Goal: Task Accomplishment & Management: Complete application form

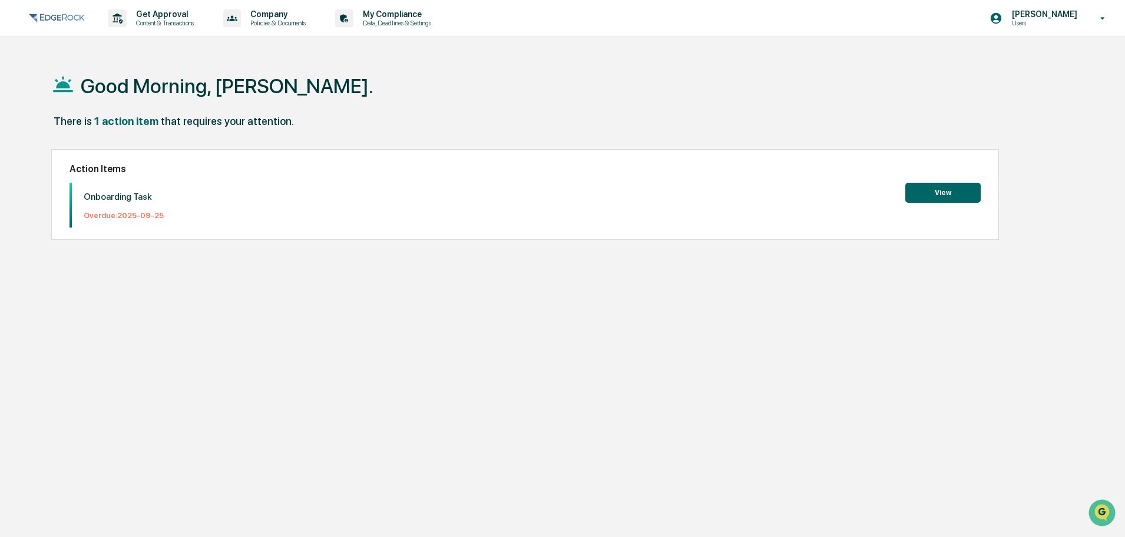
click at [938, 189] on button "View" at bounding box center [943, 193] width 75 height 20
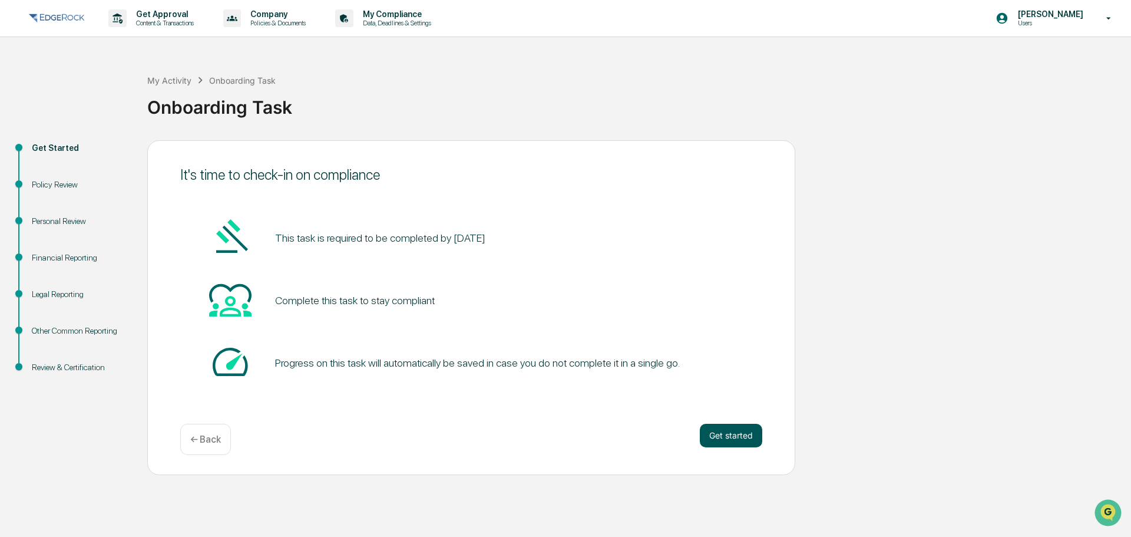
click at [724, 432] on button "Get started" at bounding box center [731, 436] width 62 height 24
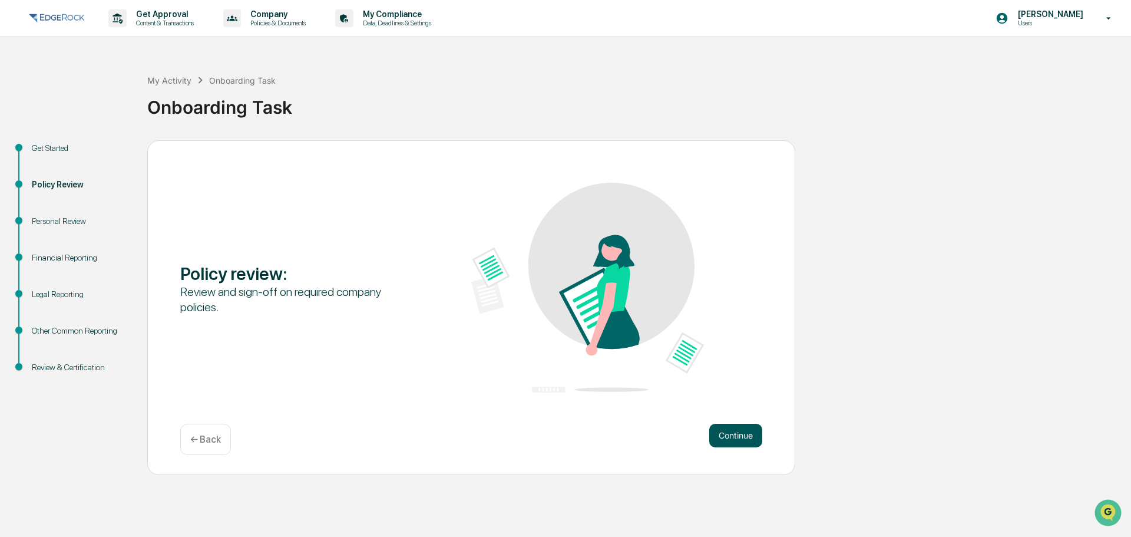
click at [728, 430] on button "Continue" at bounding box center [735, 436] width 53 height 24
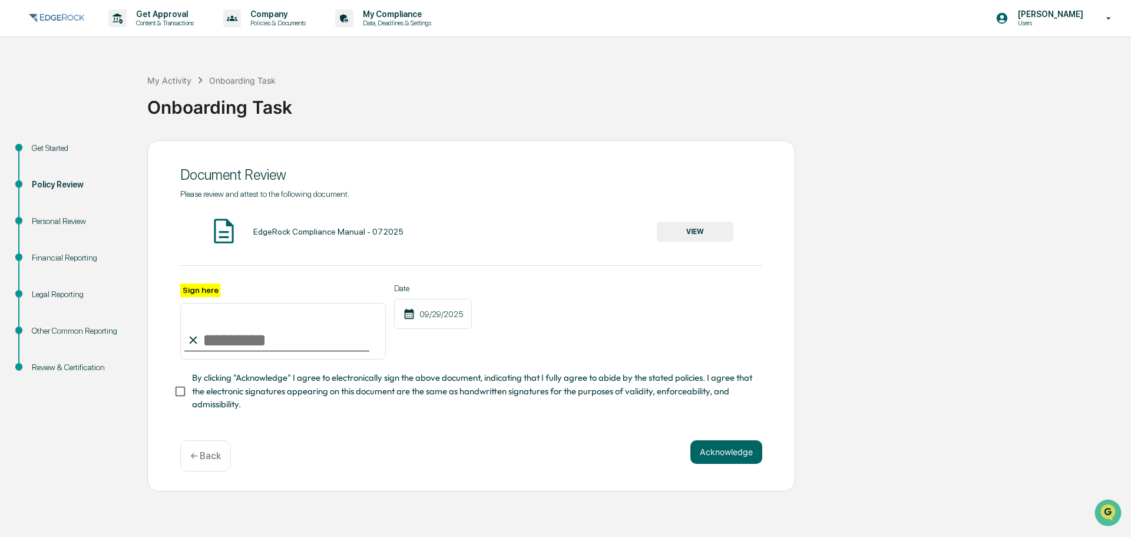
click at [199, 345] on icon at bounding box center [193, 340] width 13 height 13
click at [213, 340] on input "Sign here" at bounding box center [283, 331] width 206 height 57
type input "**********"
click at [709, 454] on button "Acknowledge" at bounding box center [727, 452] width 72 height 24
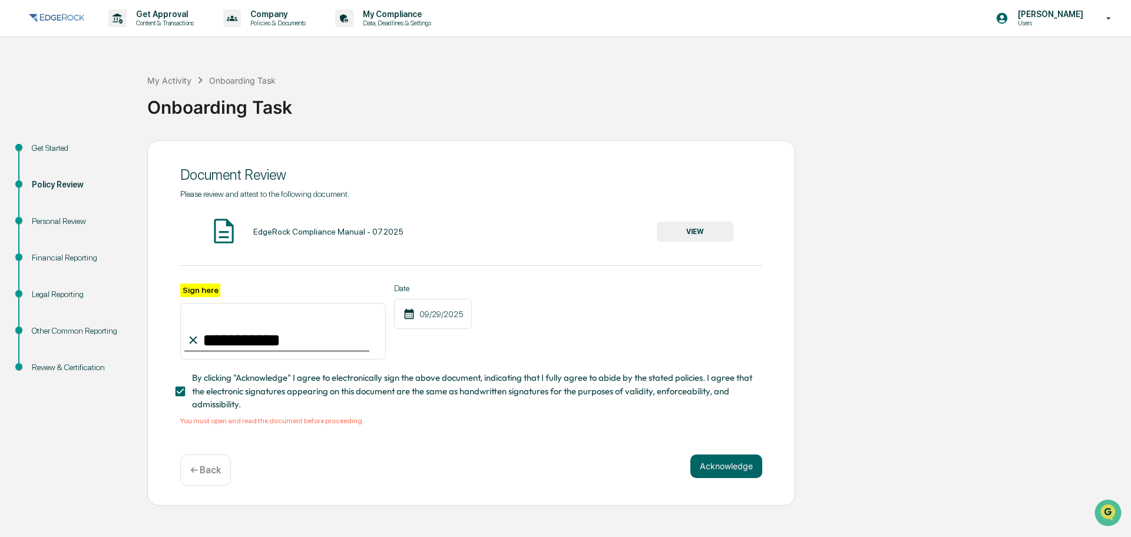
click at [225, 230] on img at bounding box center [223, 230] width 29 height 29
click at [682, 229] on button "VIEW" at bounding box center [695, 232] width 77 height 20
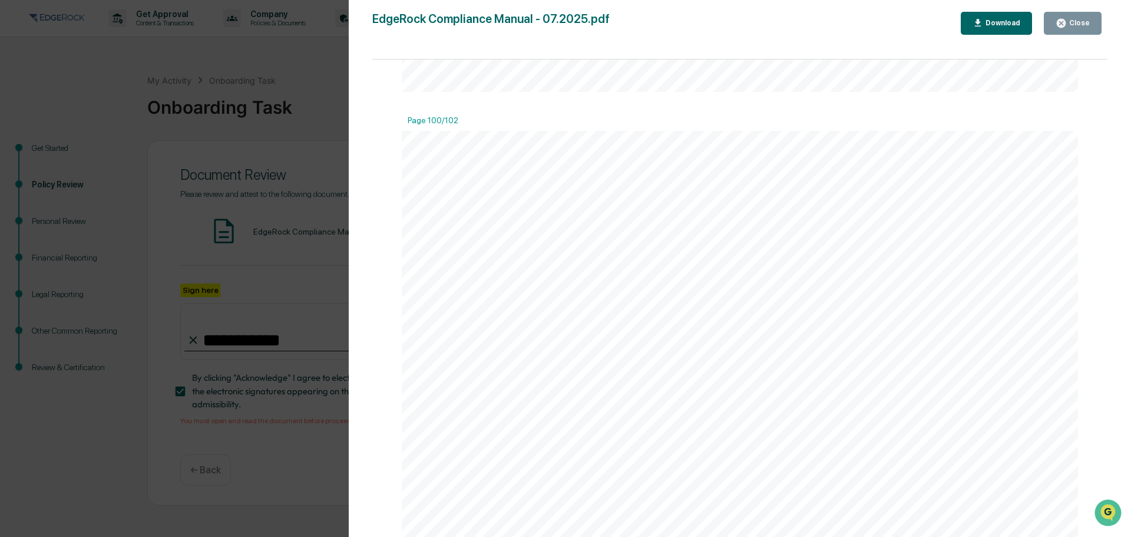
scroll to position [92732, 0]
click at [1078, 22] on div "Close" at bounding box center [1078, 23] width 23 height 8
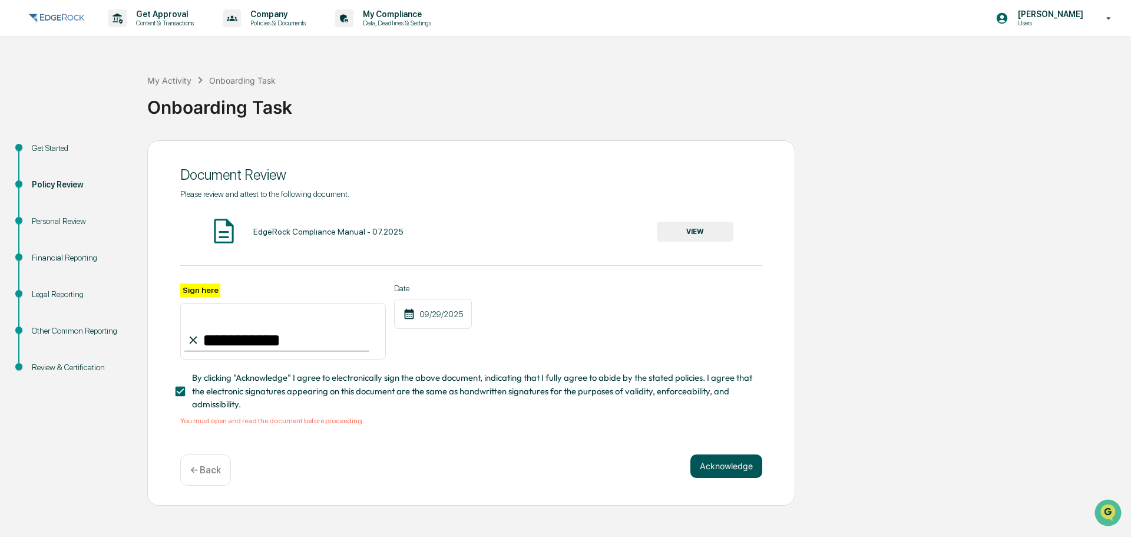
click at [738, 468] on button "Acknowledge" at bounding box center [727, 466] width 72 height 24
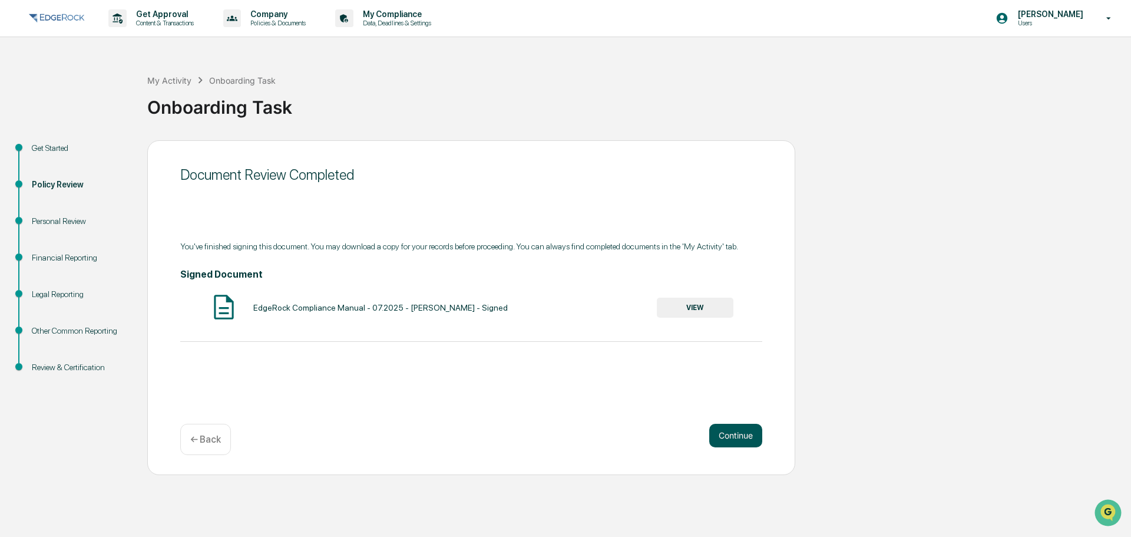
click at [727, 427] on button "Continue" at bounding box center [735, 436] width 53 height 24
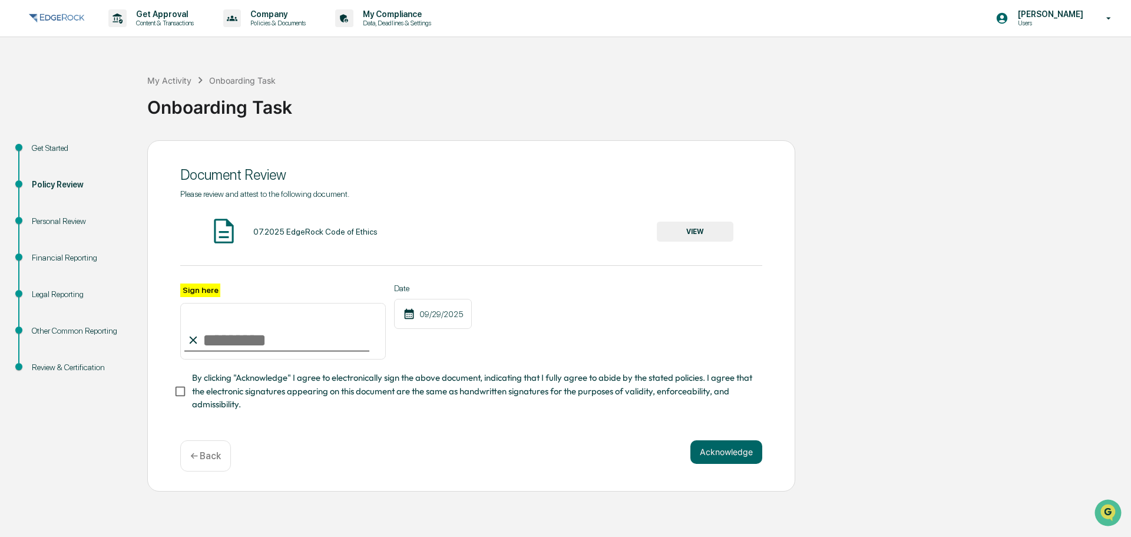
click at [216, 345] on input "Sign here" at bounding box center [283, 331] width 206 height 57
type input "**********"
click at [709, 236] on button "VIEW" at bounding box center [695, 232] width 77 height 20
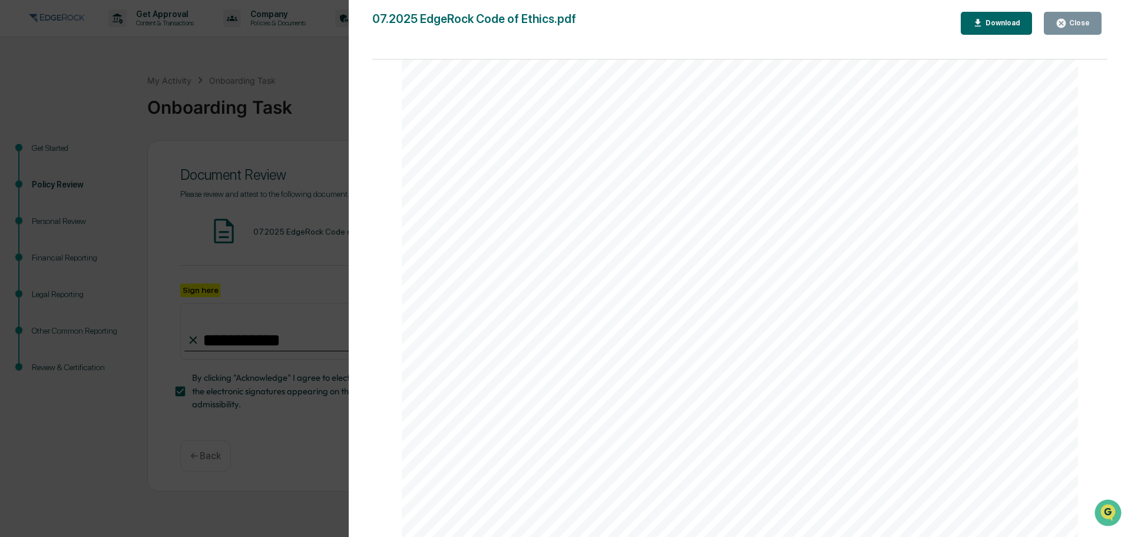
scroll to position [10478, 0]
click at [1073, 28] on div "Close" at bounding box center [1073, 23] width 34 height 11
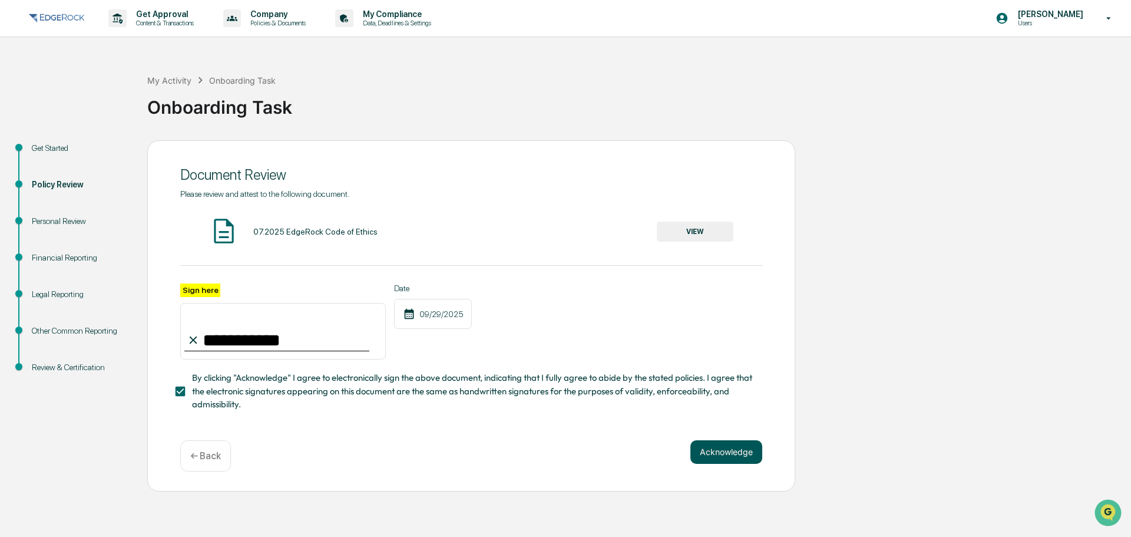
click at [743, 453] on button "Acknowledge" at bounding box center [727, 452] width 72 height 24
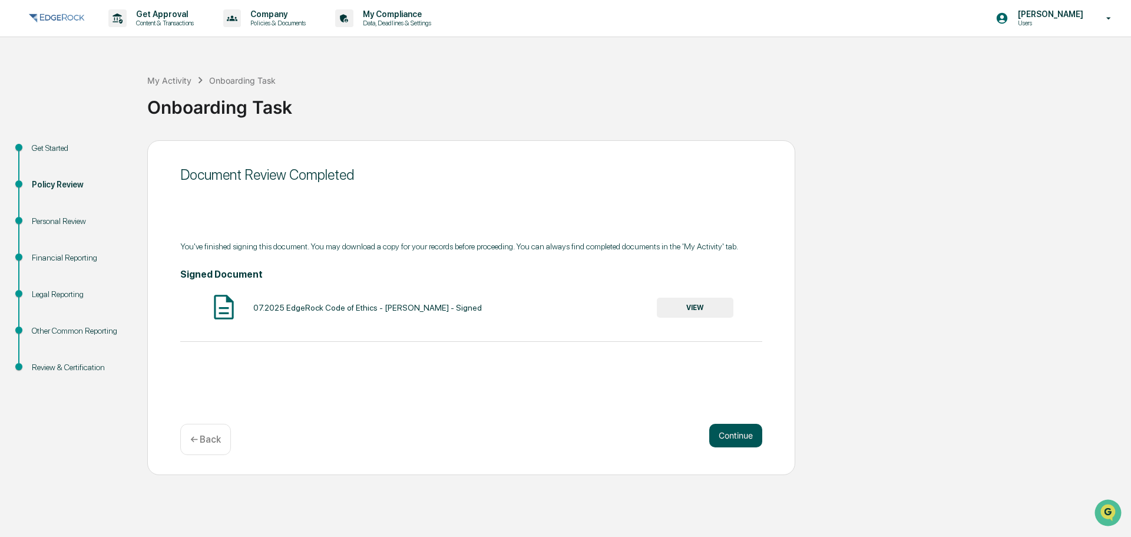
click at [722, 442] on button "Continue" at bounding box center [735, 436] width 53 height 24
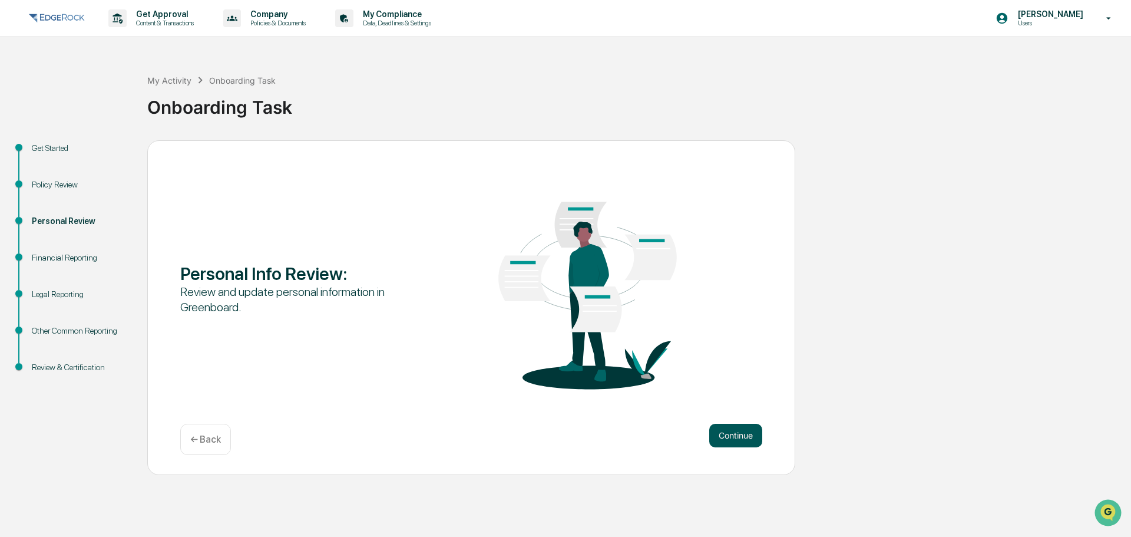
click at [727, 437] on button "Continue" at bounding box center [735, 436] width 53 height 24
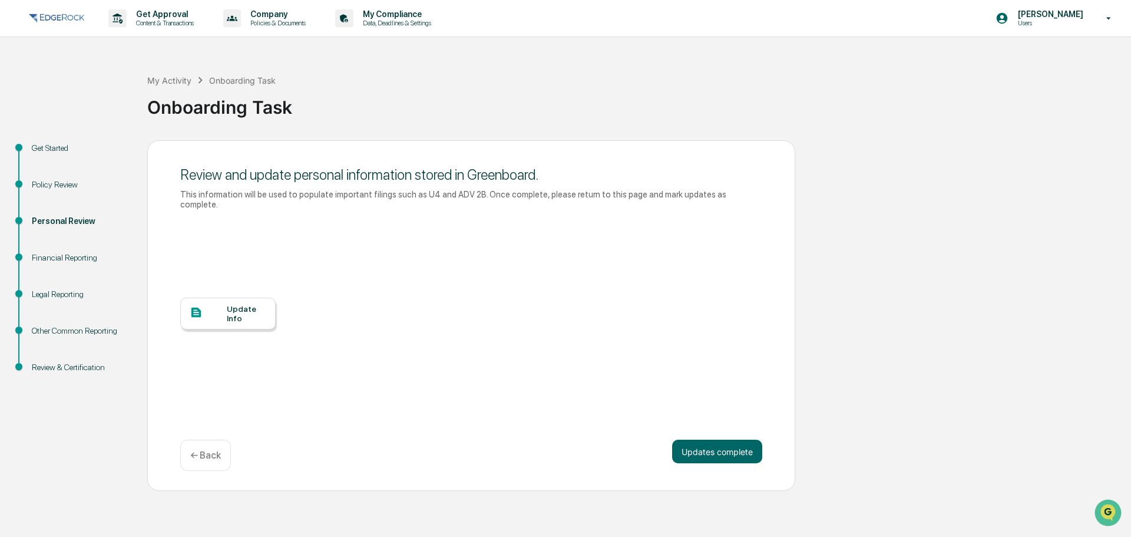
click at [227, 307] on div "Update Info" at bounding box center [246, 313] width 39 height 19
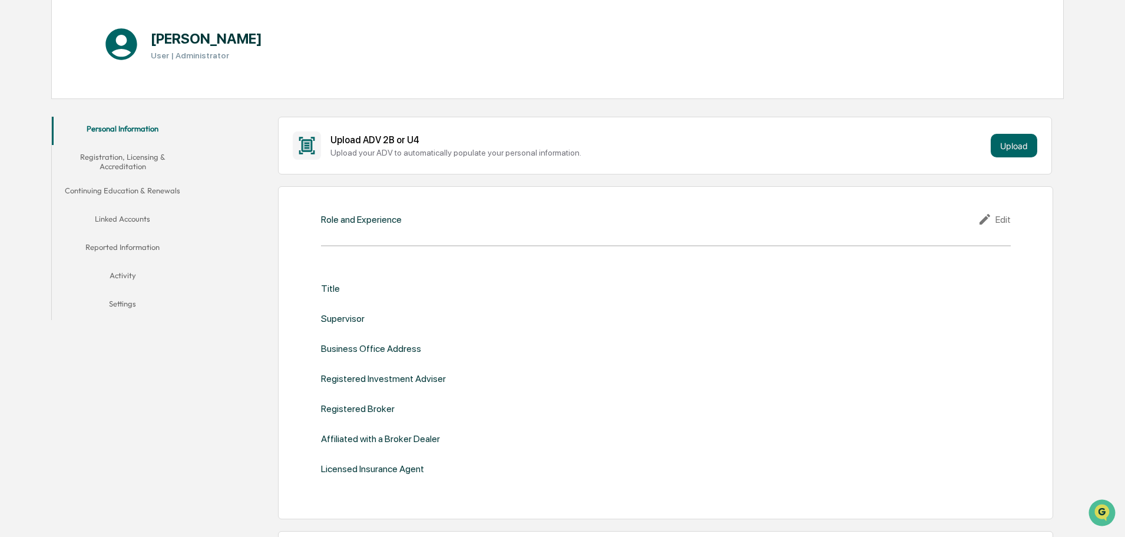
scroll to position [118, 0]
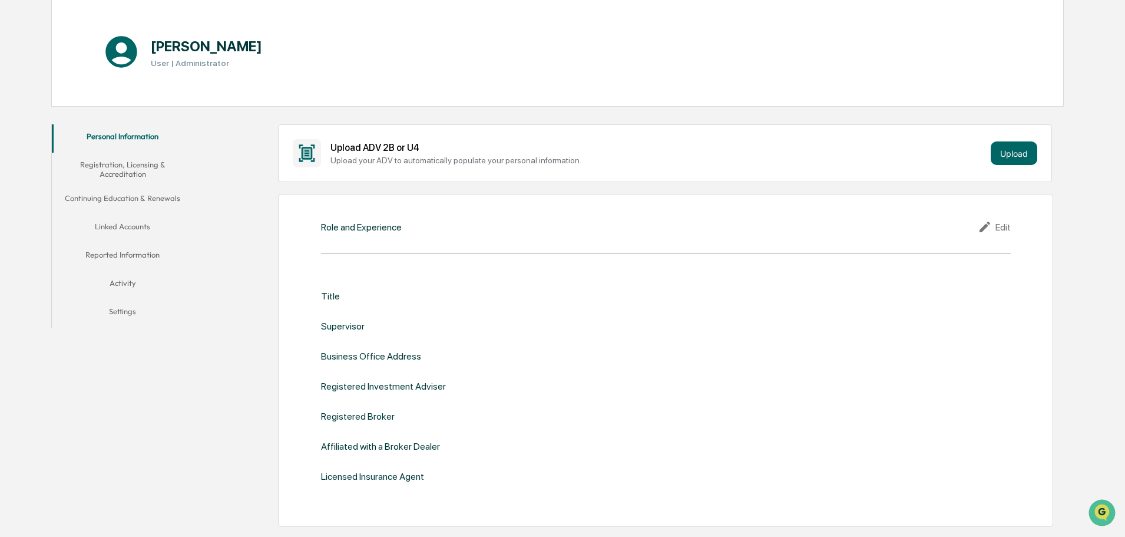
click at [999, 230] on div "Edit" at bounding box center [994, 227] width 33 height 14
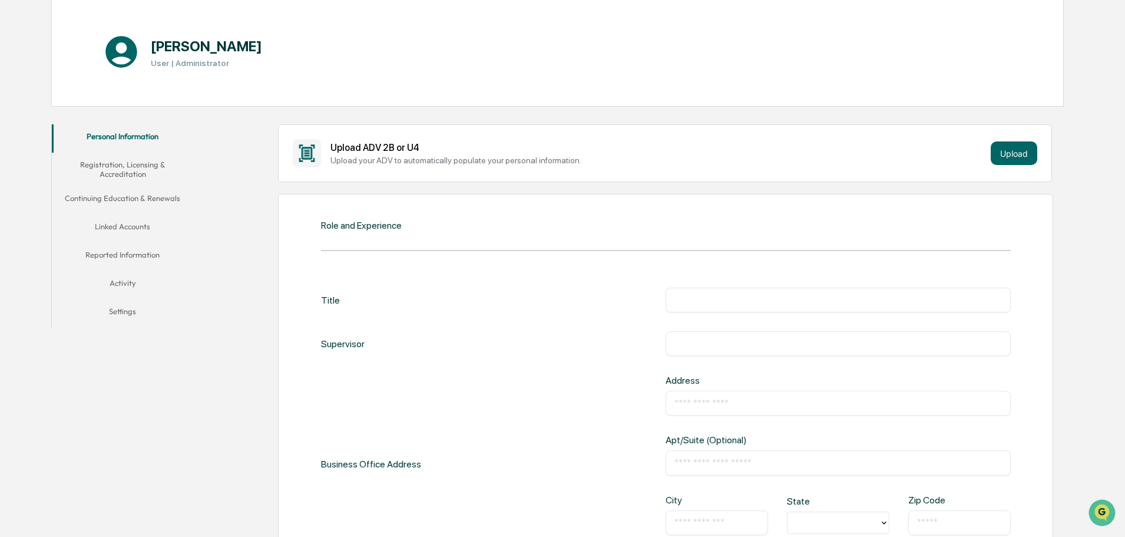
click at [806, 302] on input "text" at bounding box center [839, 300] width 328 height 12
type input "***"
type input "**********"
type input "********"
type input "**"
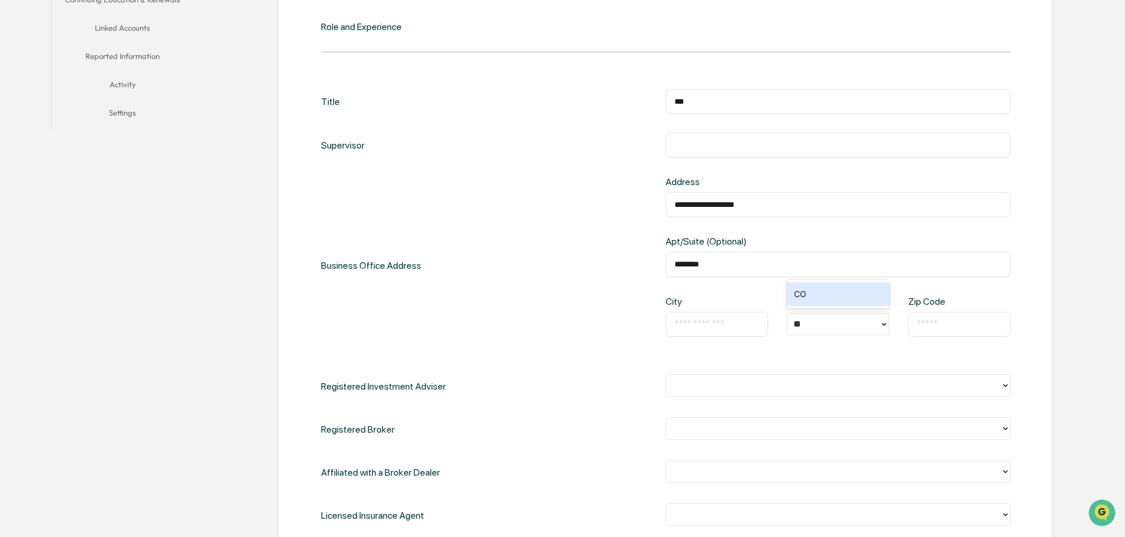
scroll to position [412, 0]
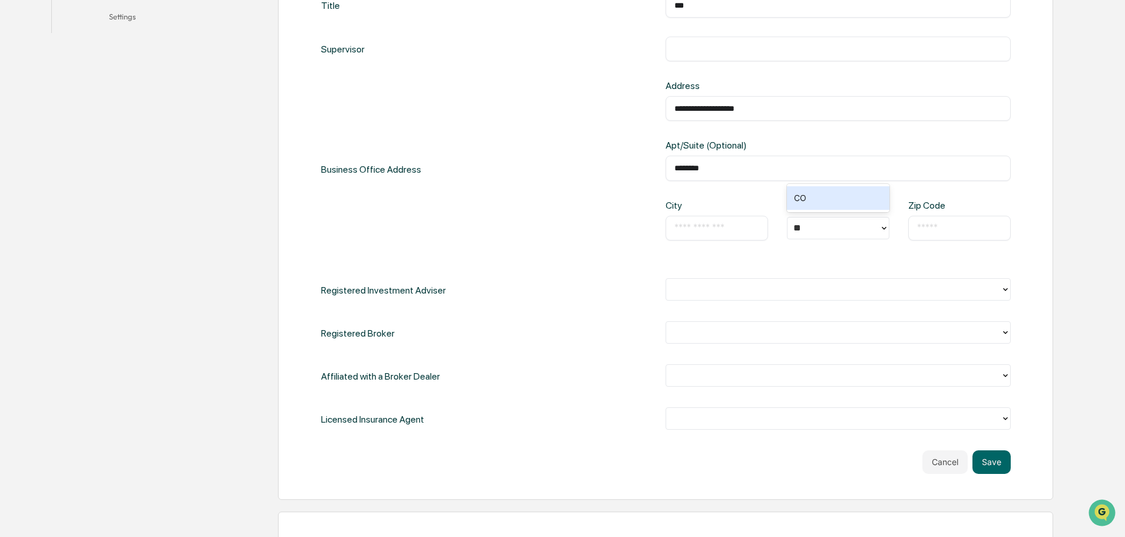
click at [692, 228] on input "text" at bounding box center [717, 228] width 85 height 12
type input "******"
type input "*****"
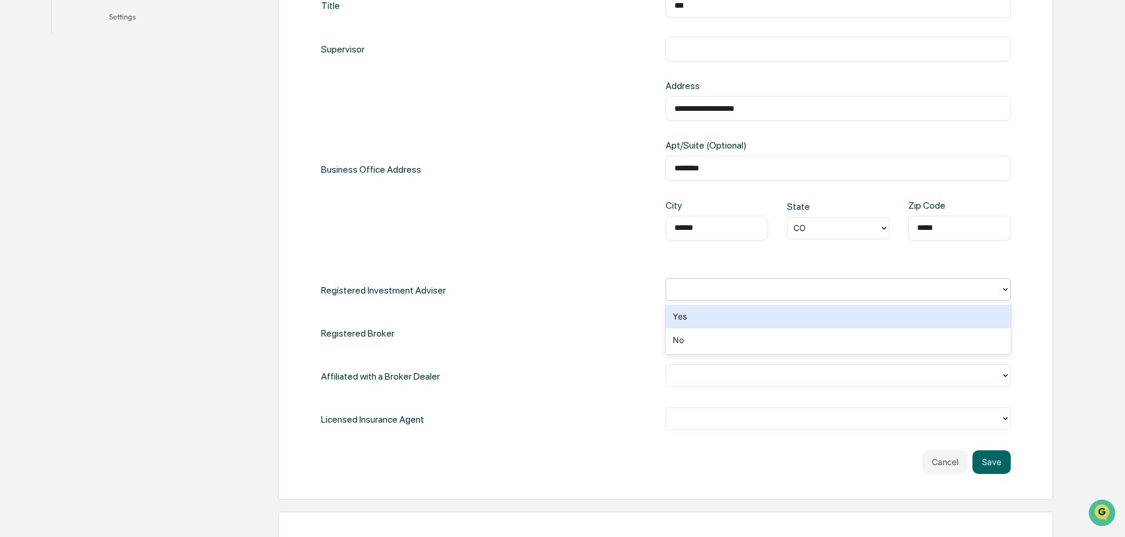
click at [704, 296] on div at bounding box center [833, 289] width 323 height 14
click at [696, 315] on div "Yes" at bounding box center [838, 317] width 345 height 24
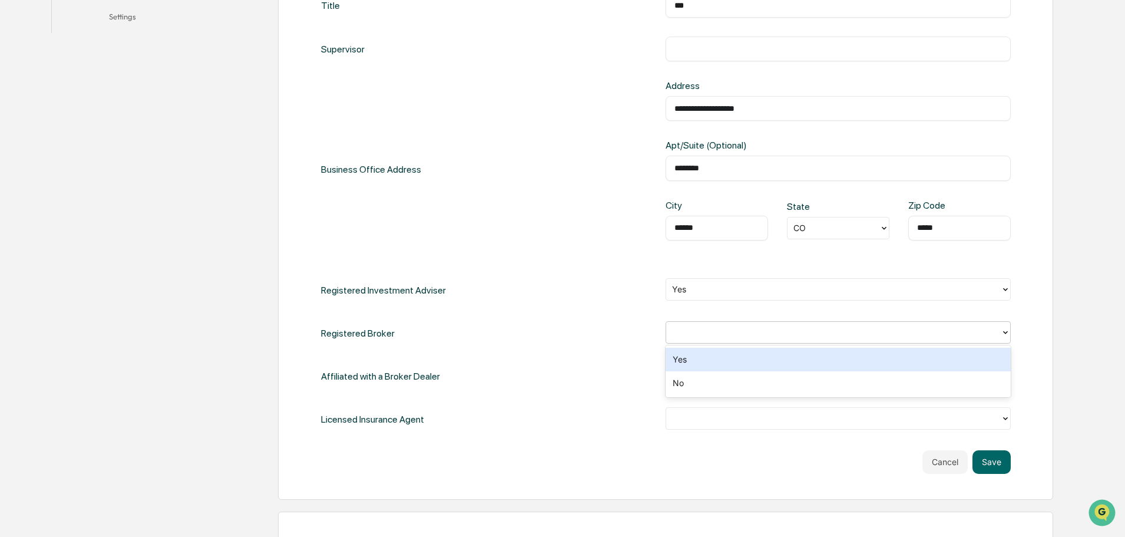
click at [704, 337] on div at bounding box center [833, 332] width 323 height 14
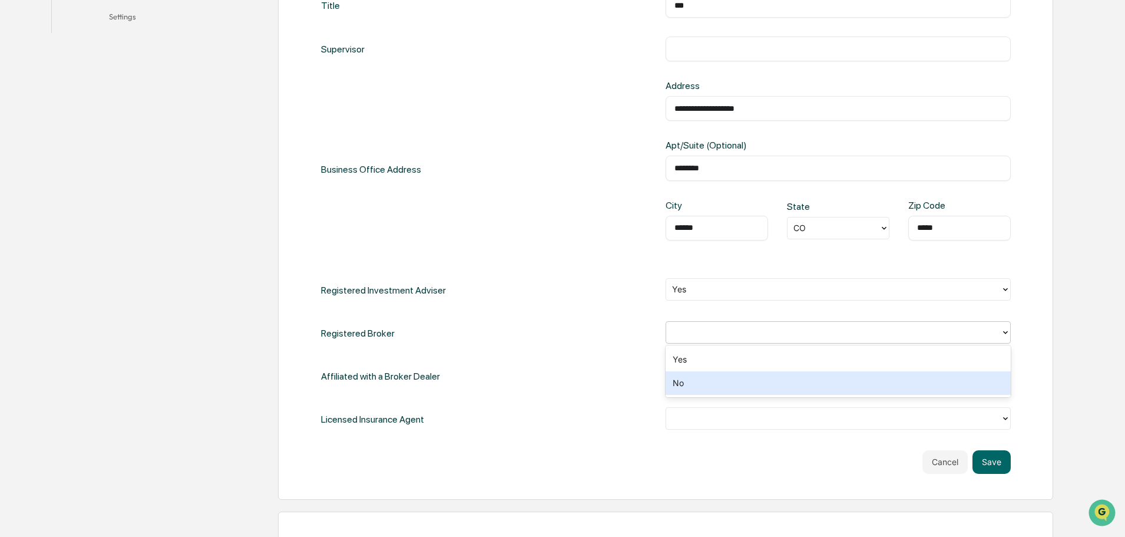
click at [704, 380] on div "No" at bounding box center [838, 383] width 345 height 24
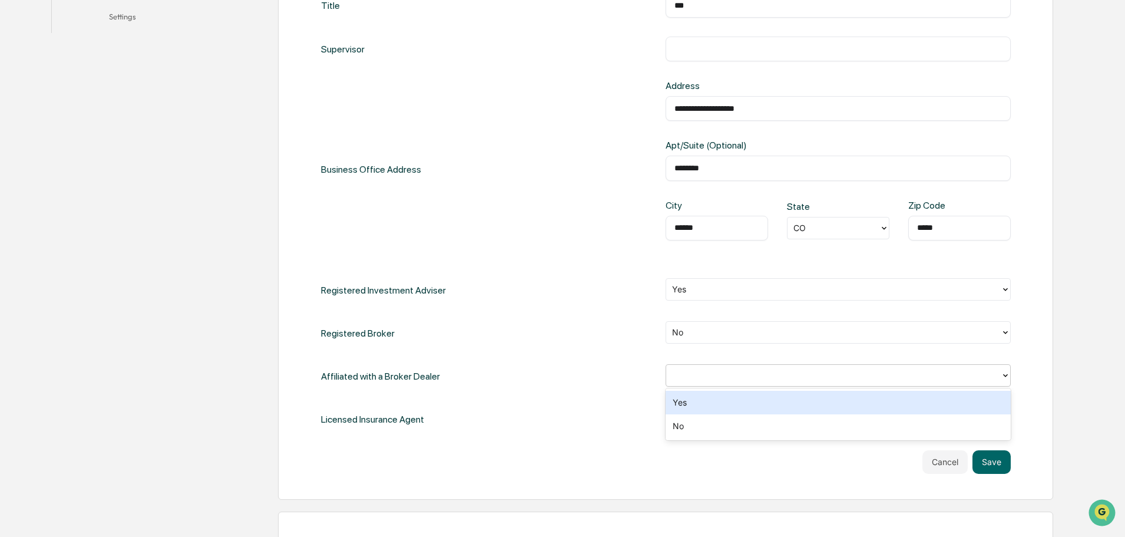
click at [700, 379] on div at bounding box center [833, 375] width 323 height 14
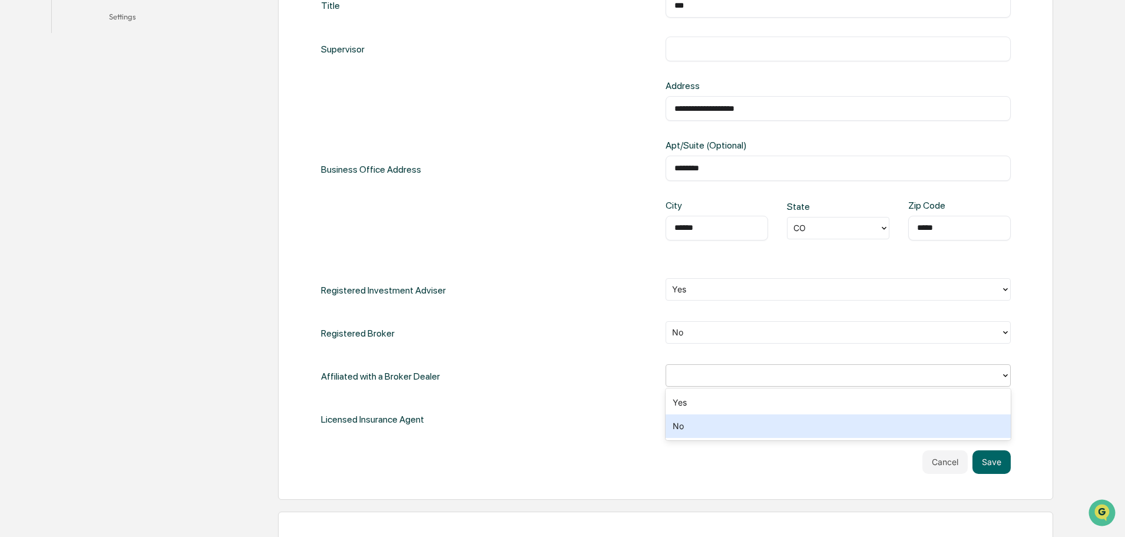
click at [699, 427] on div "No" at bounding box center [838, 426] width 345 height 24
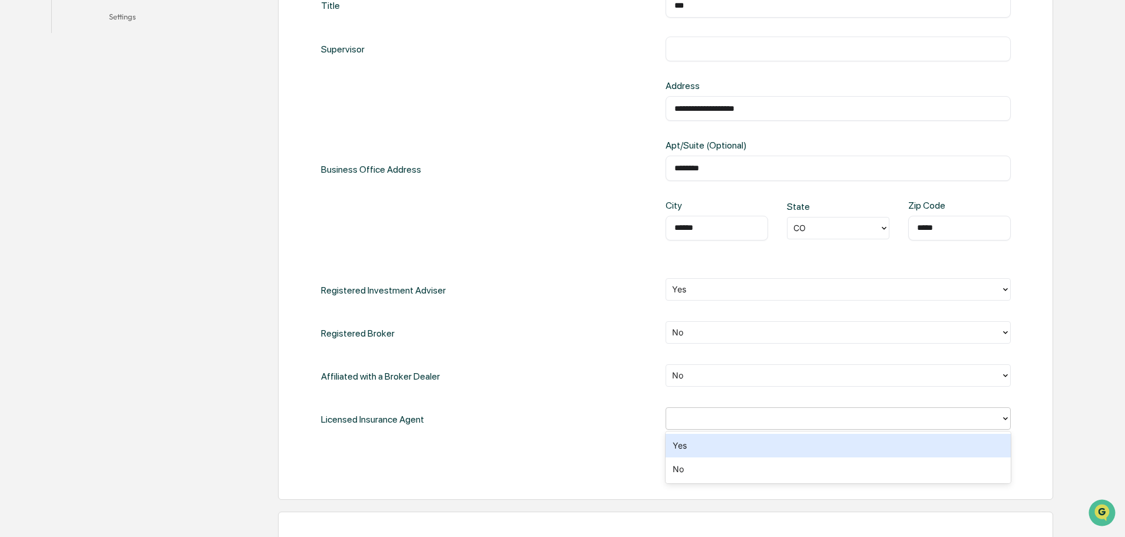
click at [704, 420] on div at bounding box center [833, 418] width 323 height 14
click at [705, 447] on div "Yes" at bounding box center [838, 446] width 345 height 24
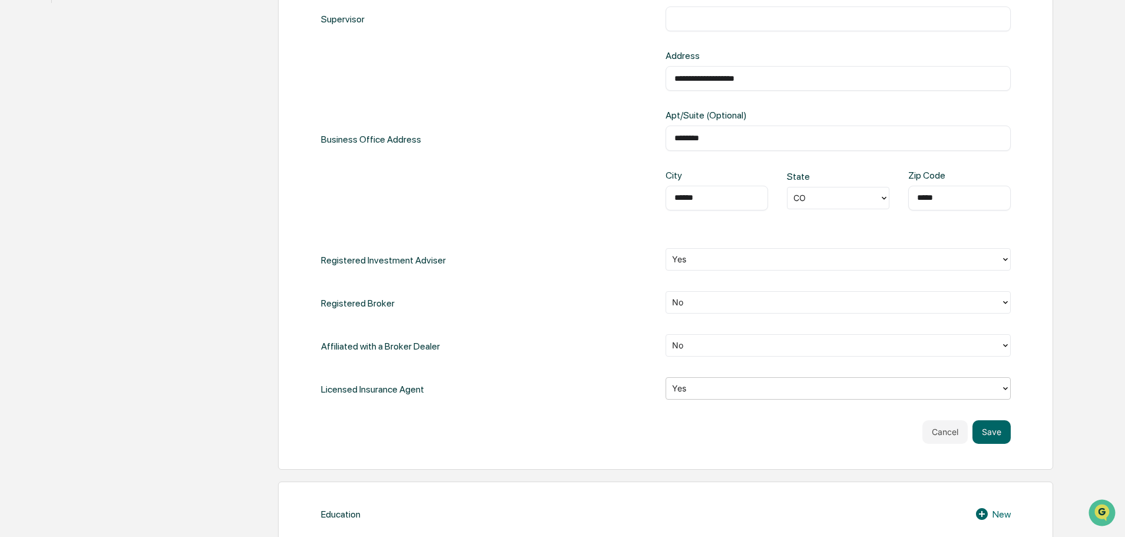
scroll to position [471, 0]
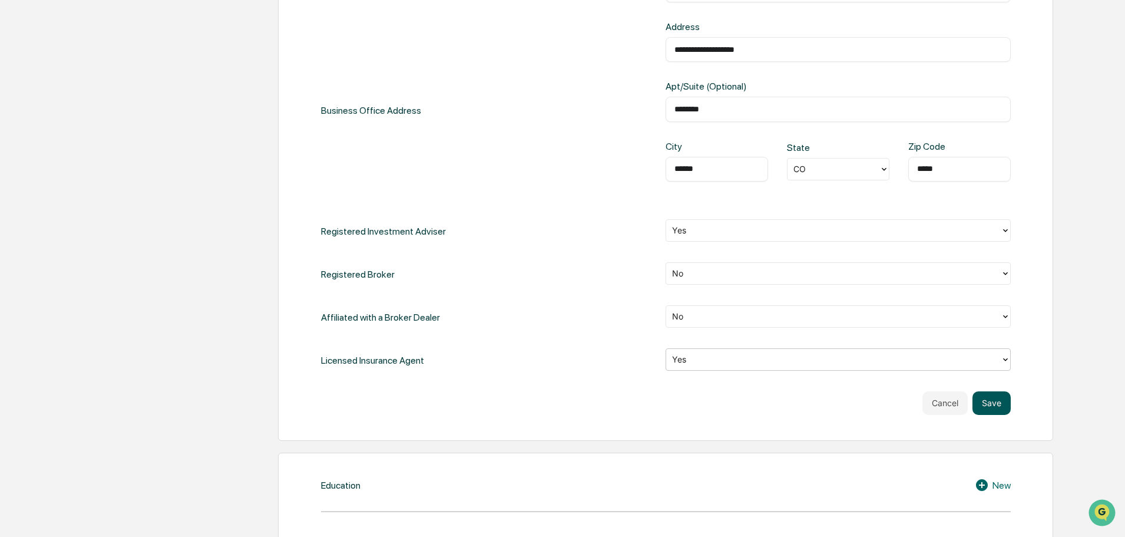
click at [996, 404] on button "Save" at bounding box center [992, 403] width 38 height 24
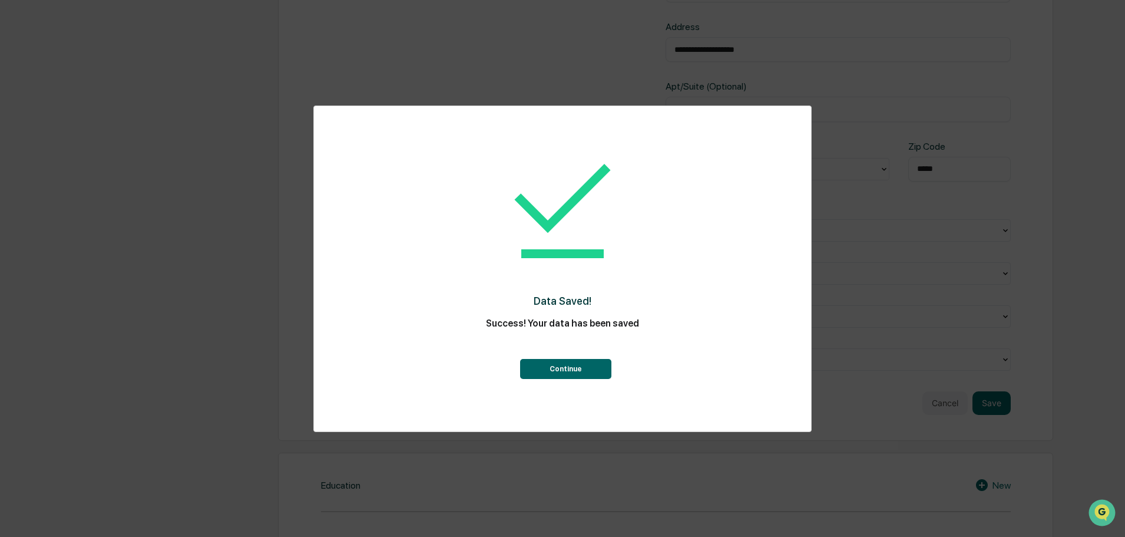
click at [572, 372] on button "Continue" at bounding box center [565, 369] width 91 height 20
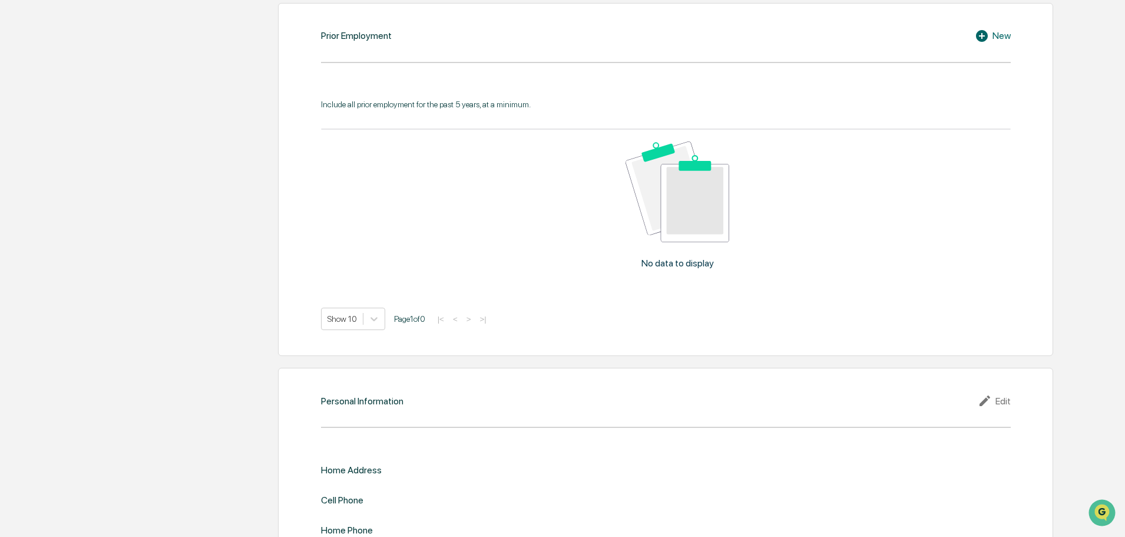
scroll to position [1068, 0]
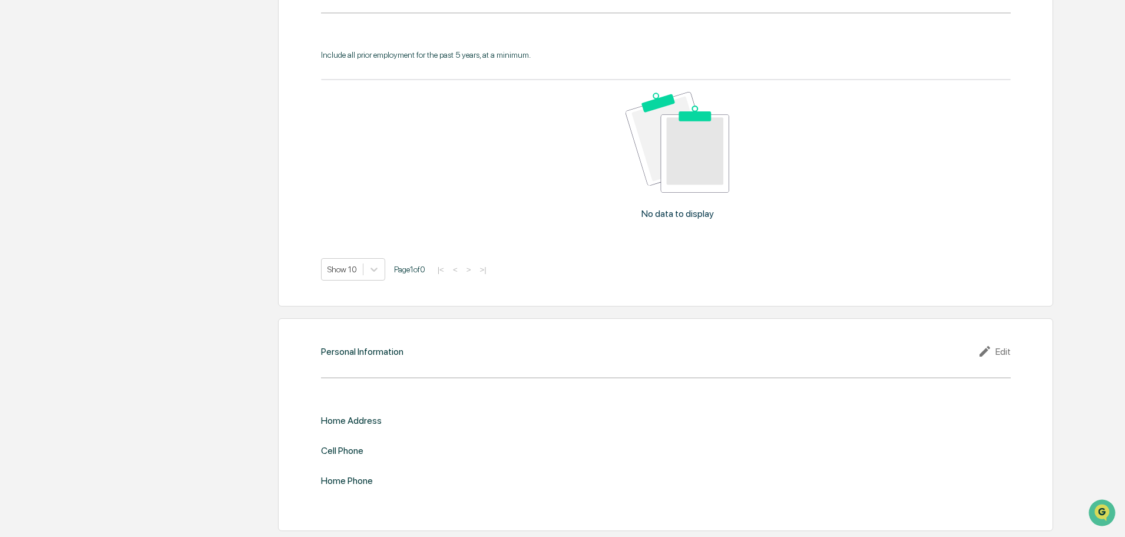
click at [1002, 351] on div "Edit" at bounding box center [994, 351] width 33 height 14
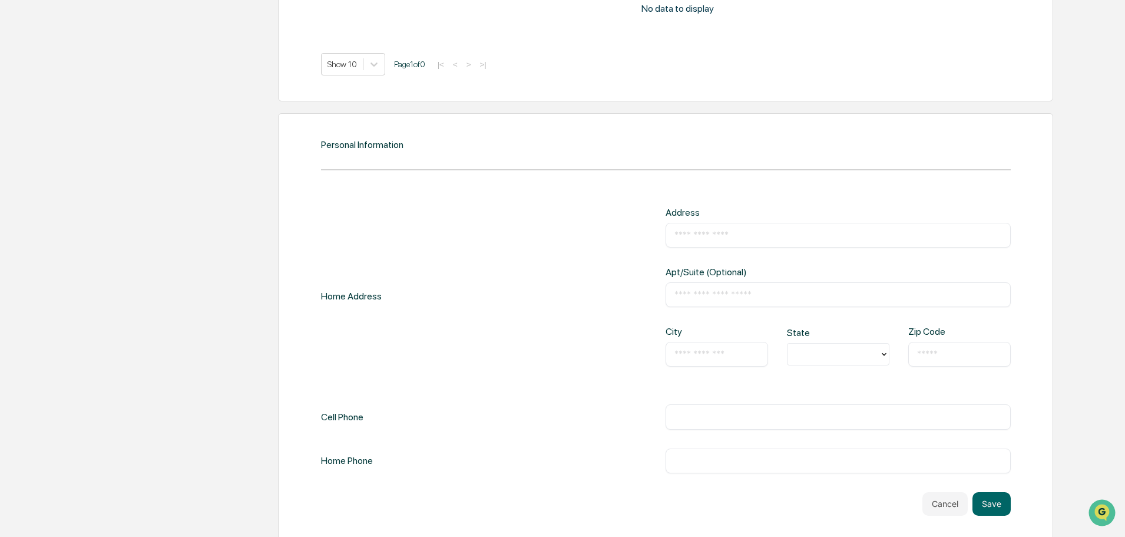
scroll to position [1283, 0]
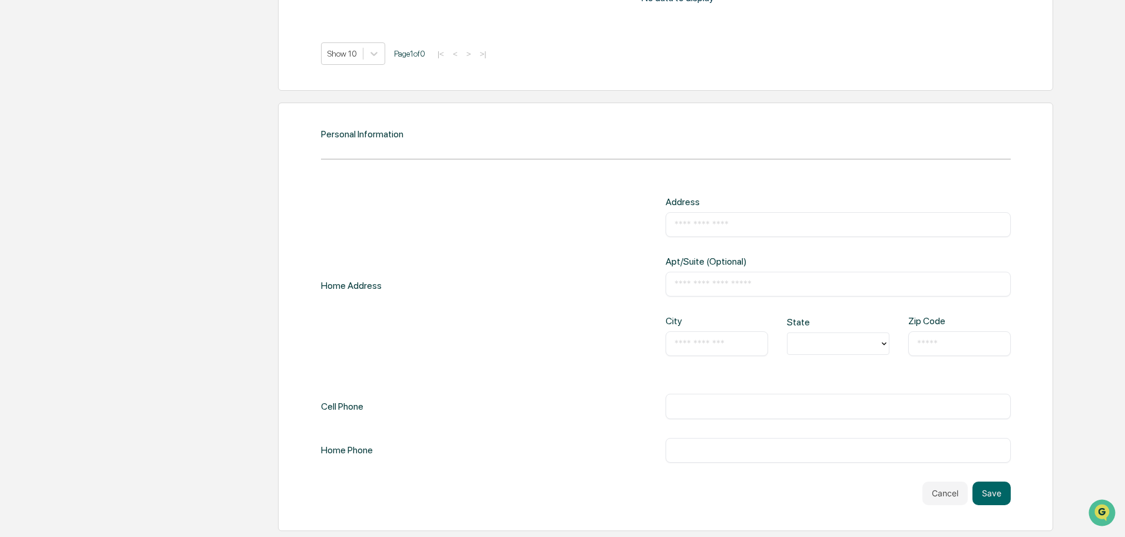
click at [775, 222] on input "text" at bounding box center [839, 225] width 328 height 12
type input "**********"
type input "********"
click at [731, 341] on input "text" at bounding box center [717, 344] width 85 height 12
type input "*********"
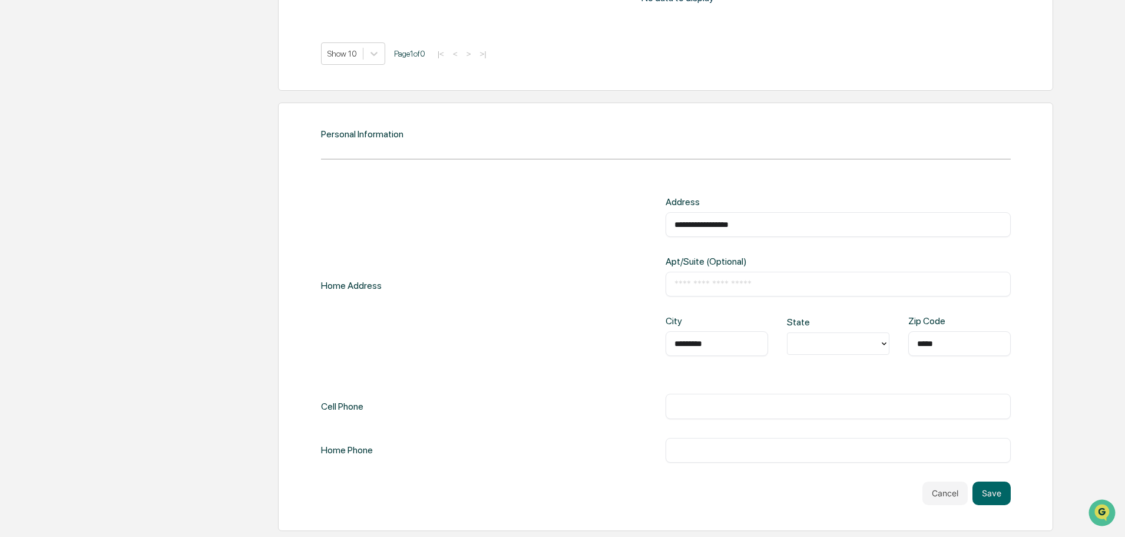
type input "*****"
type input "**********"
click at [995, 490] on button "Save" at bounding box center [992, 493] width 38 height 24
click at [1001, 498] on button "Save" at bounding box center [992, 493] width 38 height 24
click at [985, 494] on button "Save" at bounding box center [992, 493] width 38 height 24
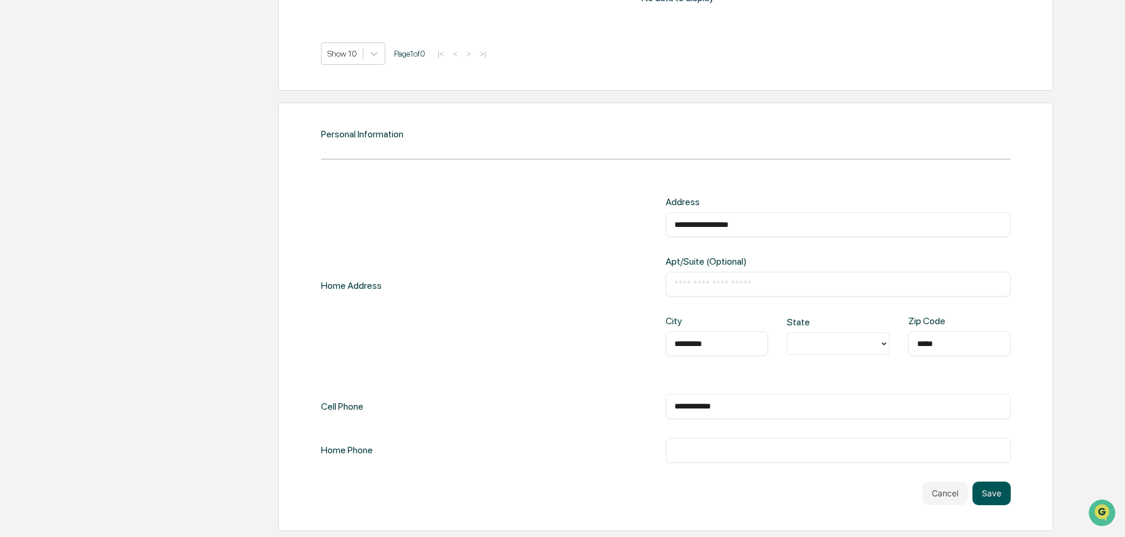
click at [985, 494] on button "Save" at bounding box center [992, 493] width 38 height 24
click at [827, 341] on div at bounding box center [834, 344] width 80 height 14
click at [843, 421] on div "CO" at bounding box center [838, 418] width 103 height 24
click at [989, 493] on button "Save" at bounding box center [992, 493] width 38 height 24
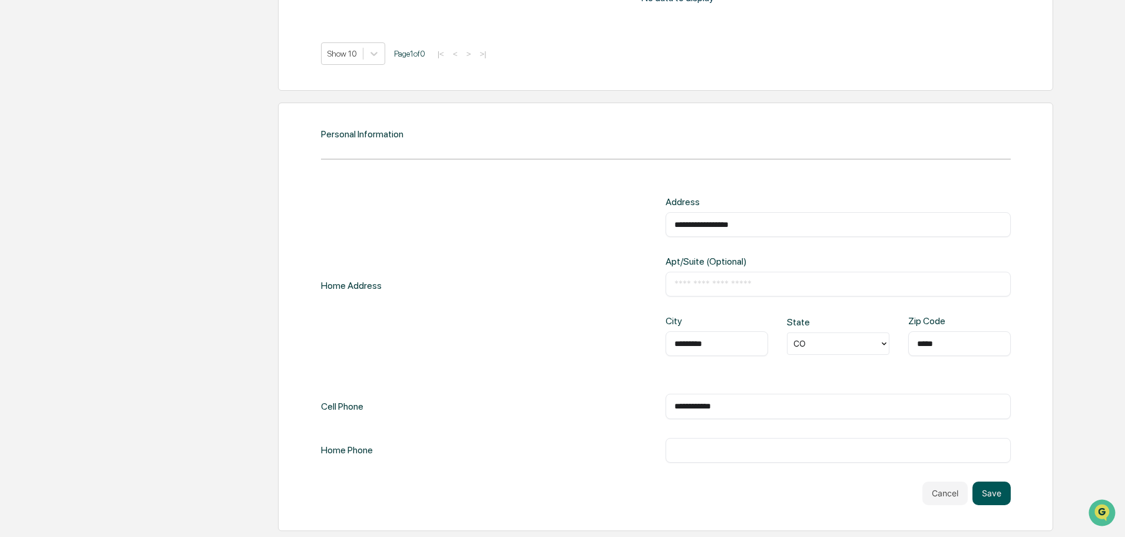
scroll to position [1283, 0]
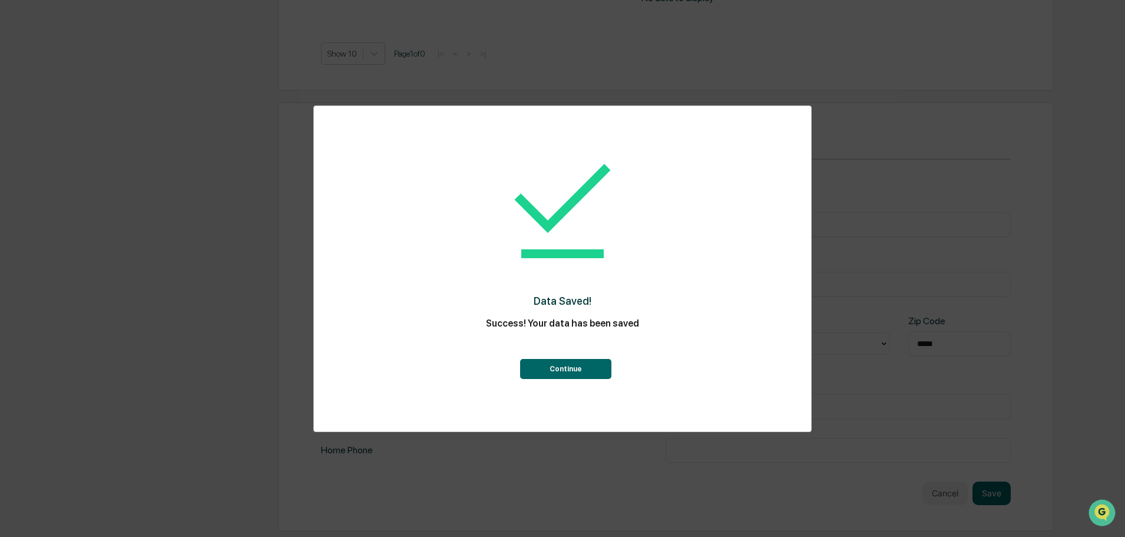
click at [564, 364] on button "Continue" at bounding box center [565, 369] width 91 height 20
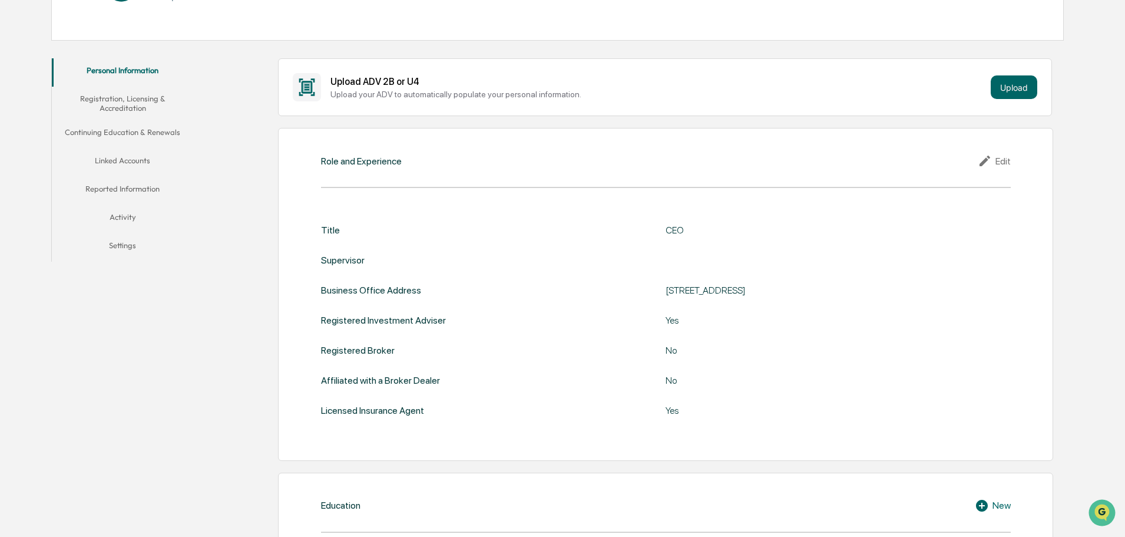
scroll to position [140, 0]
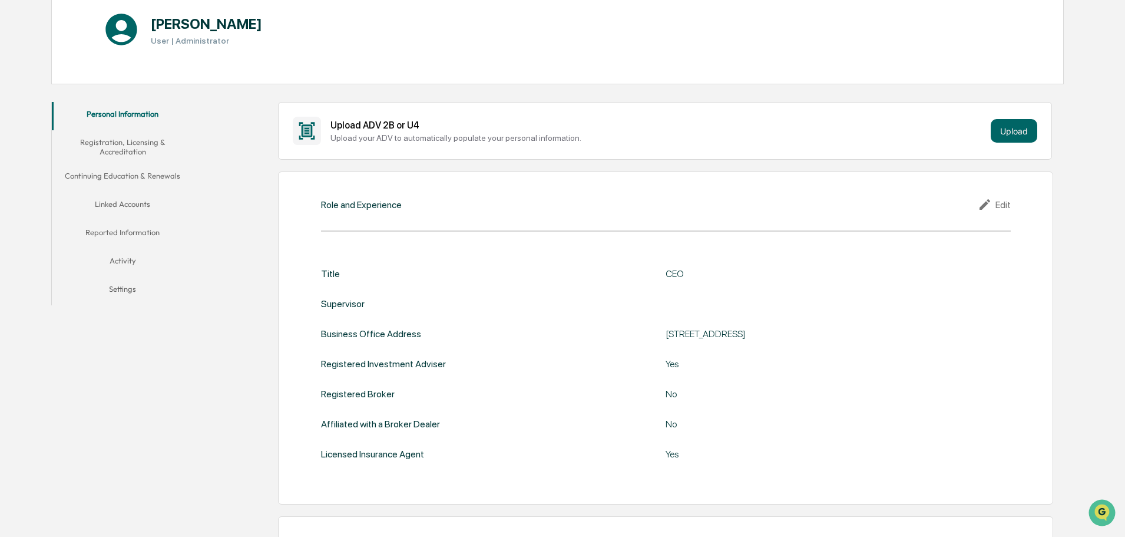
click at [130, 152] on button "Registration, Licensing & Accreditation" at bounding box center [122, 147] width 141 height 34
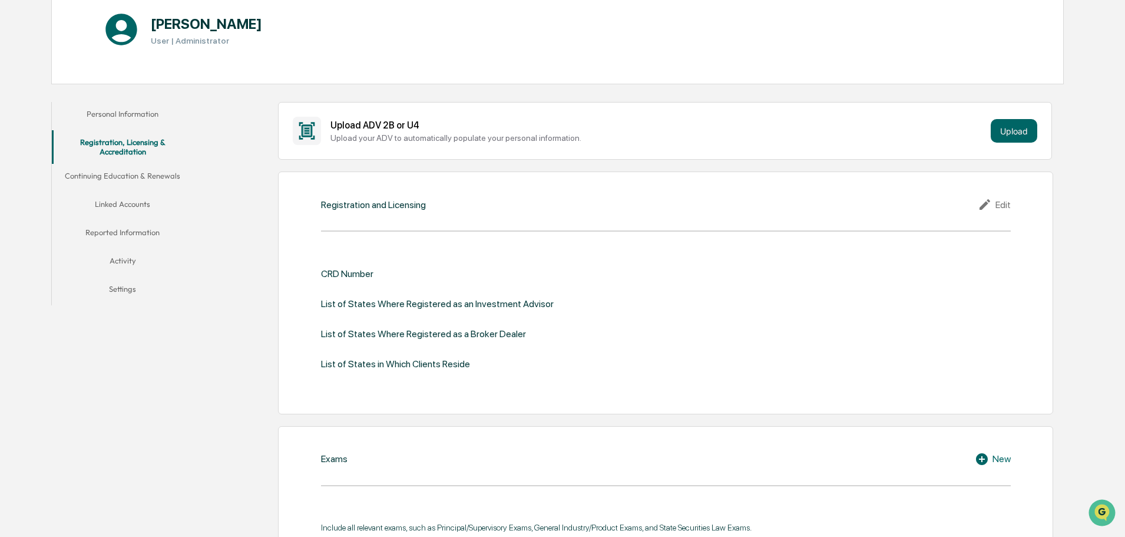
click at [985, 207] on icon at bounding box center [985, 204] width 11 height 11
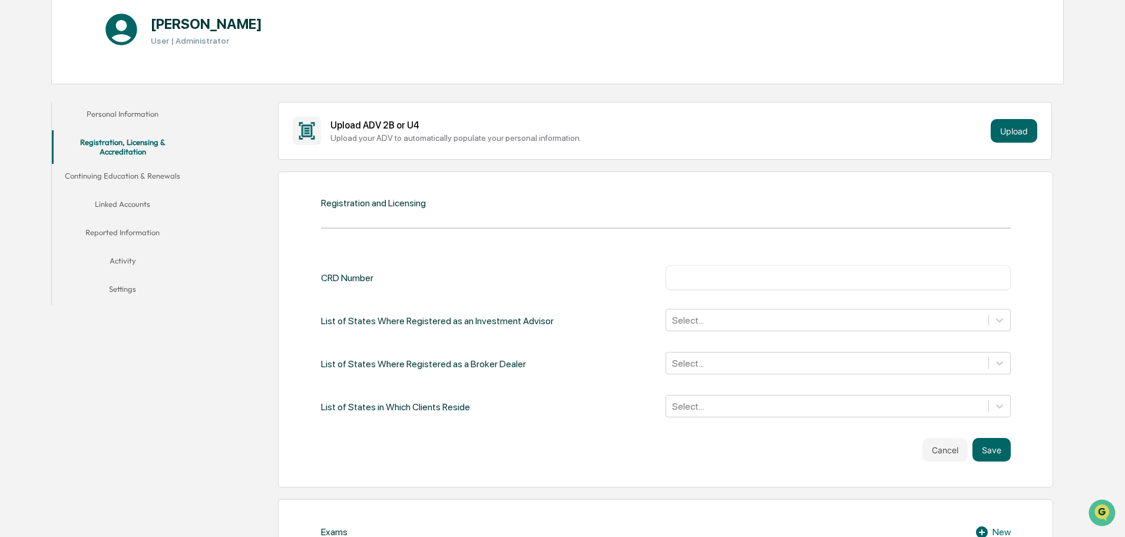
click at [933, 280] on input "text" at bounding box center [839, 278] width 328 height 12
type input "*******"
click at [878, 323] on div at bounding box center [827, 320] width 311 height 14
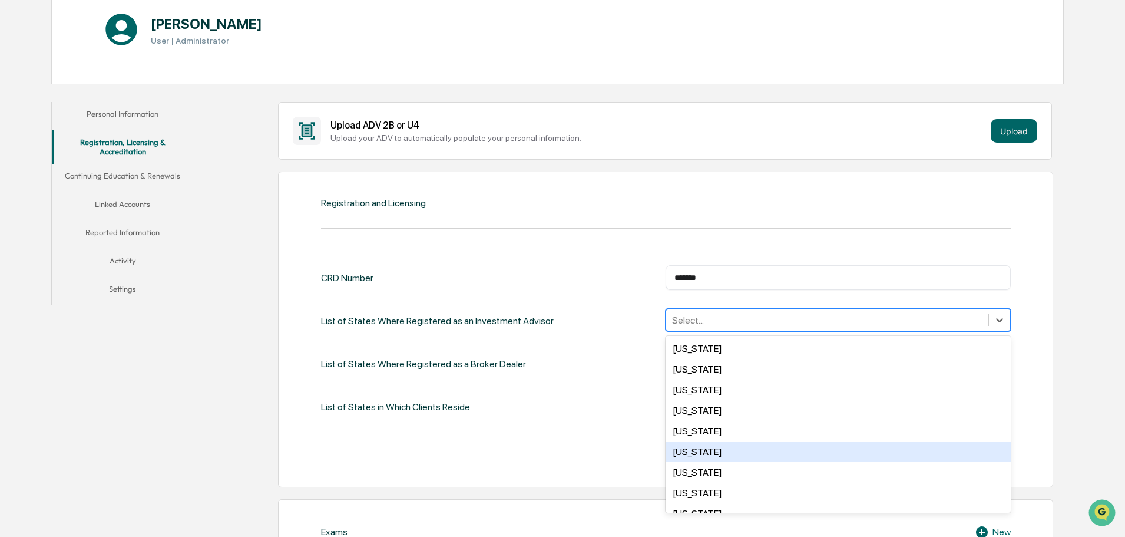
click at [694, 454] on div "Colorado" at bounding box center [838, 451] width 345 height 21
click at [591, 397] on div "List of States in Which Clients Reside Select..." at bounding box center [666, 407] width 690 height 24
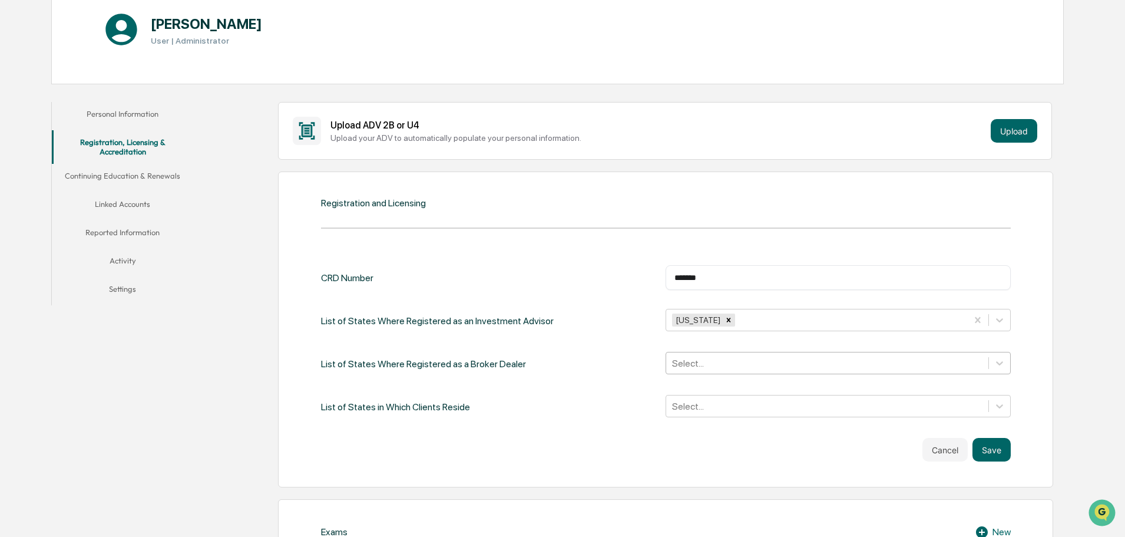
scroll to position [164, 0]
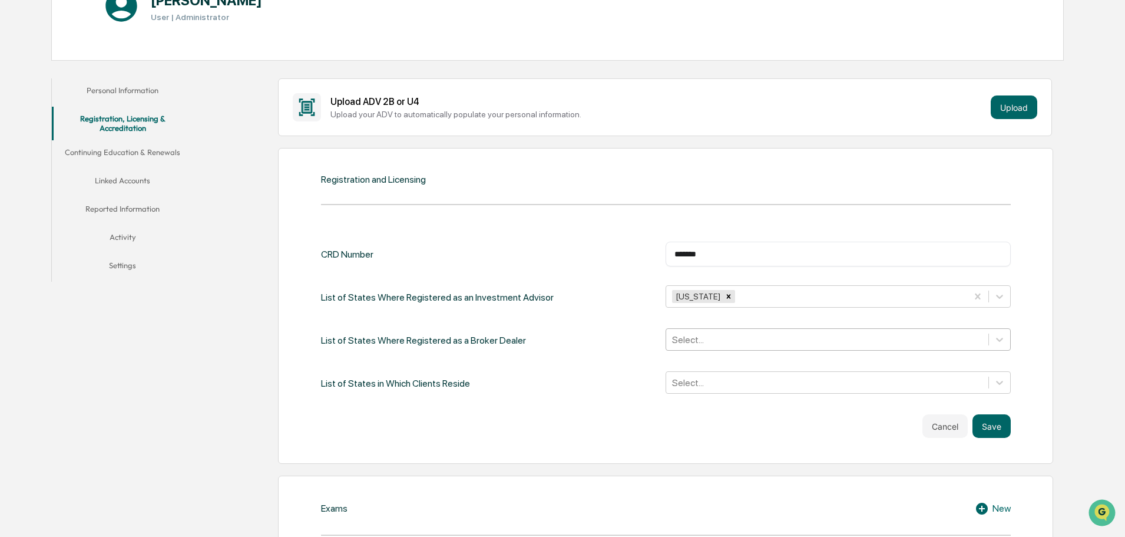
click at [690, 351] on div "Select..." at bounding box center [838, 339] width 345 height 22
click at [610, 367] on div "CRD Number ******* ​ List of States Where Registered as an Investment Advisor C…" at bounding box center [666, 319] width 690 height 154
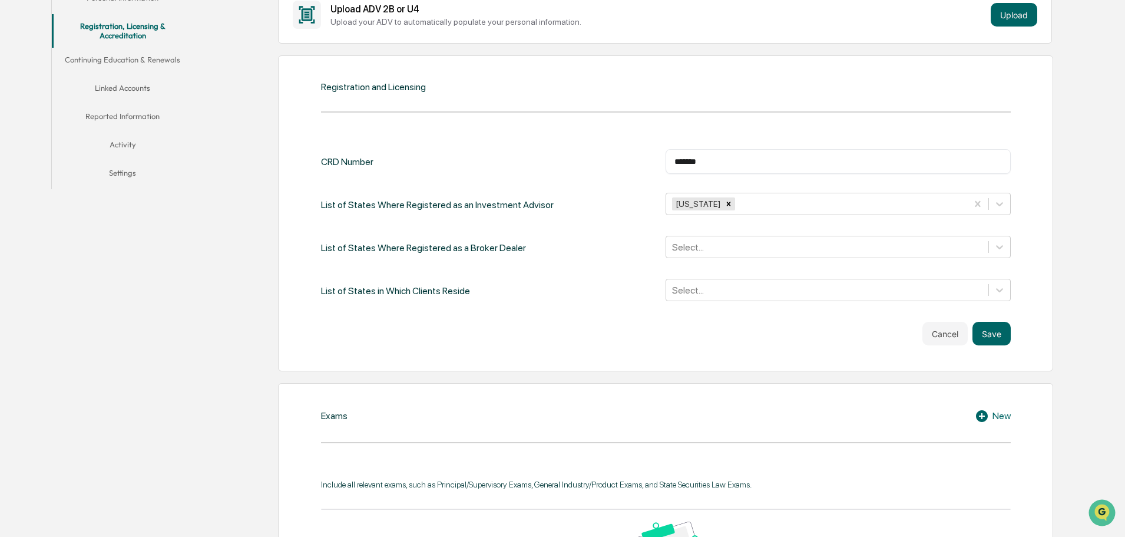
scroll to position [341, 0]
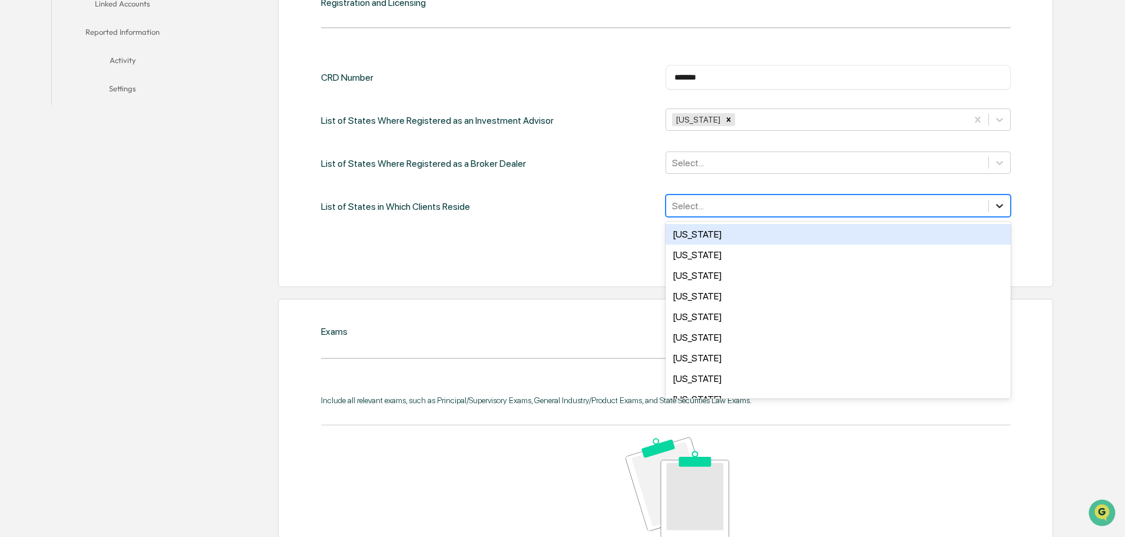
click at [999, 208] on icon at bounding box center [1000, 206] width 12 height 12
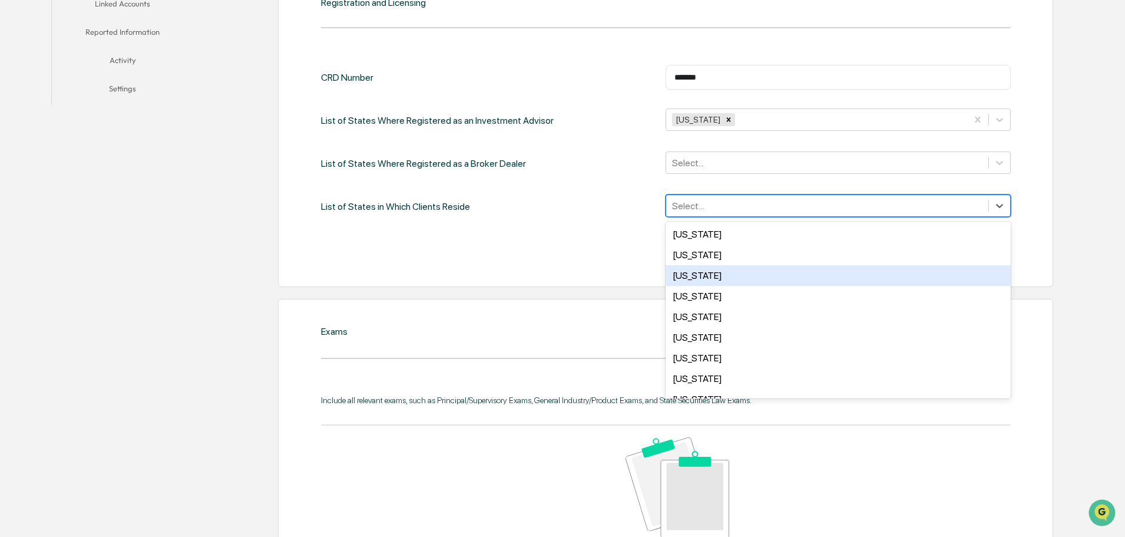
click at [927, 267] on div "Arizona" at bounding box center [838, 275] width 345 height 21
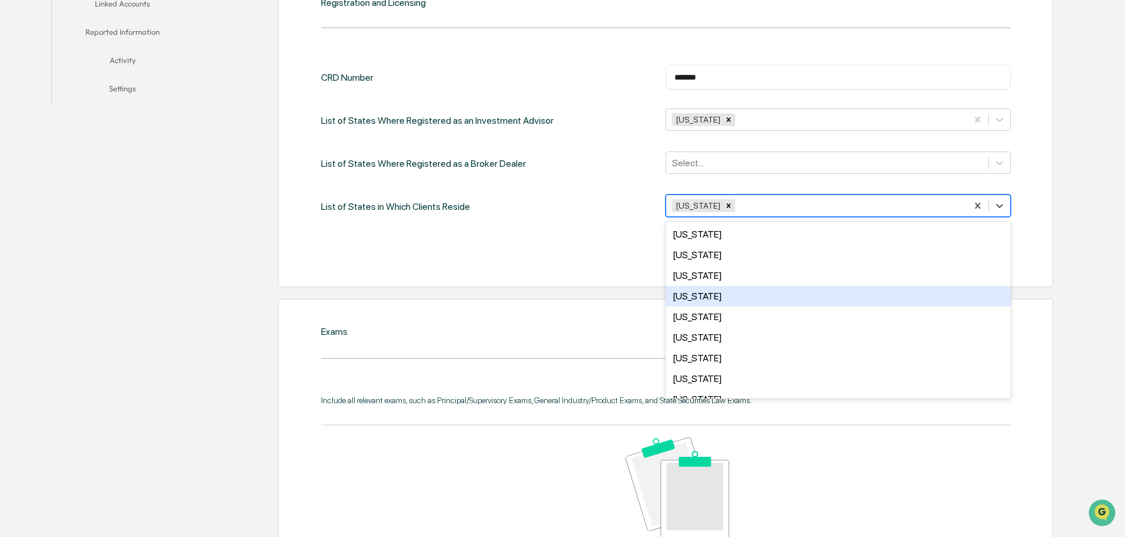
click at [925, 293] on div "California" at bounding box center [838, 296] width 345 height 21
click at [913, 293] on div "Colorado" at bounding box center [838, 296] width 345 height 21
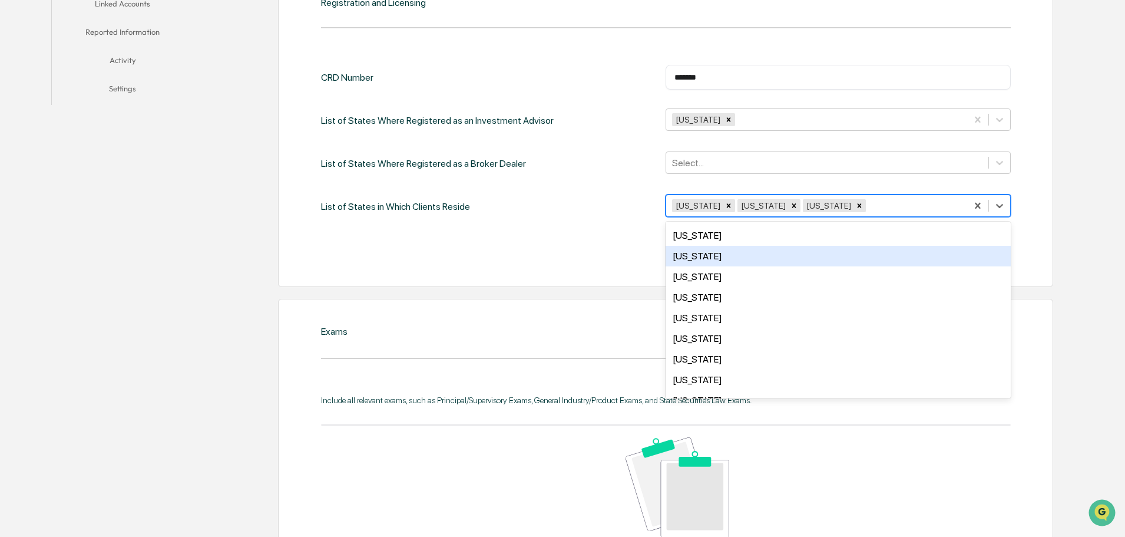
scroll to position [59, 0]
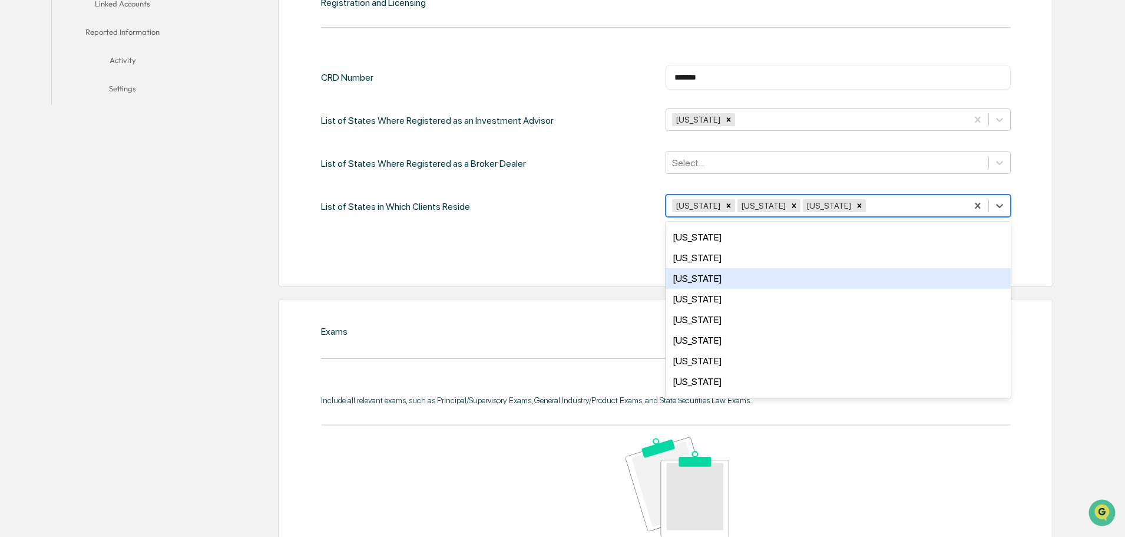
click at [893, 280] on div "Florida" at bounding box center [838, 278] width 345 height 21
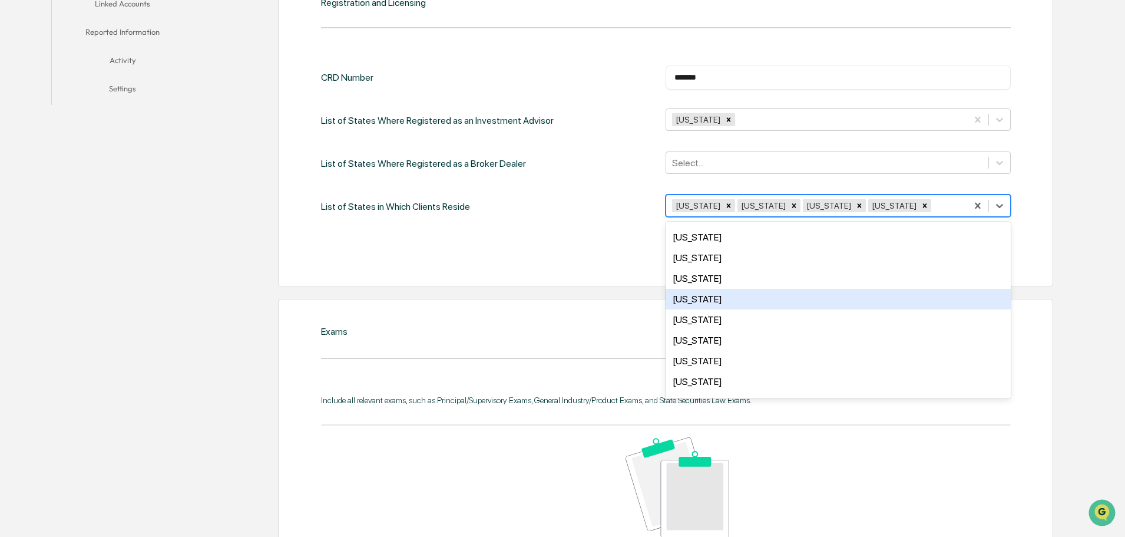
click at [886, 295] on div "Hawaii" at bounding box center [838, 299] width 345 height 21
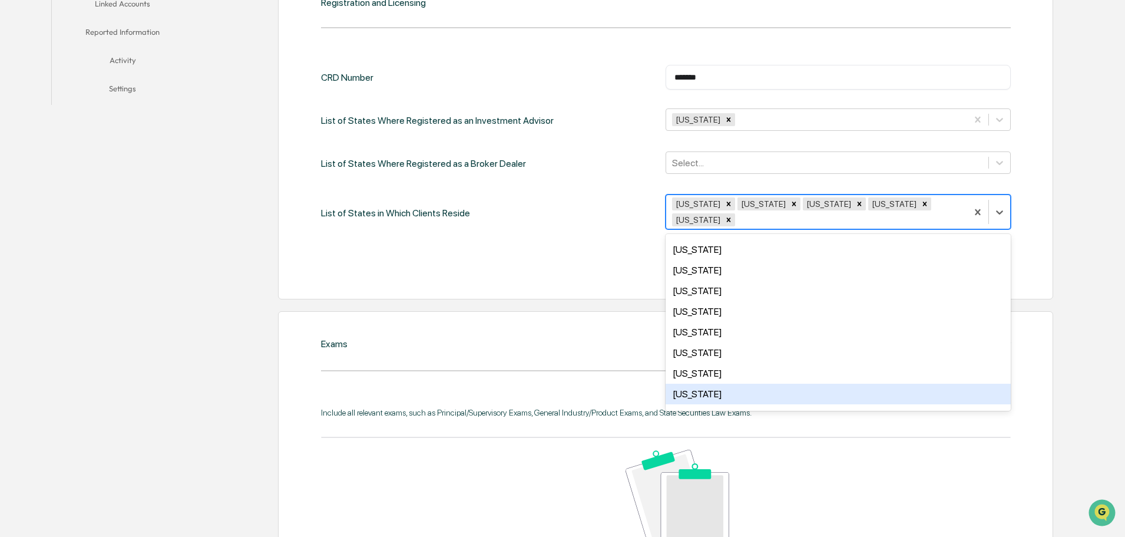
click at [884, 384] on div "Kansas" at bounding box center [838, 394] width 345 height 21
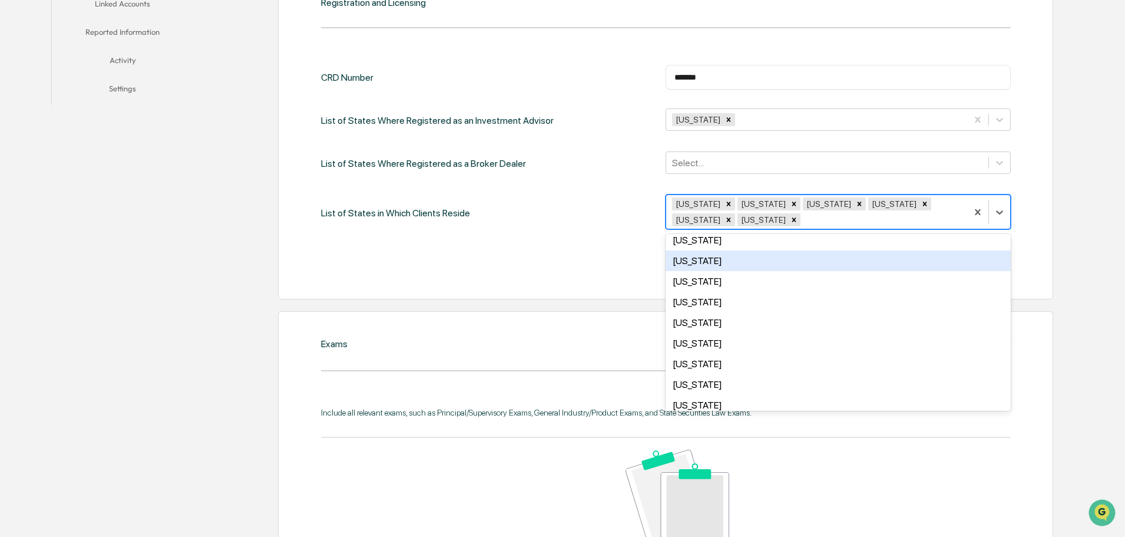
scroll to position [295, 0]
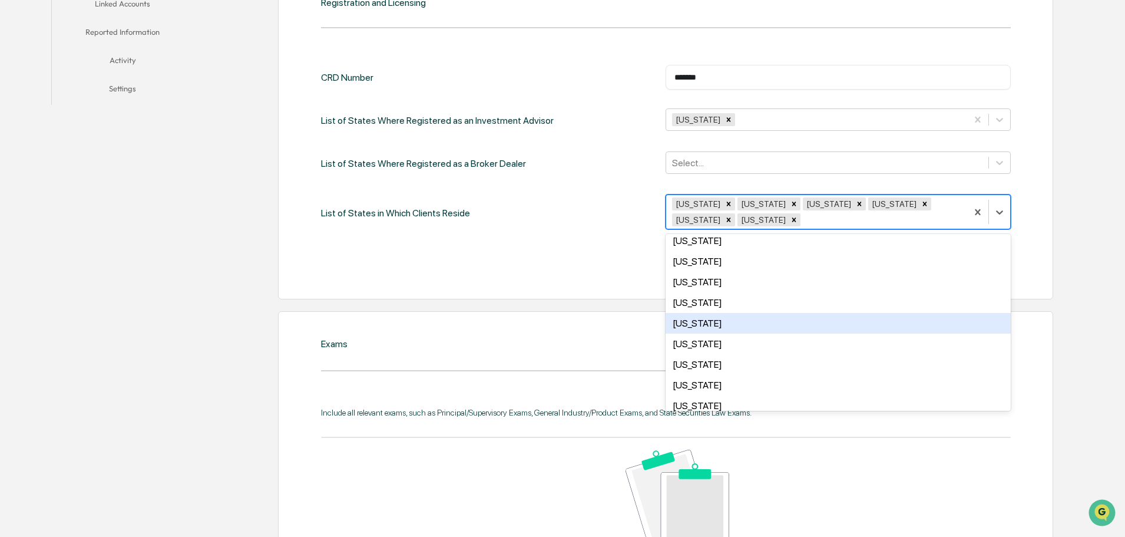
click at [887, 313] on div "Missouri" at bounding box center [838, 323] width 345 height 21
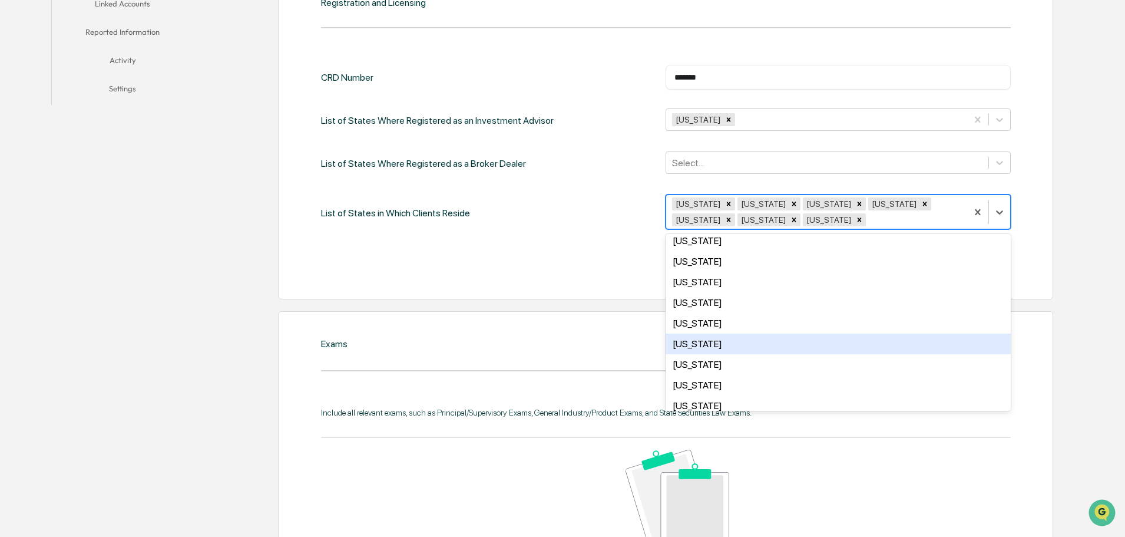
click at [892, 336] on div "Nebraska" at bounding box center [838, 344] width 345 height 21
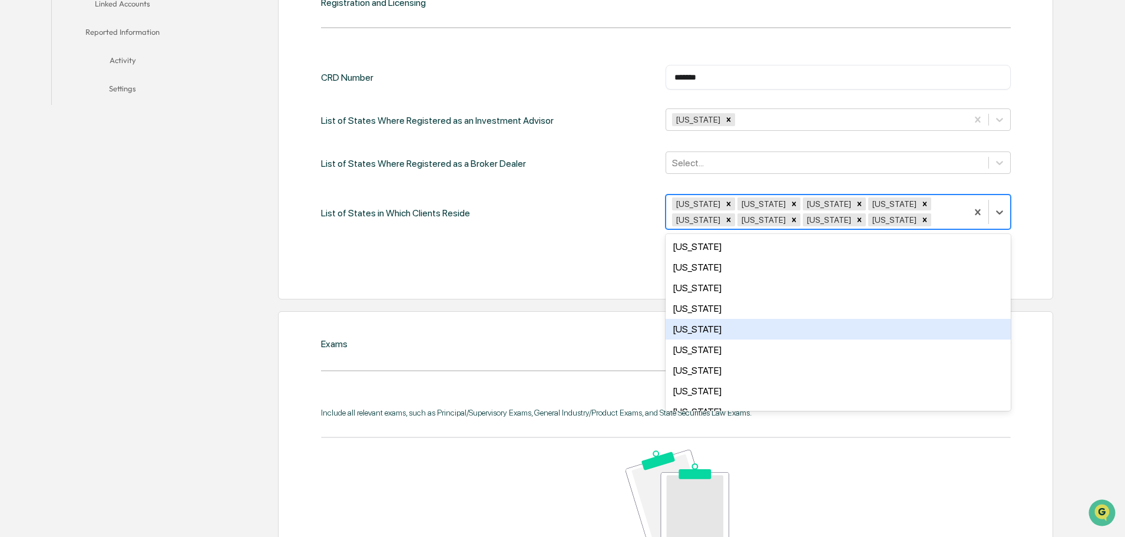
scroll to position [471, 0]
click at [890, 334] on div "Oklahoma" at bounding box center [838, 332] width 345 height 21
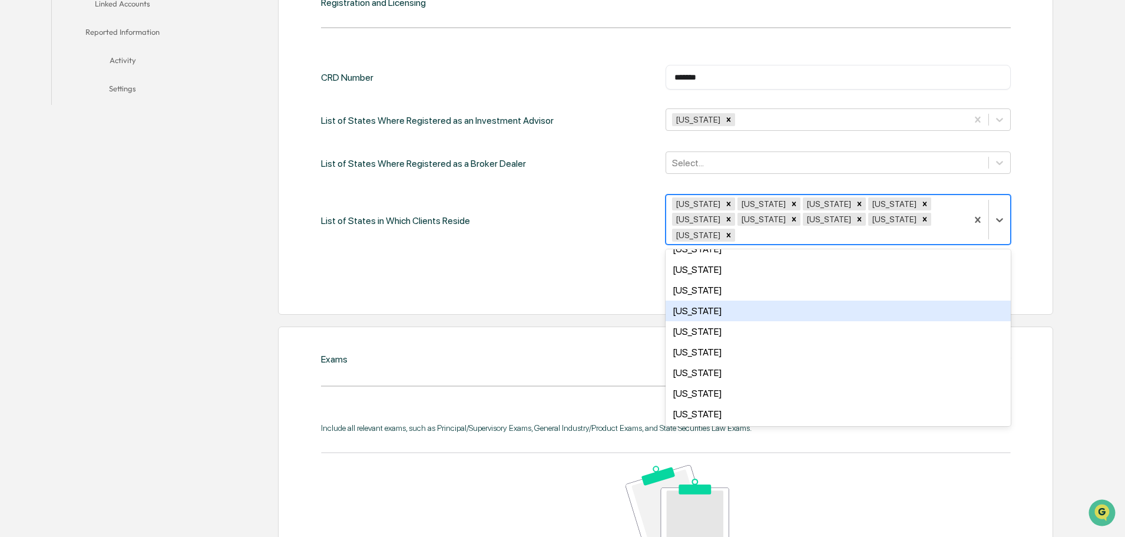
scroll to position [589, 0]
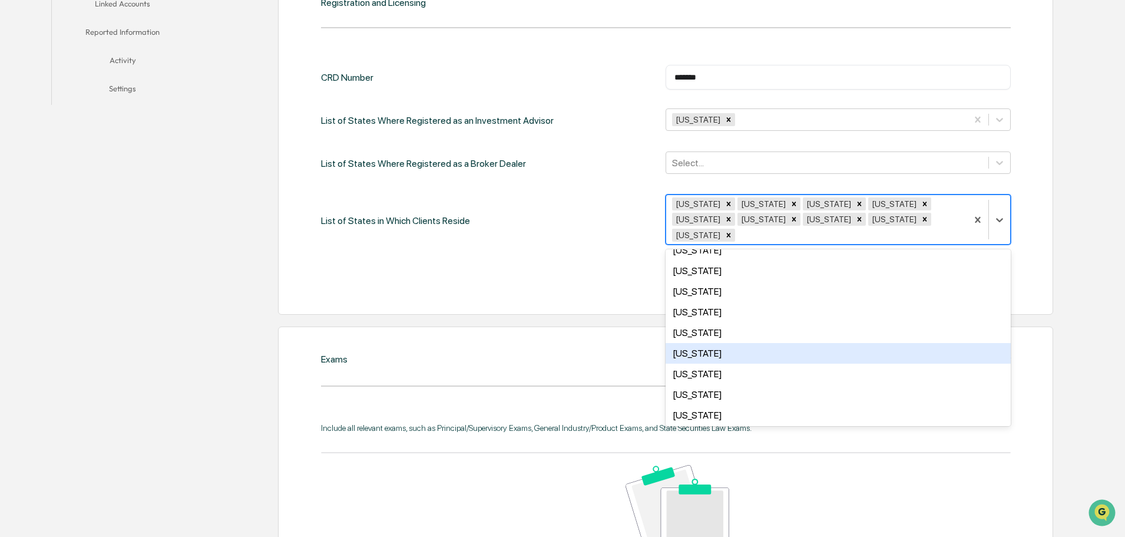
click at [856, 343] on div "Texas" at bounding box center [838, 353] width 345 height 21
click at [856, 343] on div "Utah" at bounding box center [838, 353] width 345 height 21
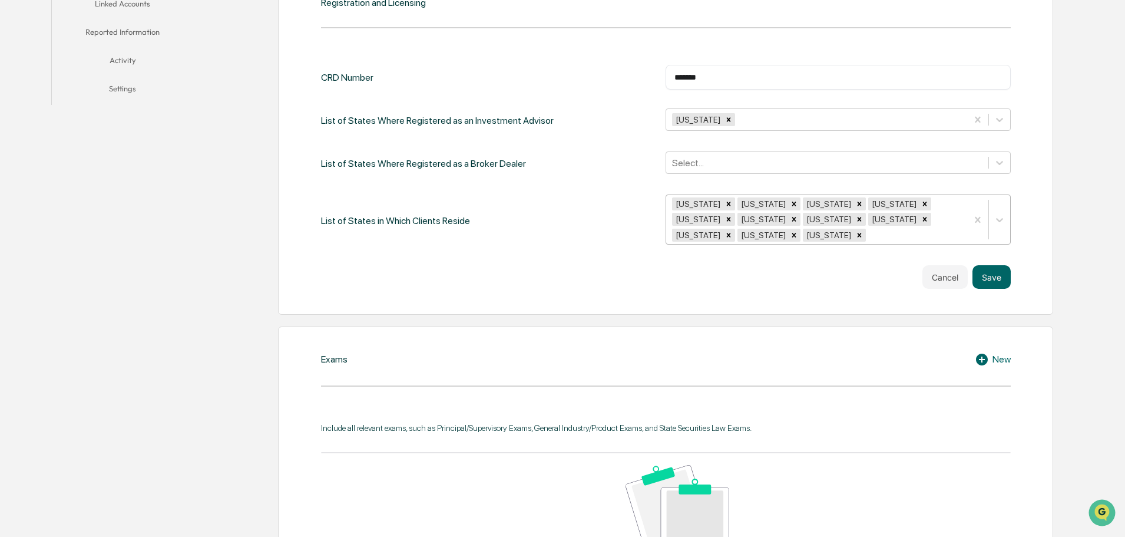
click at [924, 228] on div at bounding box center [915, 235] width 93 height 14
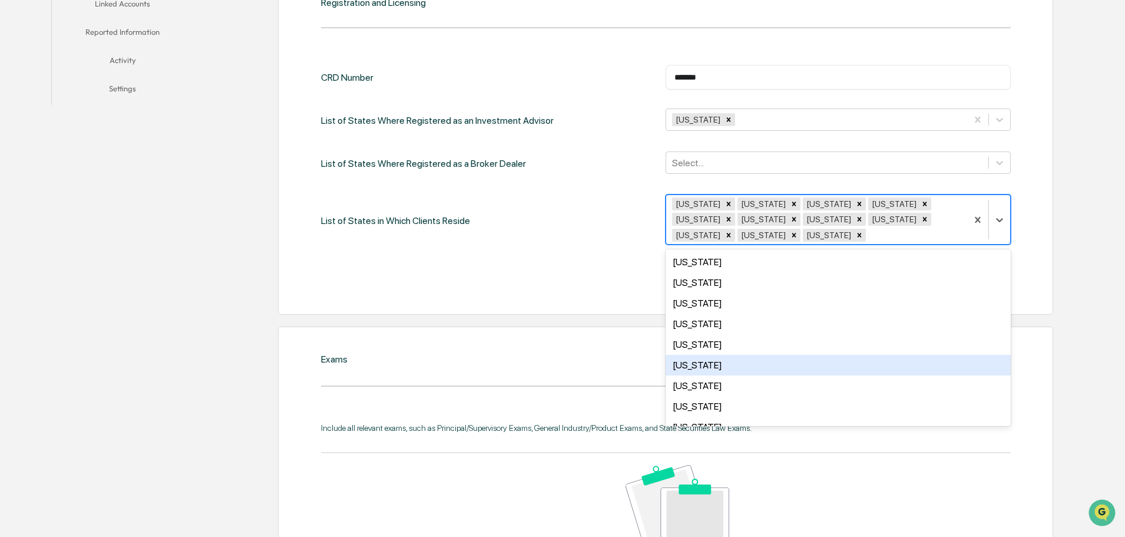
click at [887, 355] on div "Georgia" at bounding box center [838, 365] width 345 height 21
click at [887, 355] on div "Idaho" at bounding box center [838, 365] width 345 height 21
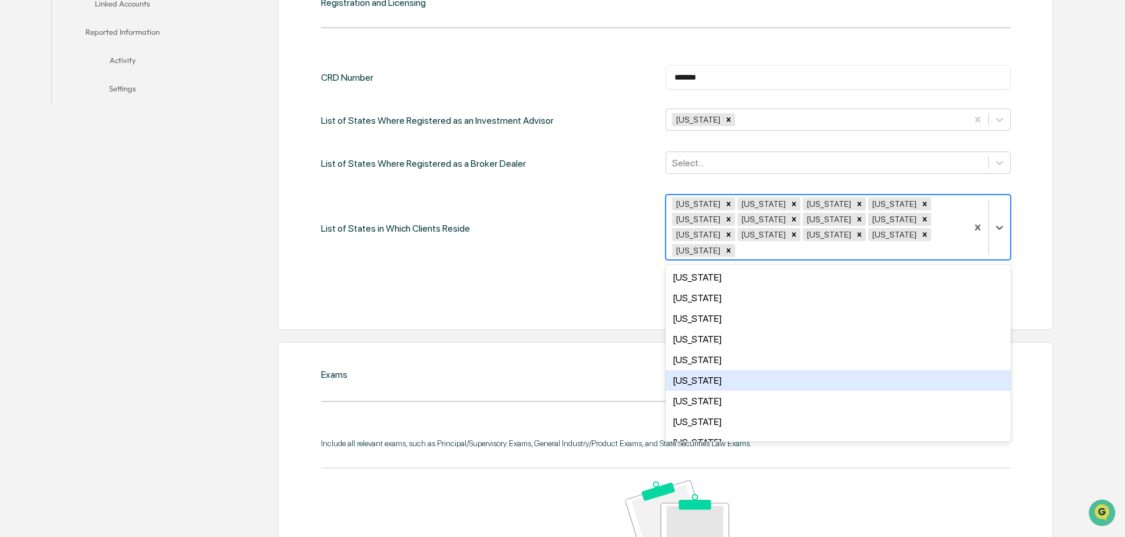
click at [880, 370] on div "Illinois" at bounding box center [838, 380] width 345 height 21
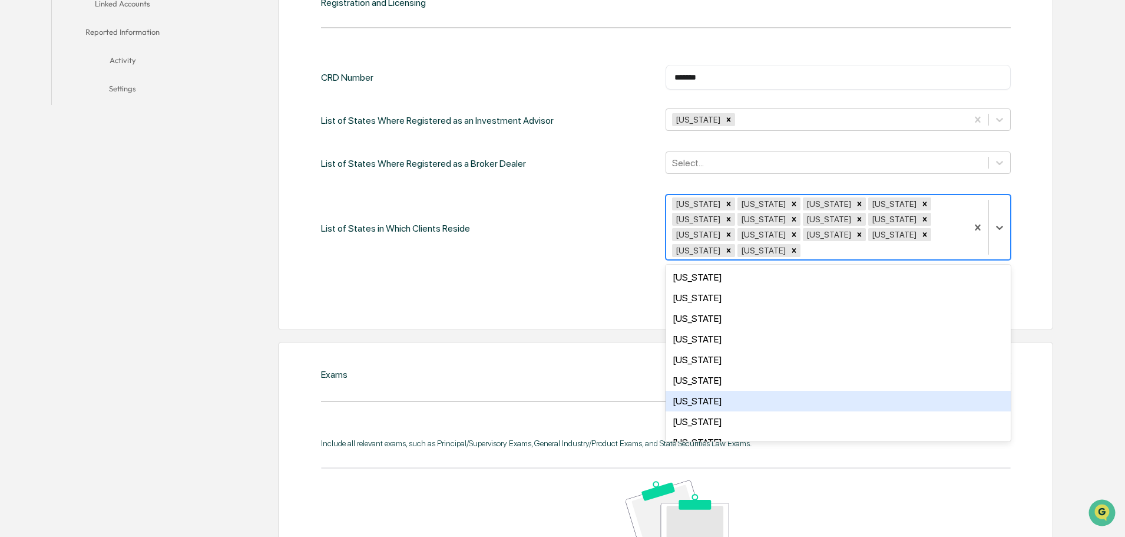
click at [877, 391] on div "Iowa" at bounding box center [838, 401] width 345 height 21
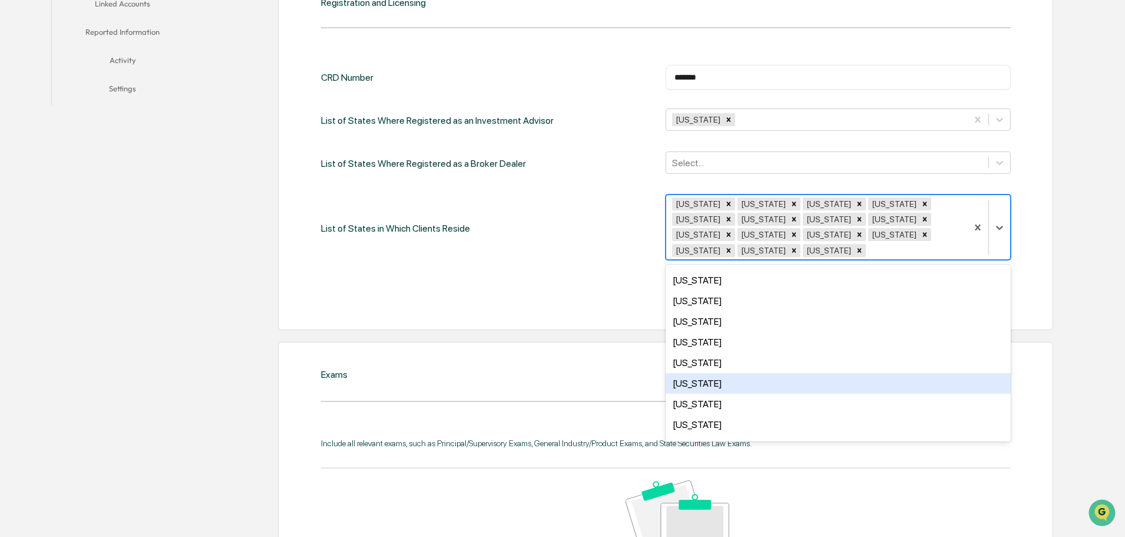
scroll to position [118, 0]
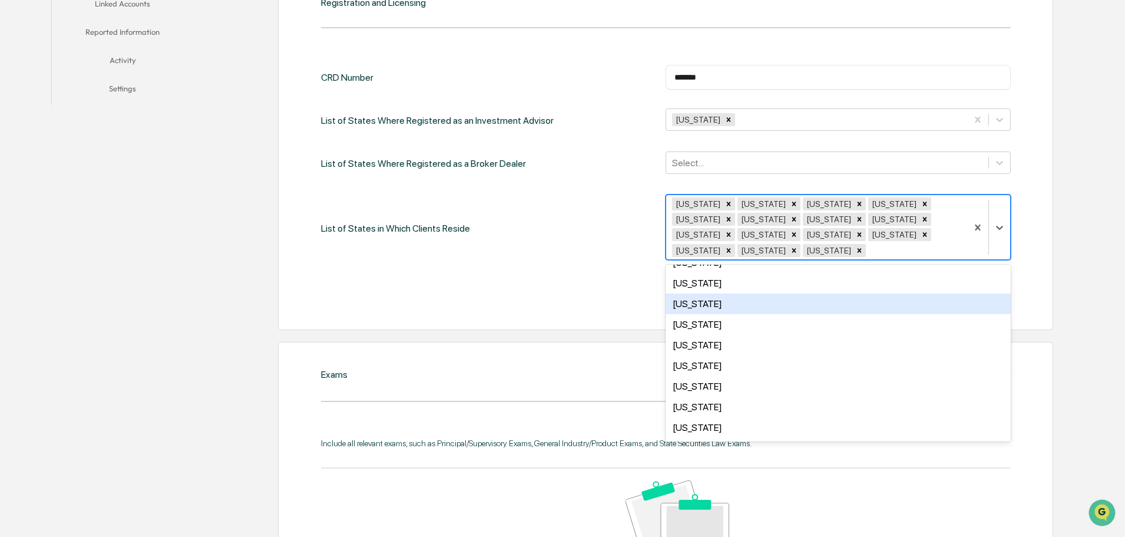
click at [877, 293] on div "Louisiana" at bounding box center [838, 303] width 345 height 21
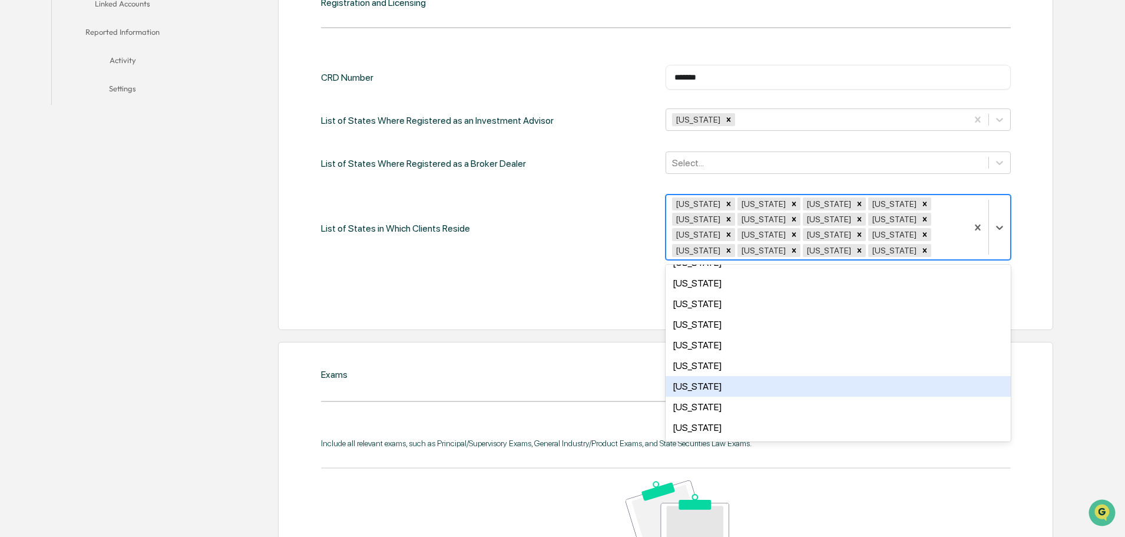
click at [868, 376] on div "Minnesota" at bounding box center [838, 386] width 345 height 21
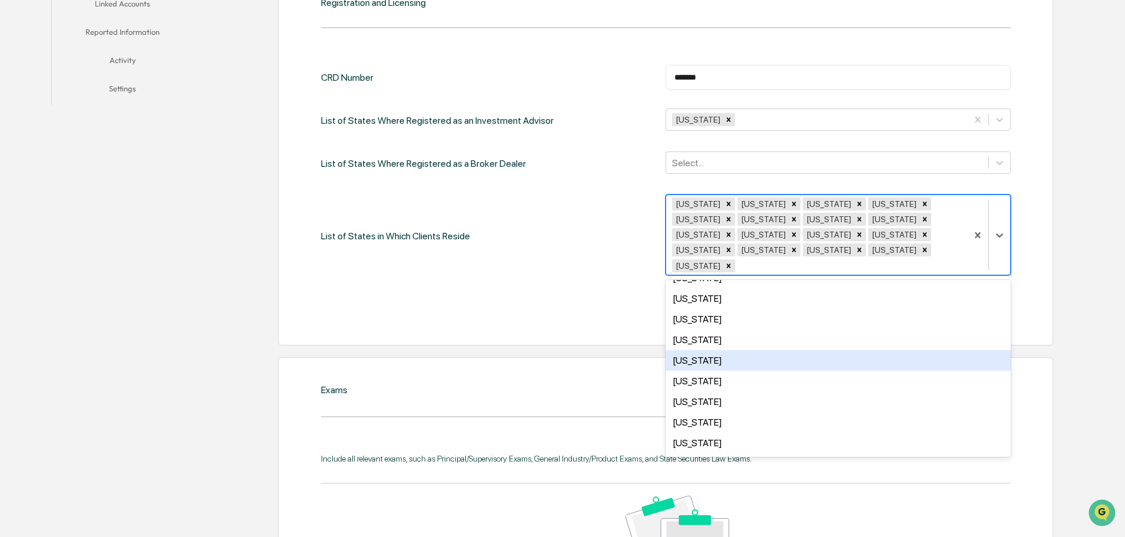
scroll to position [177, 0]
click at [871, 353] on div "Montana" at bounding box center [838, 363] width 345 height 21
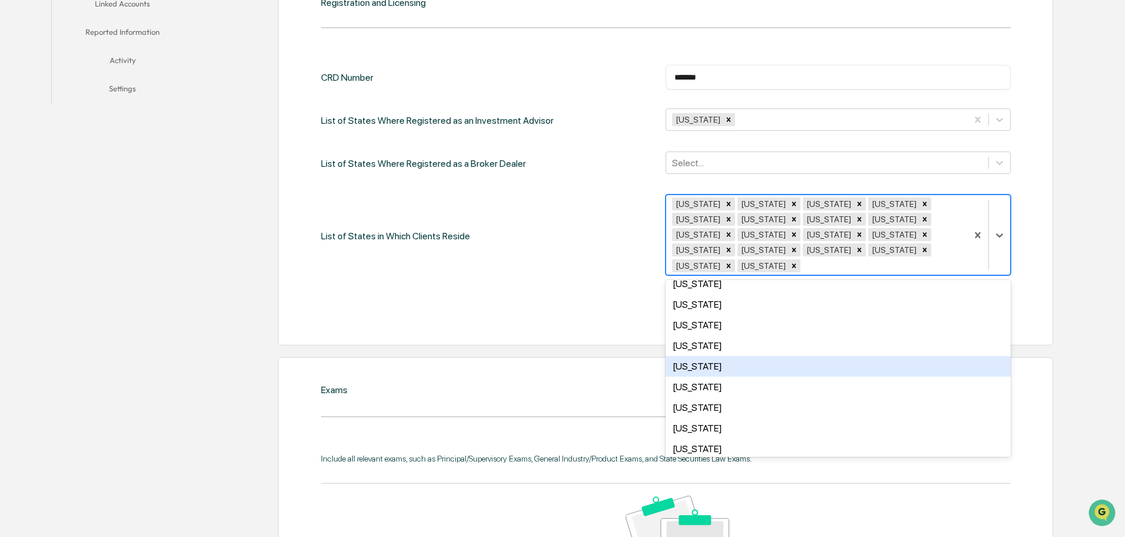
click at [872, 356] on div "New Mexico" at bounding box center [838, 366] width 345 height 21
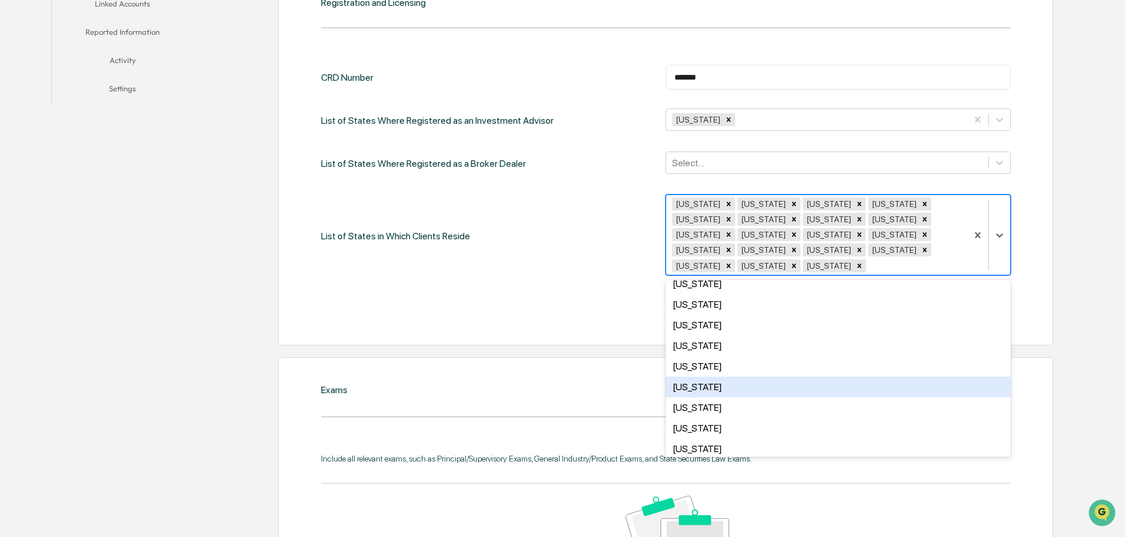
click at [869, 377] on div "North Carolina" at bounding box center [838, 387] width 345 height 21
click at [874, 379] on div "Pennsylvania" at bounding box center [838, 389] width 345 height 21
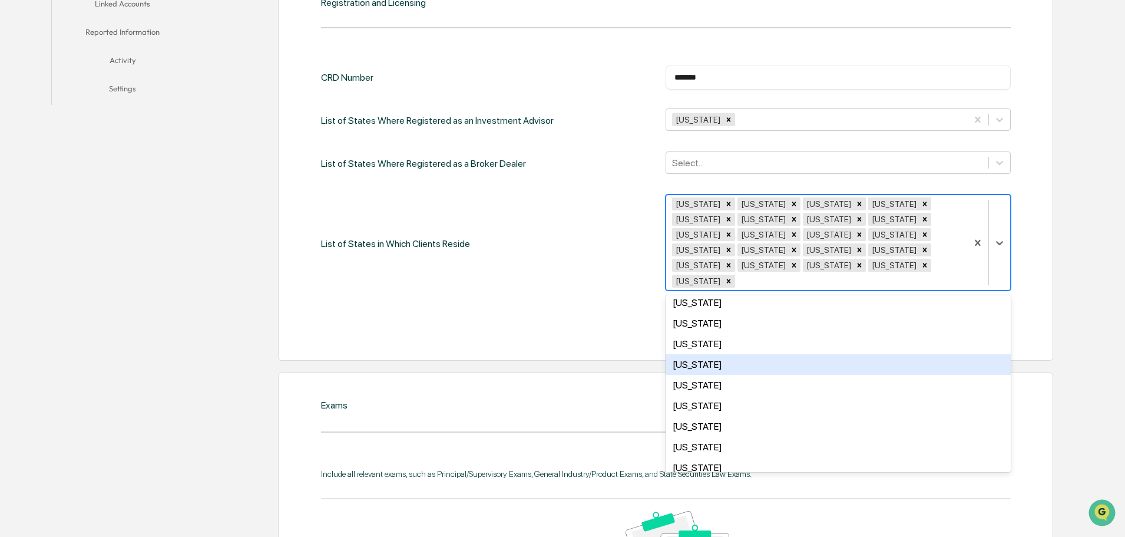
scroll to position [354, 0]
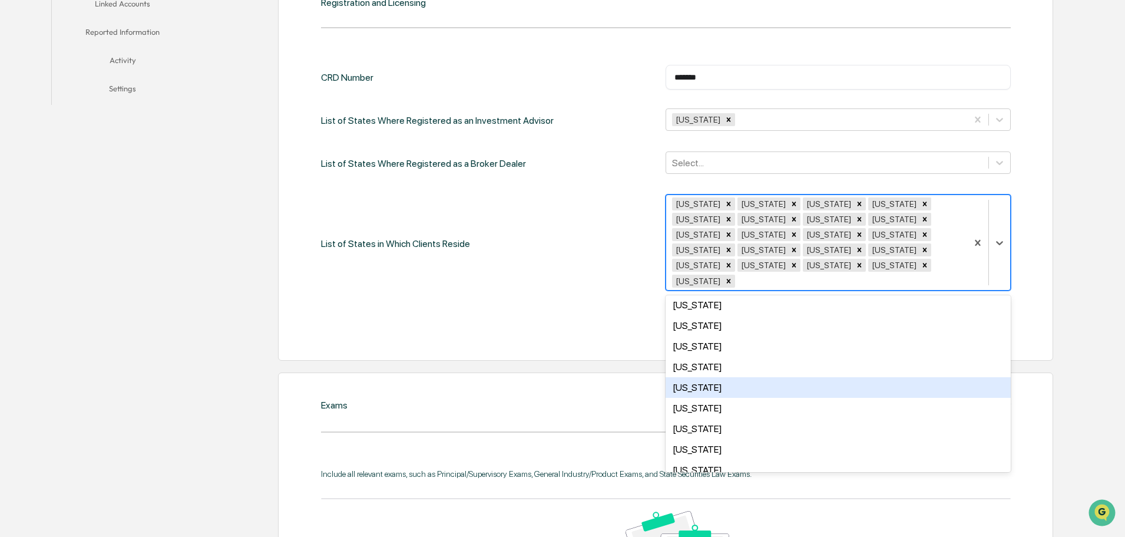
click at [877, 377] on div "South Dakota" at bounding box center [838, 387] width 345 height 21
click at [876, 377] on div "Tennessee" at bounding box center [838, 387] width 345 height 21
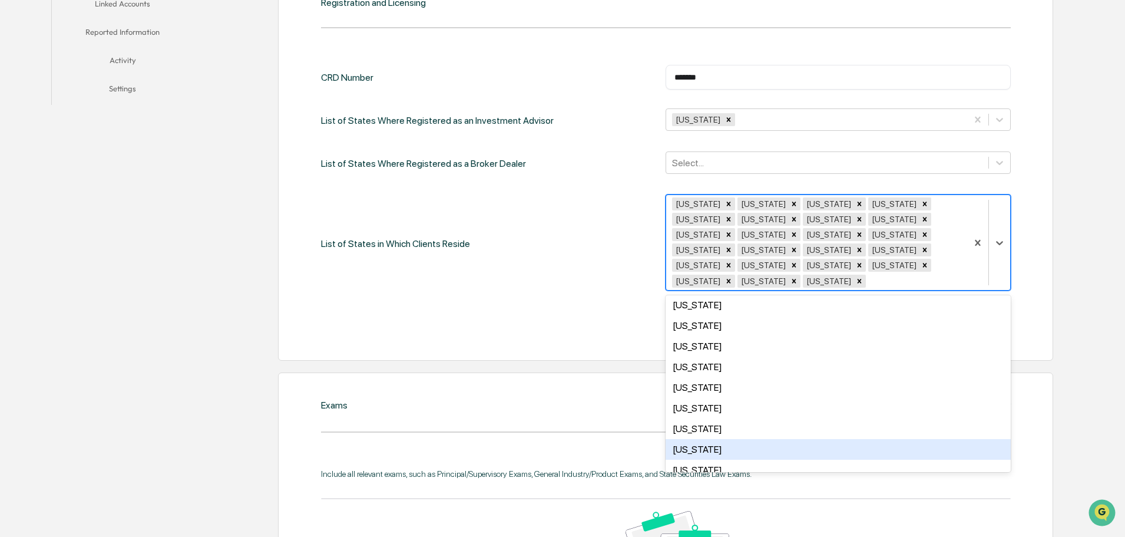
scroll to position [385, 0]
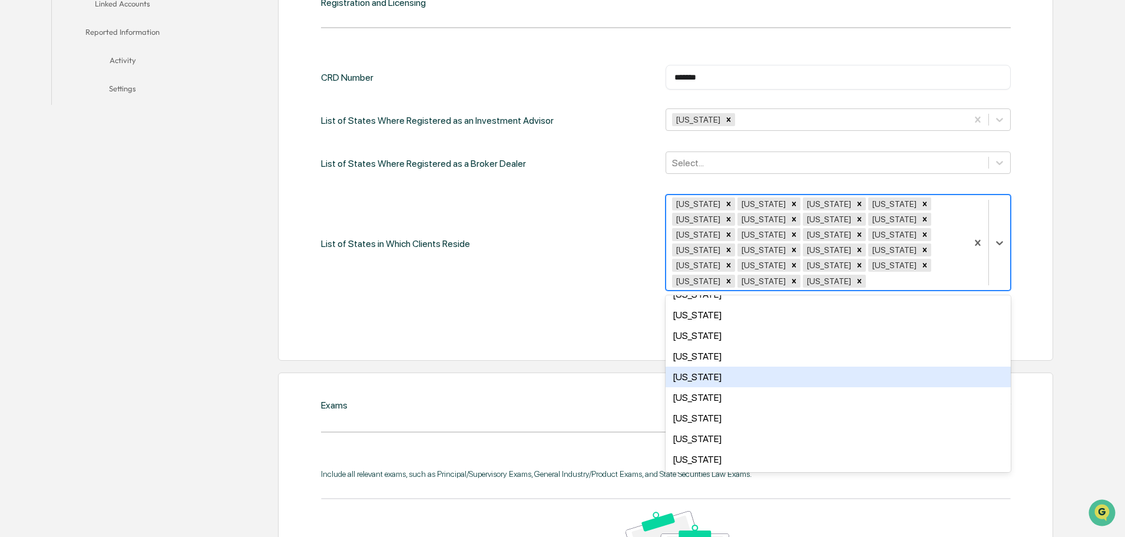
click at [862, 367] on div "Virginia" at bounding box center [838, 377] width 345 height 21
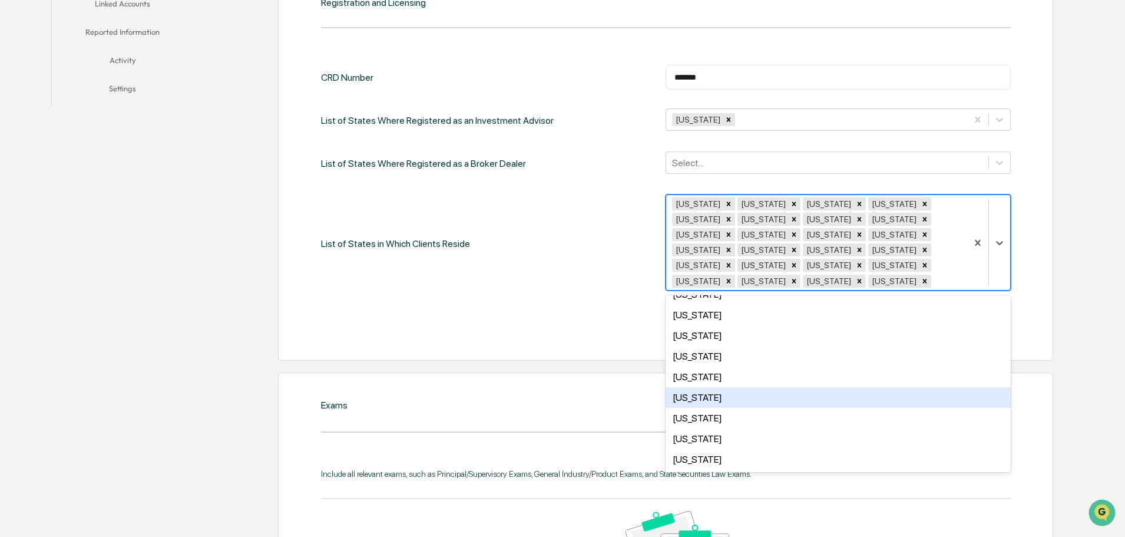
click at [860, 387] on div "Washington" at bounding box center [838, 397] width 345 height 21
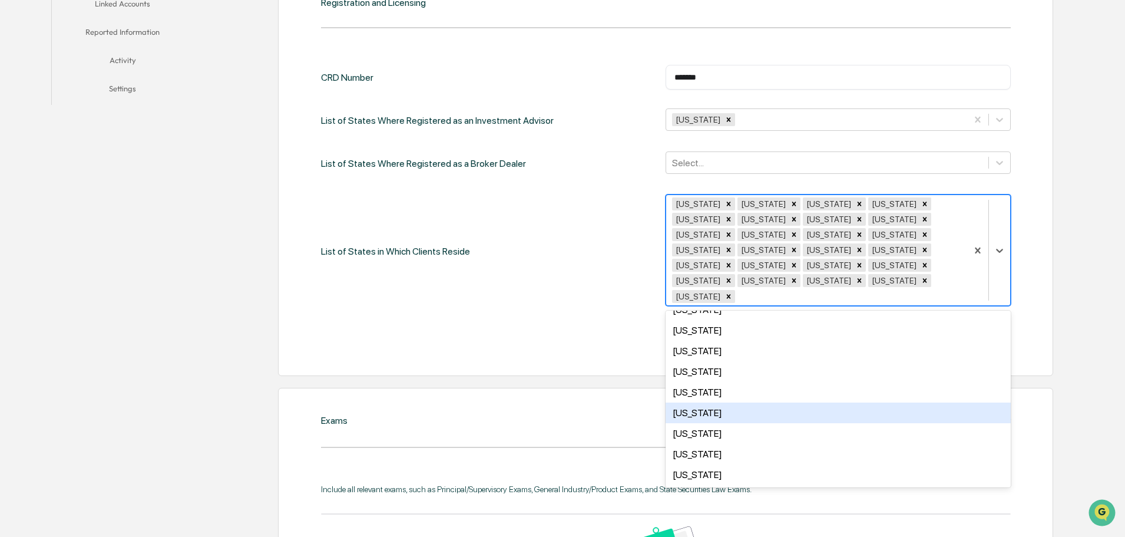
scroll to position [344, 0]
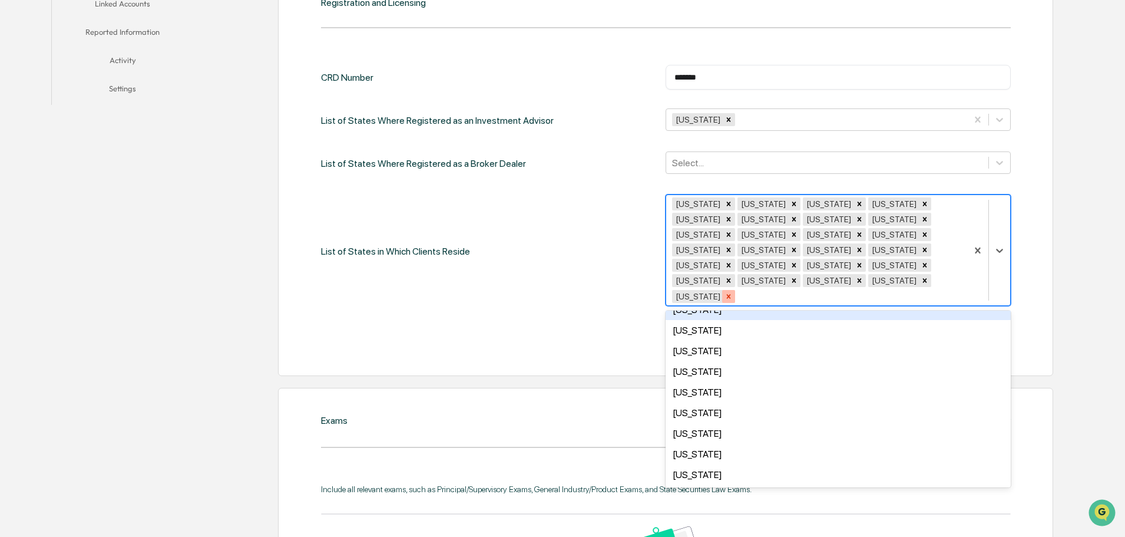
click at [733, 292] on icon "Remove Washington" at bounding box center [729, 296] width 8 height 8
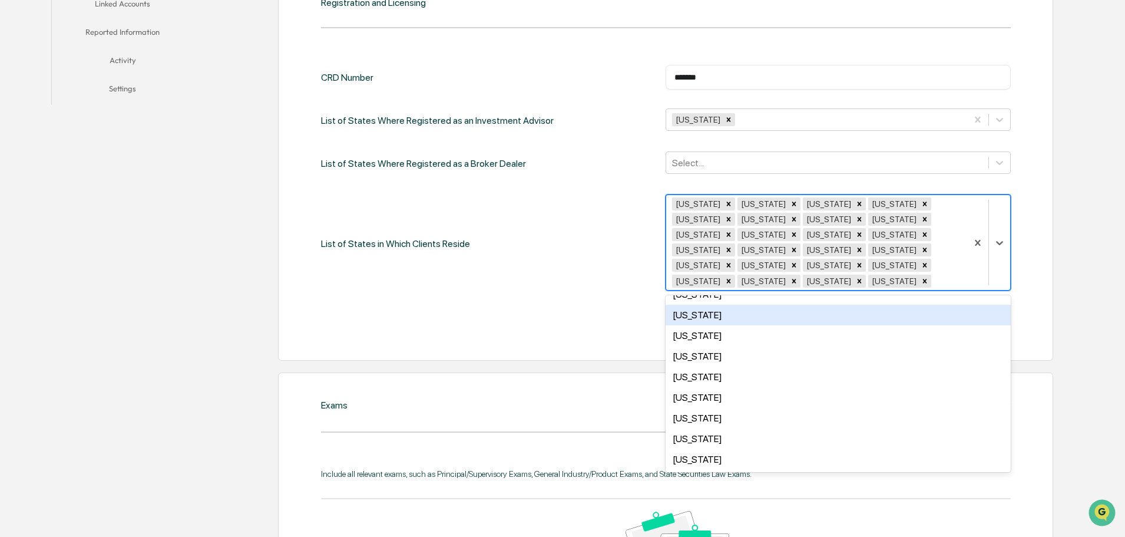
click at [833, 305] on div "Oregon" at bounding box center [838, 315] width 345 height 21
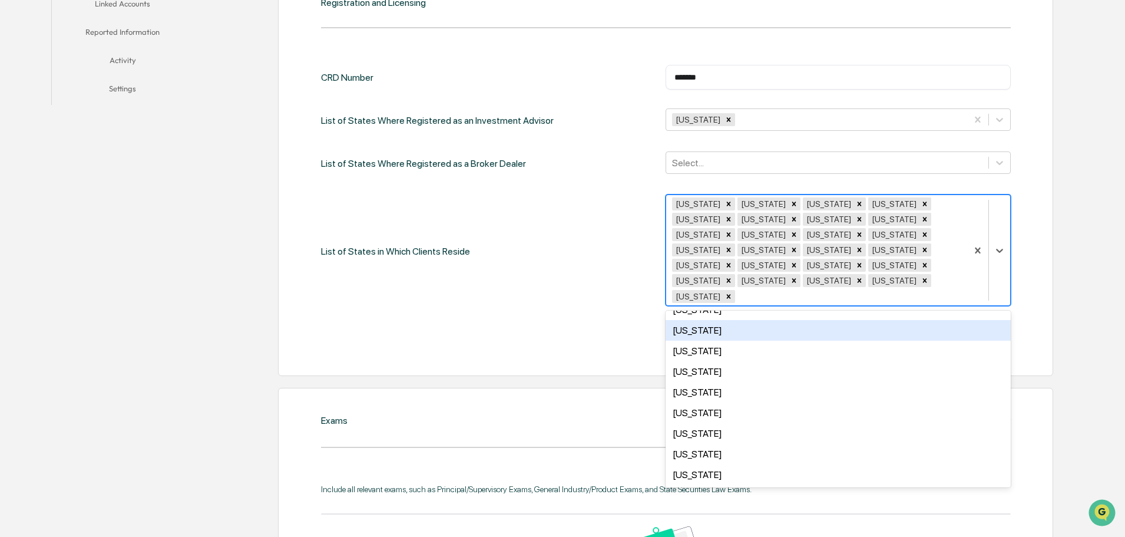
scroll to position [344, 0]
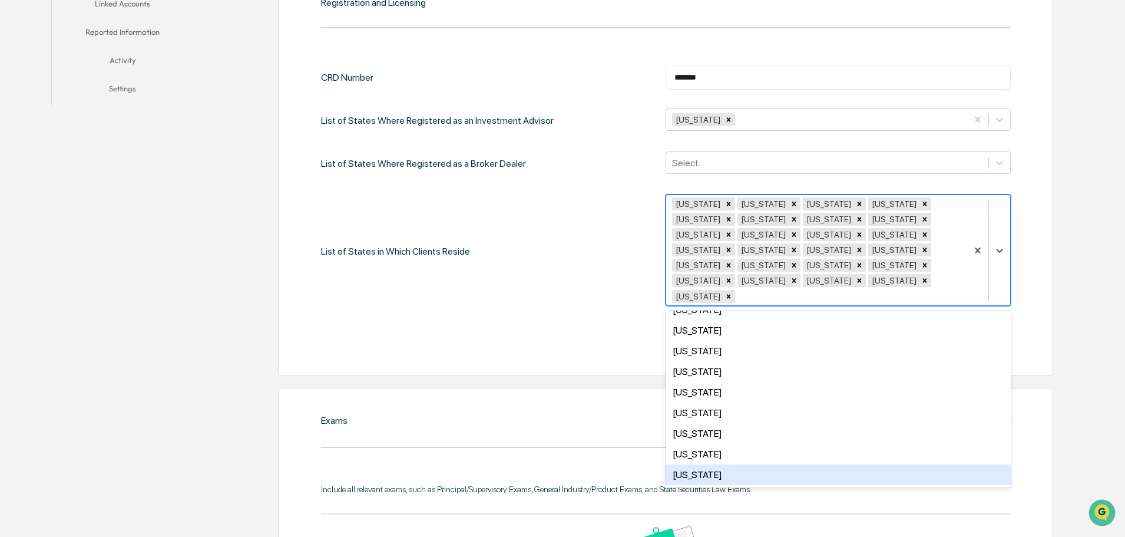
click at [810, 464] on div "Wyoming" at bounding box center [838, 474] width 345 height 21
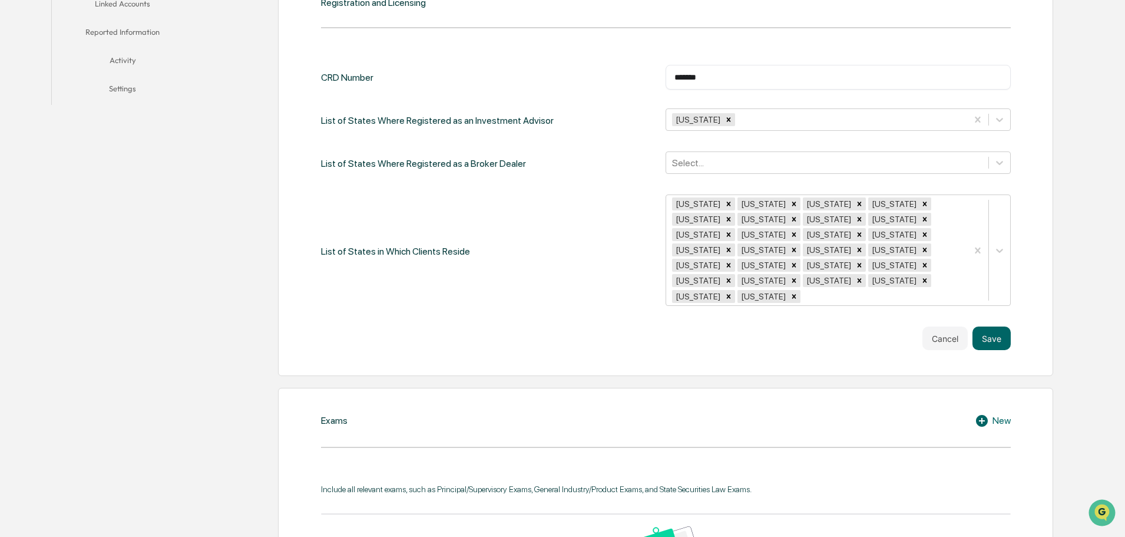
click at [469, 282] on div "CRD Number ******* ​ List of States Where Registered as an Investment Advisor C…" at bounding box center [666, 207] width 690 height 285
click at [995, 326] on button "Save" at bounding box center [992, 338] width 38 height 24
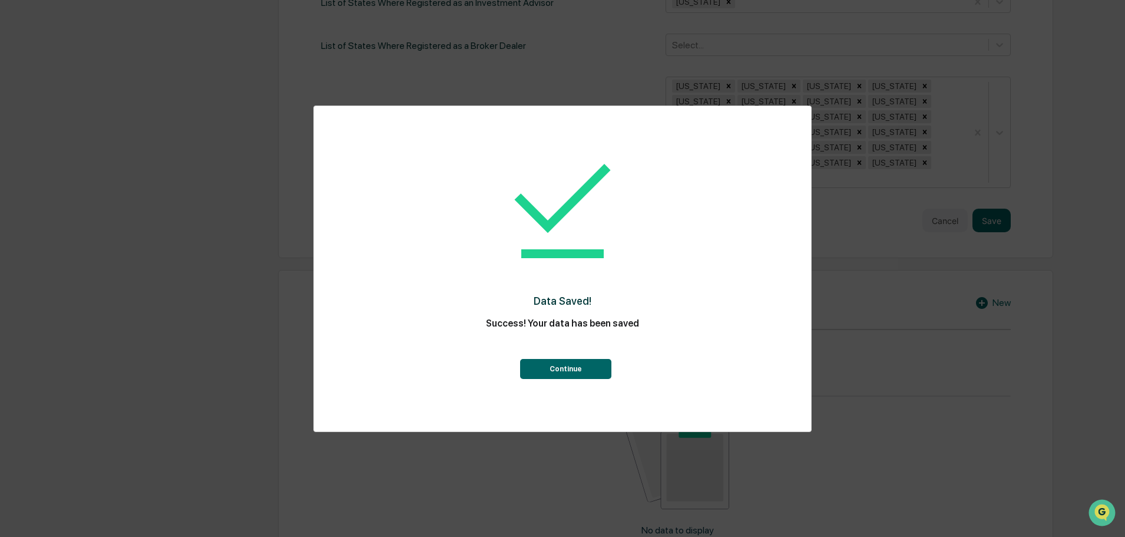
click at [573, 361] on button "Continue" at bounding box center [565, 369] width 91 height 20
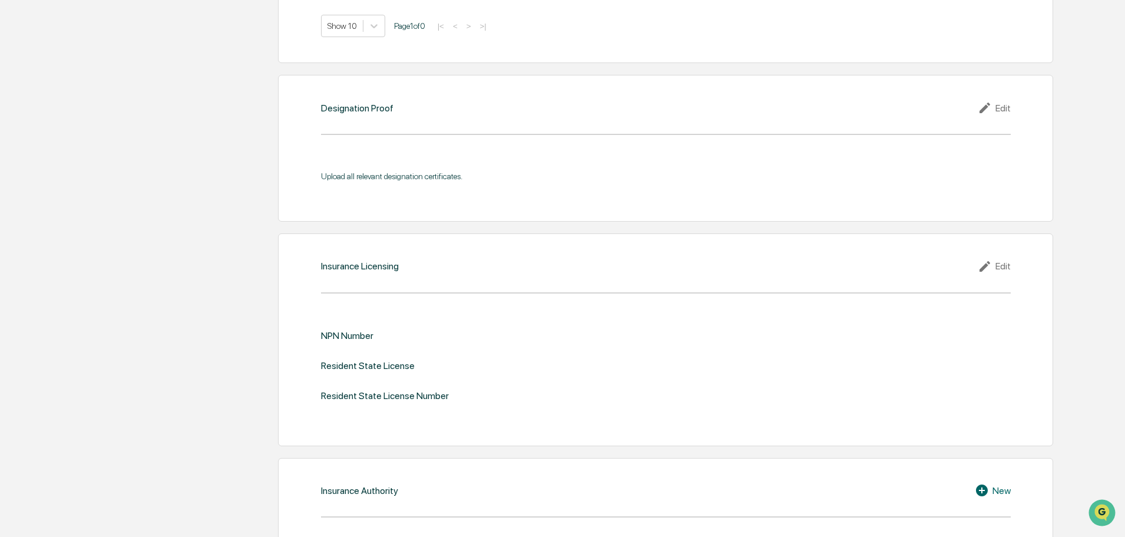
scroll to position [1274, 0]
click at [999, 258] on div "Edit" at bounding box center [994, 265] width 33 height 14
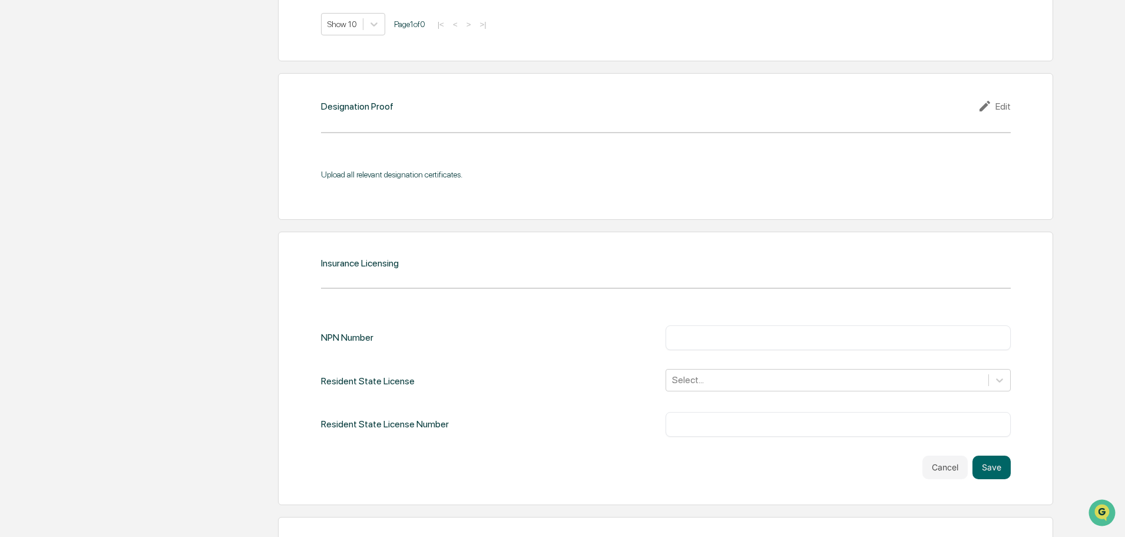
click at [828, 332] on input "text" at bounding box center [839, 338] width 328 height 12
type input "*******"
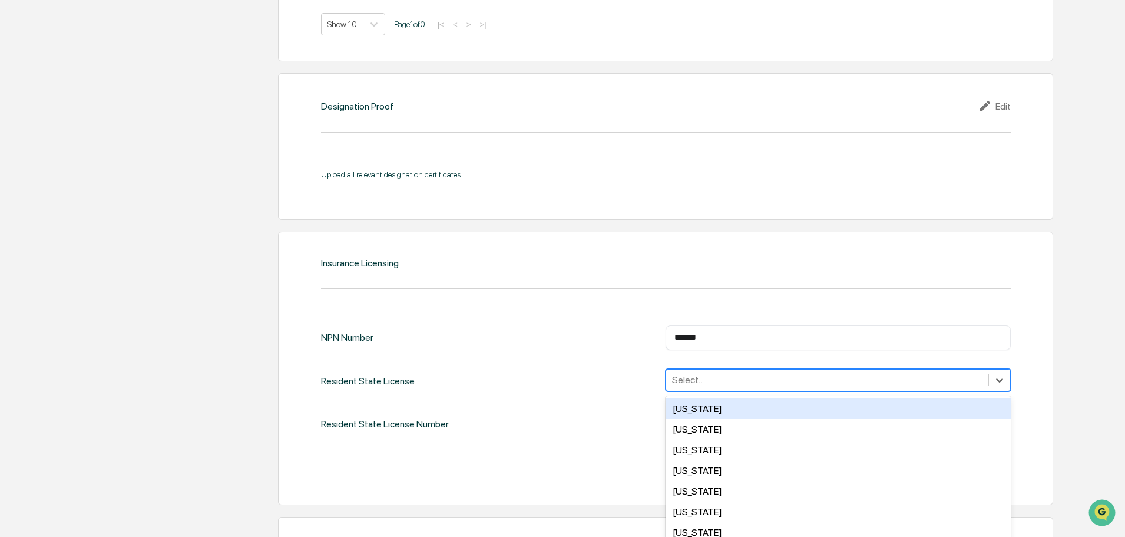
scroll to position [1303, 0]
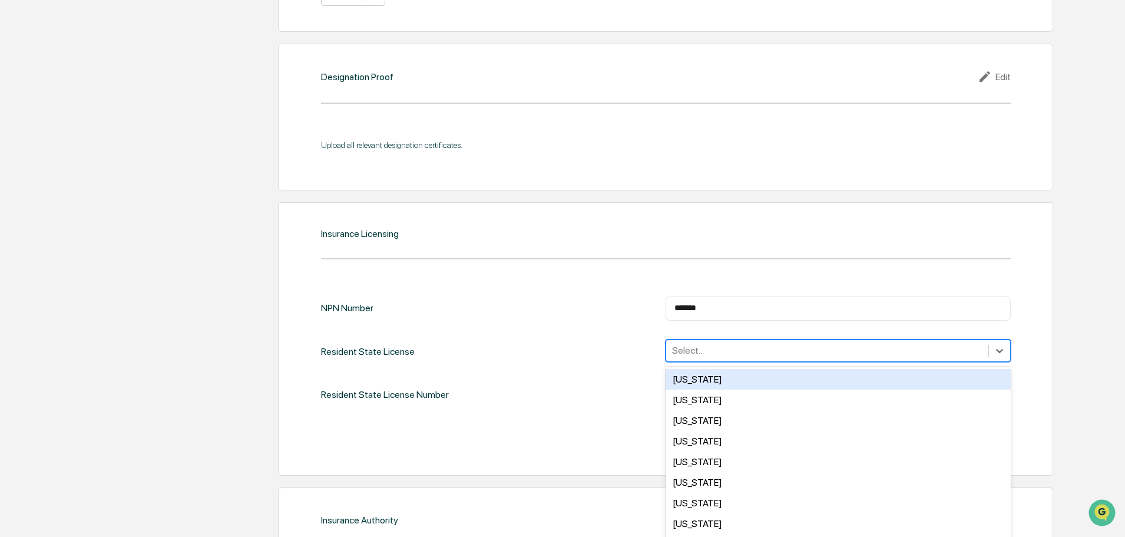
click at [833, 362] on div "50 results available. Use Up and Down to choose options, press Enter to select …" at bounding box center [838, 350] width 345 height 22
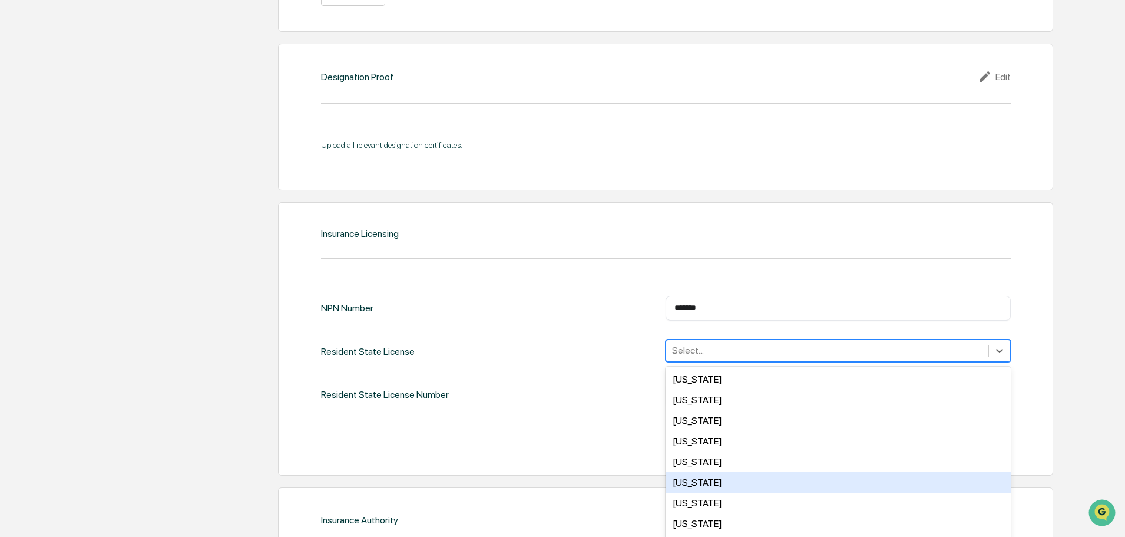
click at [786, 472] on div "Colorado" at bounding box center [838, 482] width 345 height 21
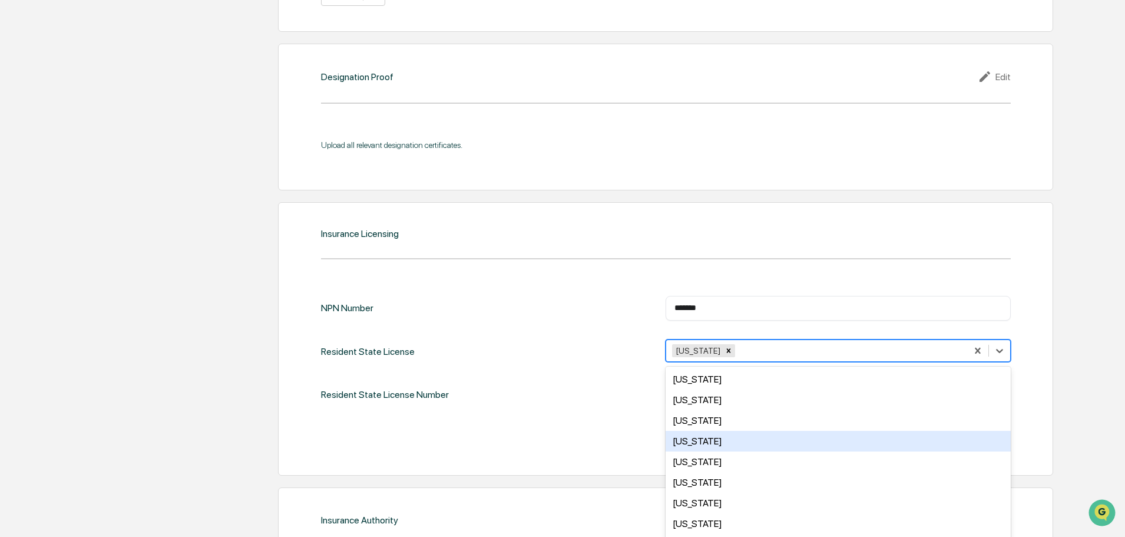
click at [587, 408] on div "NPN Number ******* ​ Resident State License option Colorado, selected. 49 resul…" at bounding box center [666, 373] width 690 height 154
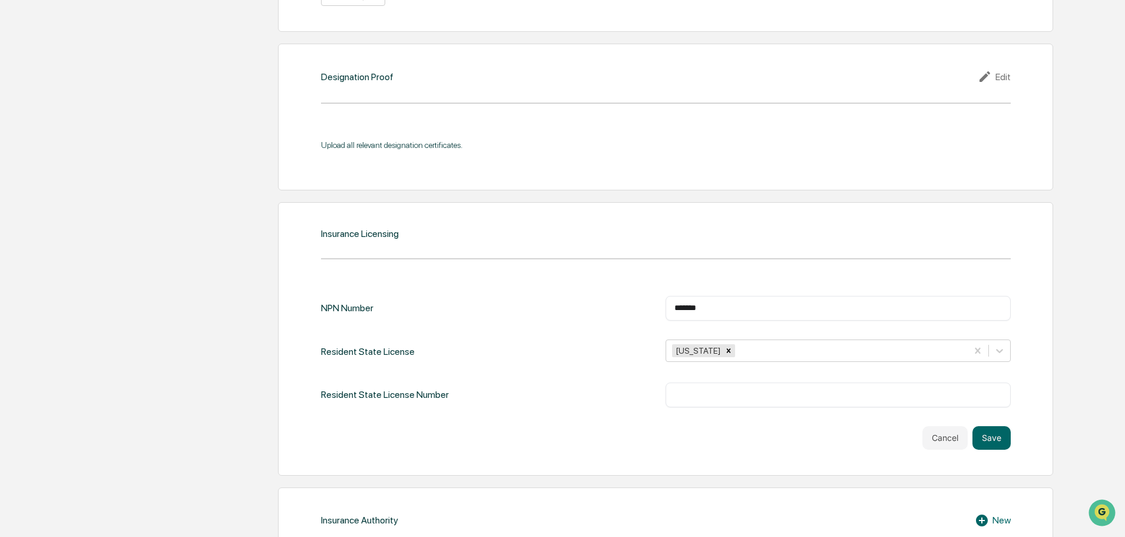
click at [717, 389] on input "text" at bounding box center [839, 395] width 328 height 12
type input "******"
click at [989, 426] on button "Save" at bounding box center [992, 438] width 38 height 24
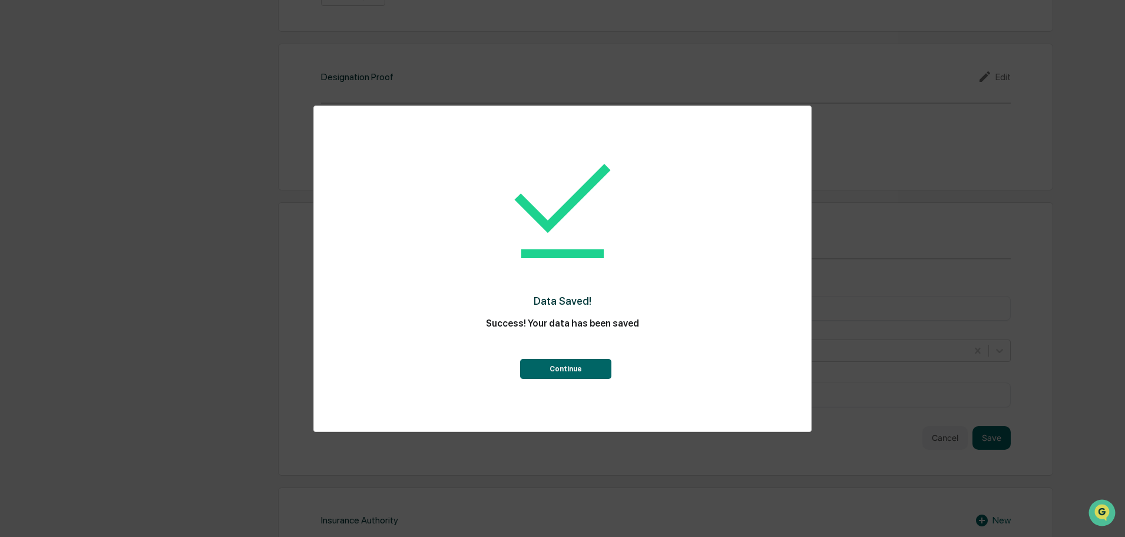
click at [579, 374] on button "Continue" at bounding box center [565, 369] width 91 height 20
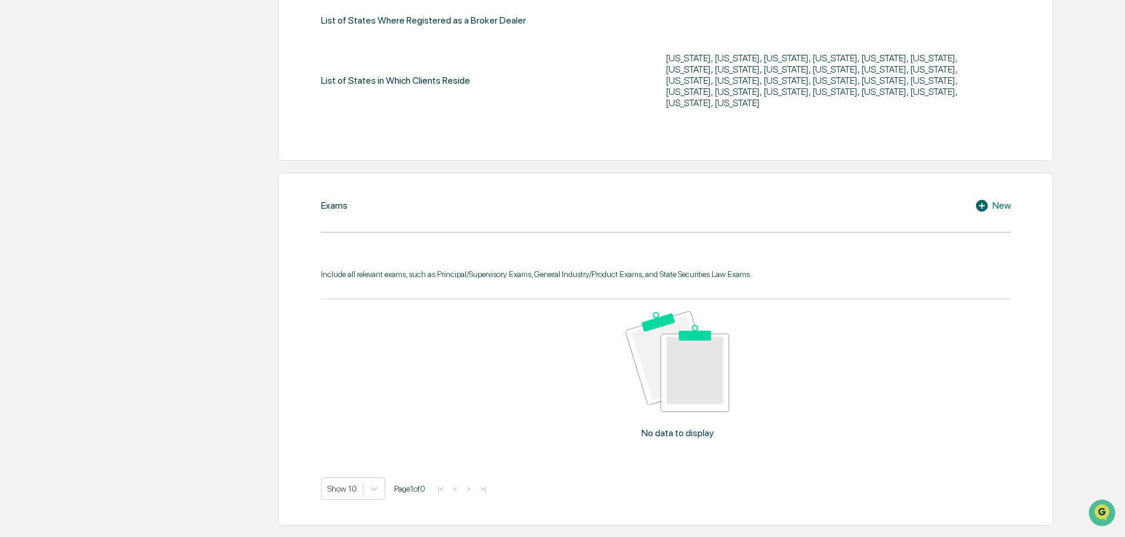
scroll to position [471, 0]
click at [980, 196] on icon at bounding box center [984, 203] width 18 height 14
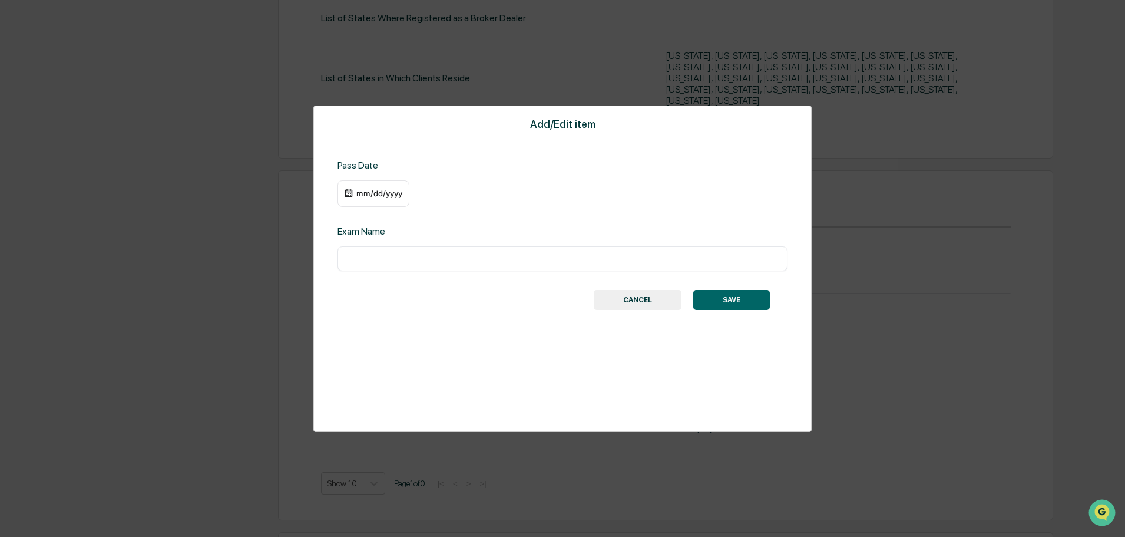
click at [373, 199] on div "mm/dd/yyyy" at bounding box center [374, 193] width 72 height 27
click at [382, 193] on div "mm/dd/yyyy" at bounding box center [379, 193] width 47 height 9
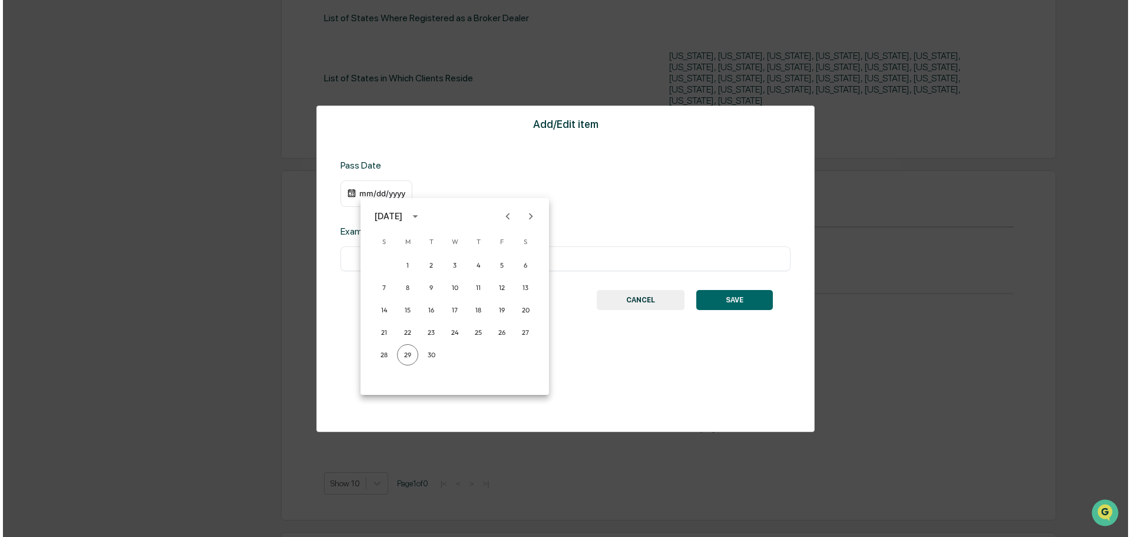
scroll to position [472, 0]
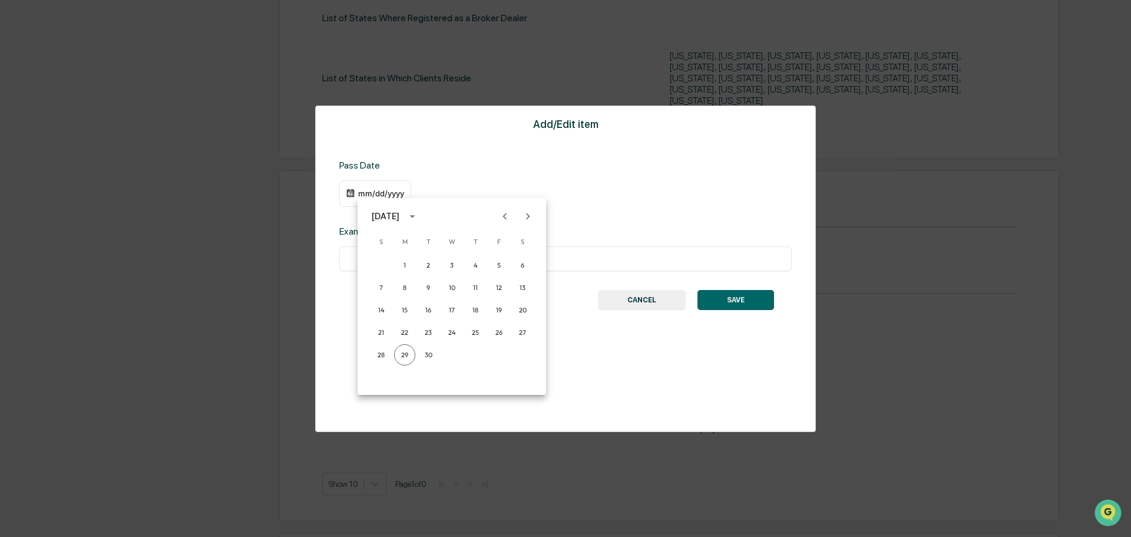
click at [473, 178] on div at bounding box center [565, 268] width 1131 height 537
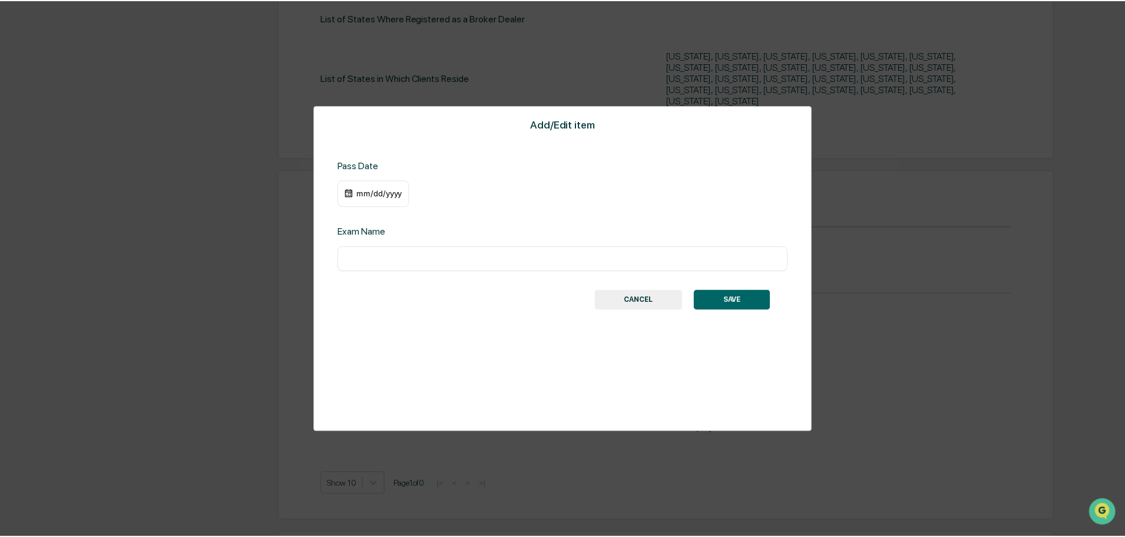
scroll to position [471, 0]
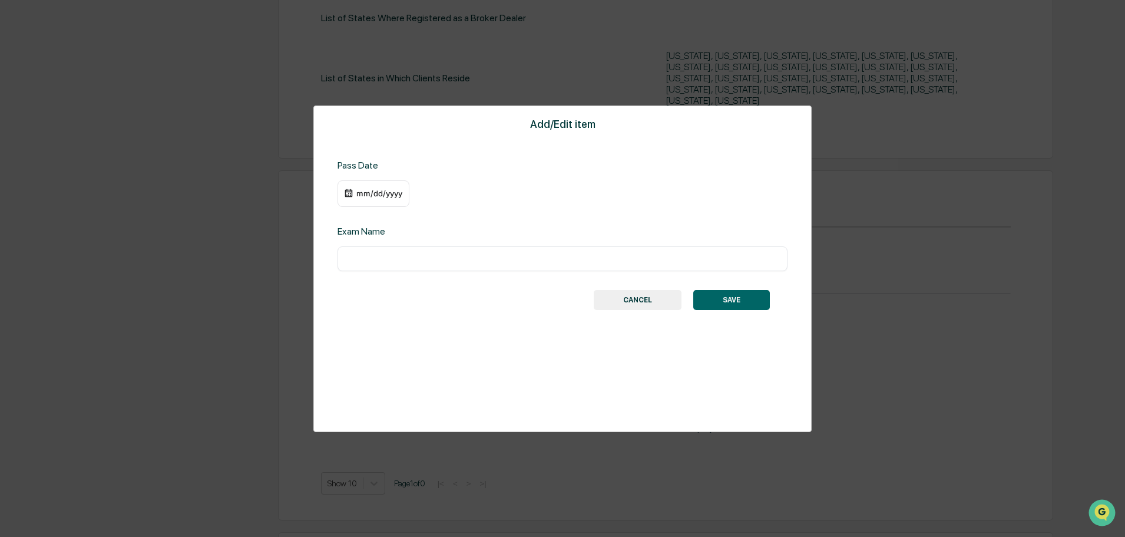
click at [385, 191] on div "mm/dd/yyyy" at bounding box center [379, 193] width 47 height 9
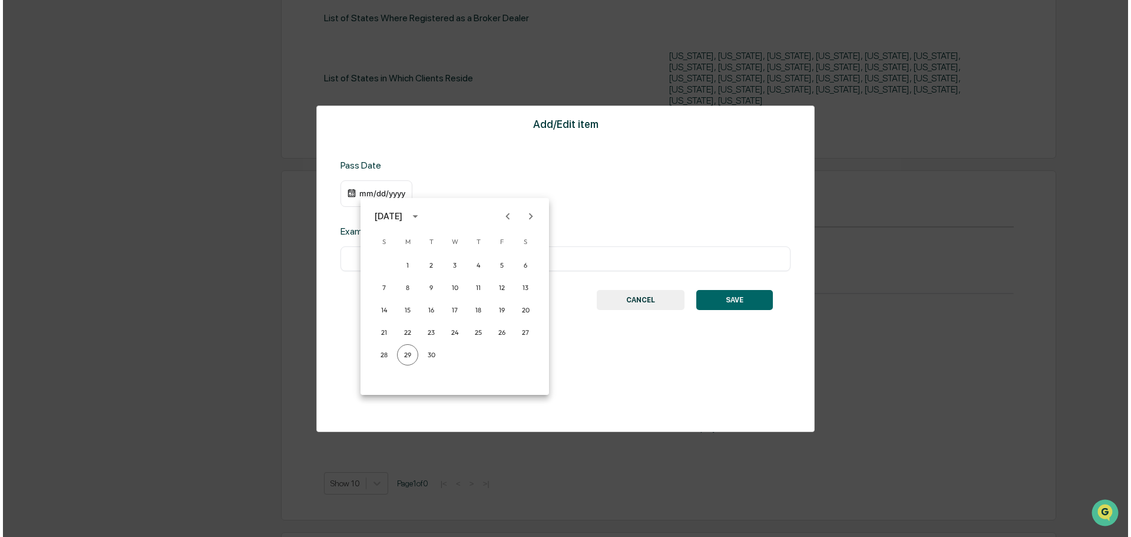
scroll to position [472, 0]
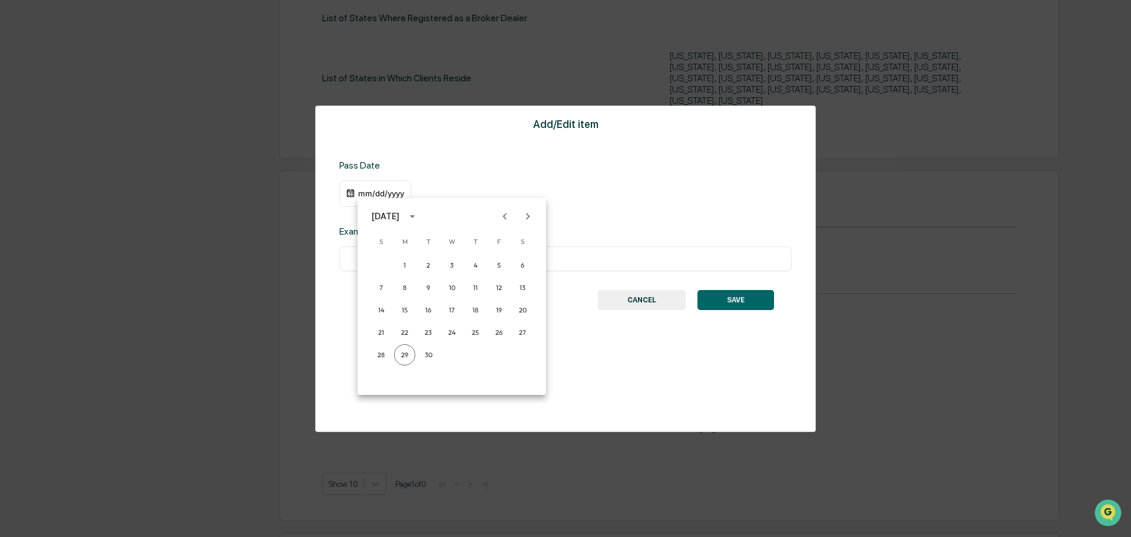
click at [419, 214] on icon "calendar view is open, switch to year view" at bounding box center [412, 216] width 13 height 13
click at [442, 312] on button "2012" at bounding box center [452, 316] width 42 height 21
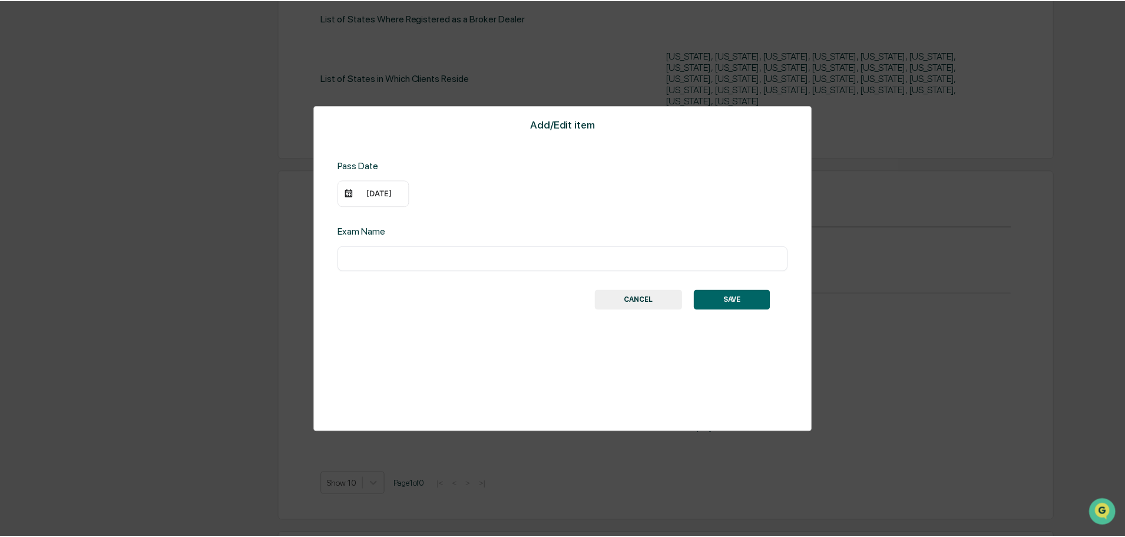
scroll to position [471, 0]
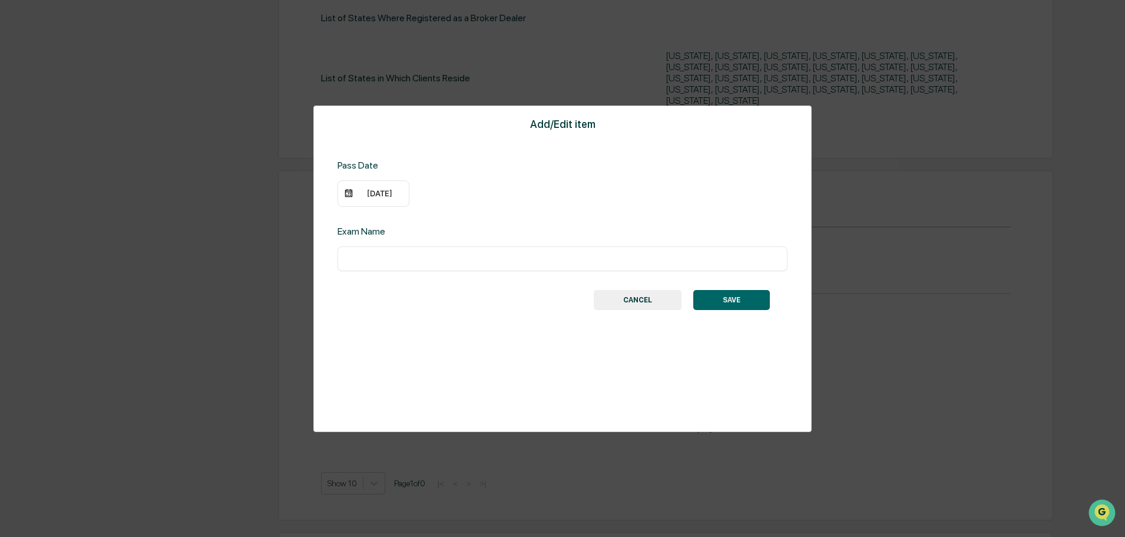
click at [375, 197] on div "09/29/2012" at bounding box center [379, 193] width 47 height 9
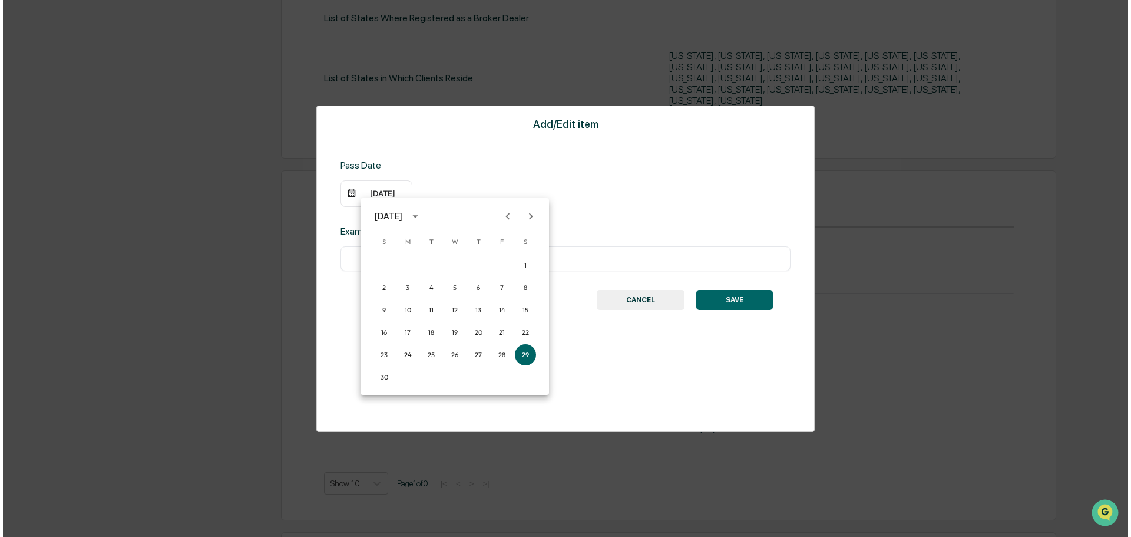
scroll to position [472, 0]
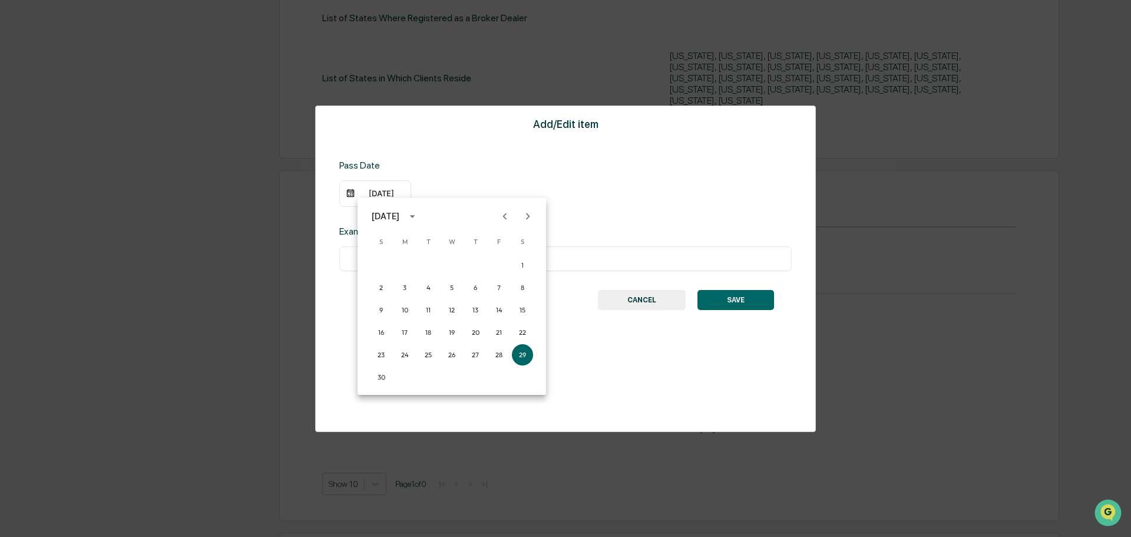
click at [506, 216] on icon "Previous month" at bounding box center [505, 216] width 13 height 13
click at [499, 333] on button "22" at bounding box center [498, 332] width 21 height 21
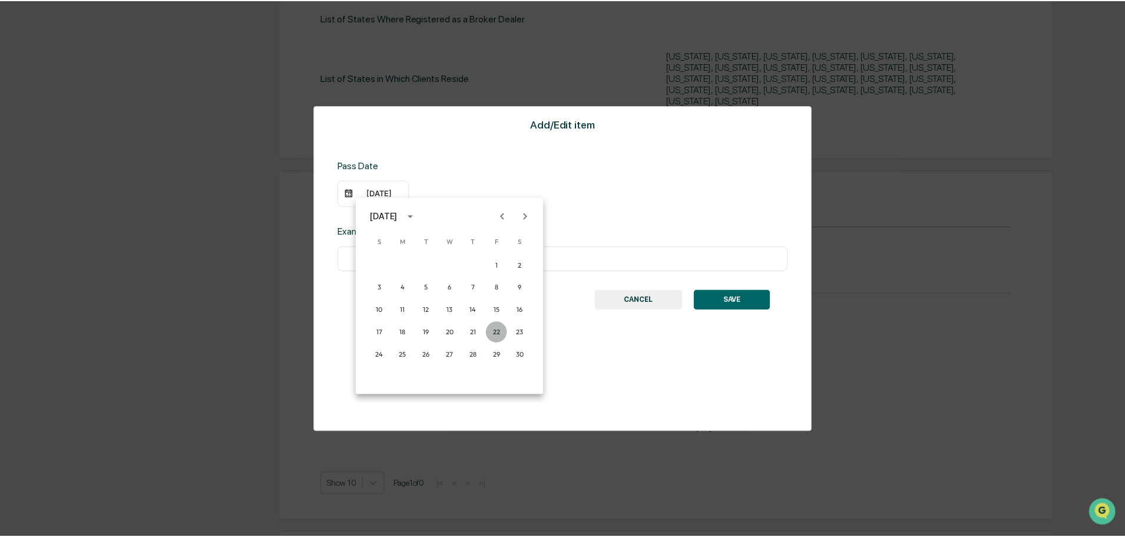
scroll to position [471, 0]
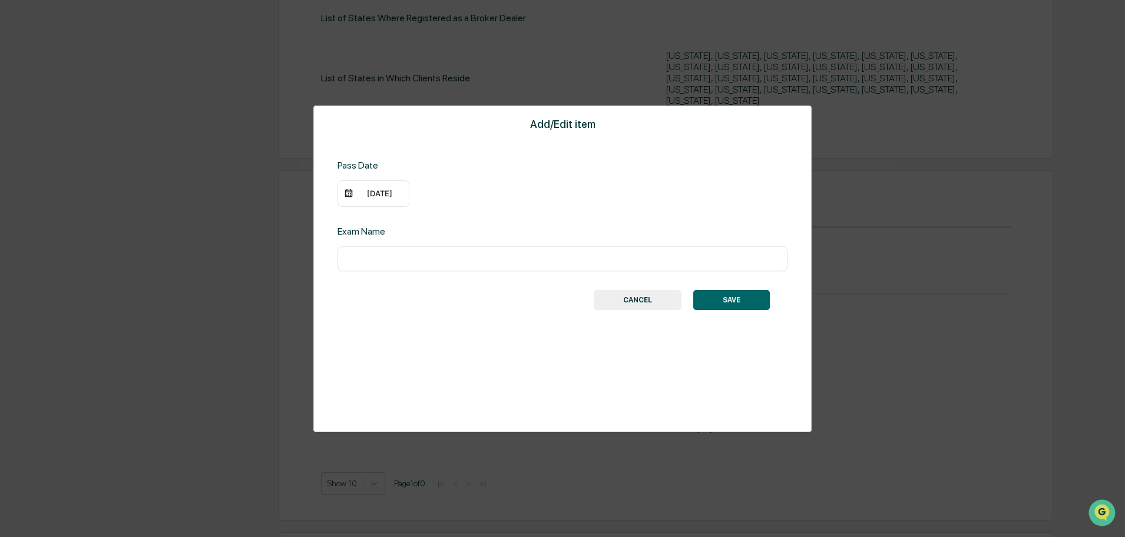
click at [610, 261] on input "text" at bounding box center [562, 259] width 433 height 12
type input "*********"
click at [717, 299] on button "SAVE" at bounding box center [732, 300] width 77 height 20
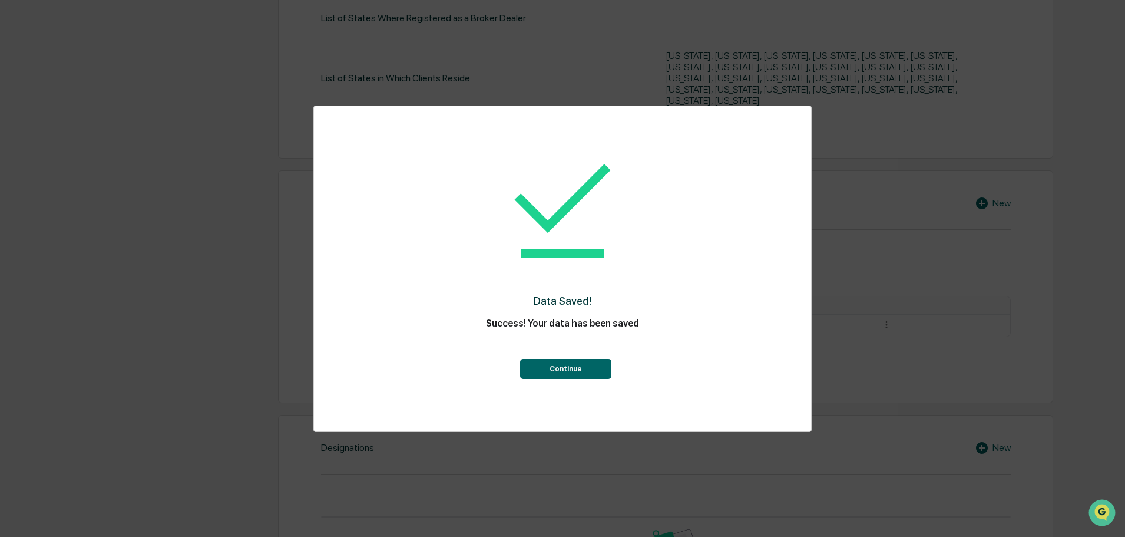
click at [574, 365] on button "Continue" at bounding box center [565, 369] width 91 height 20
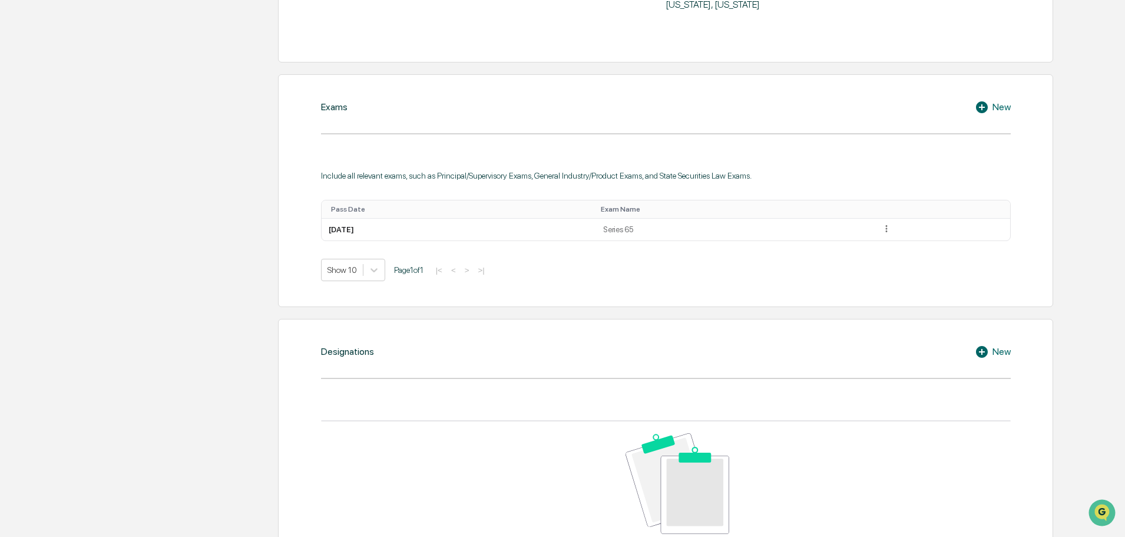
scroll to position [589, 0]
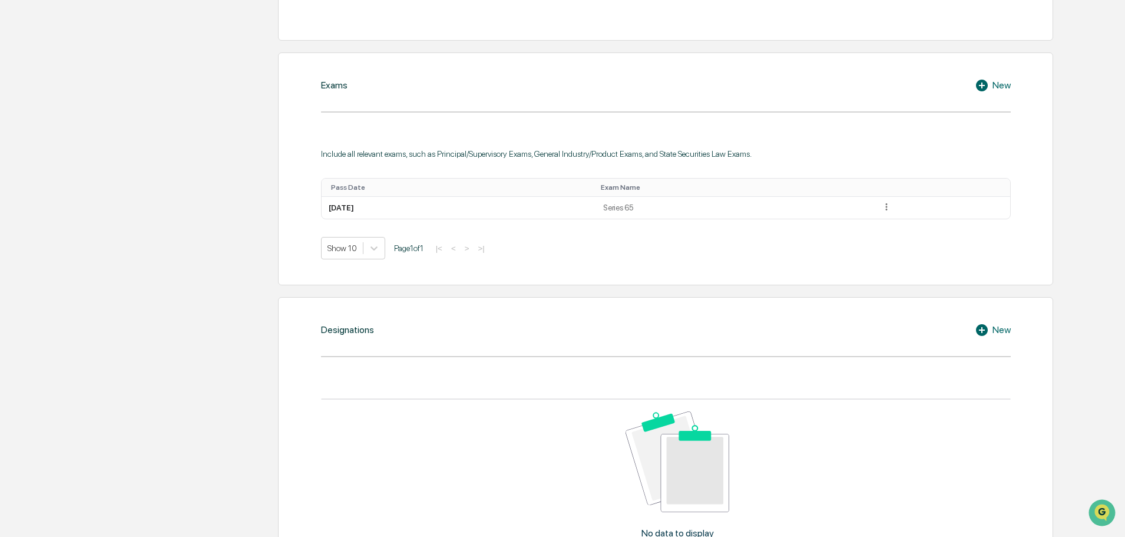
click at [982, 323] on icon at bounding box center [984, 330] width 18 height 14
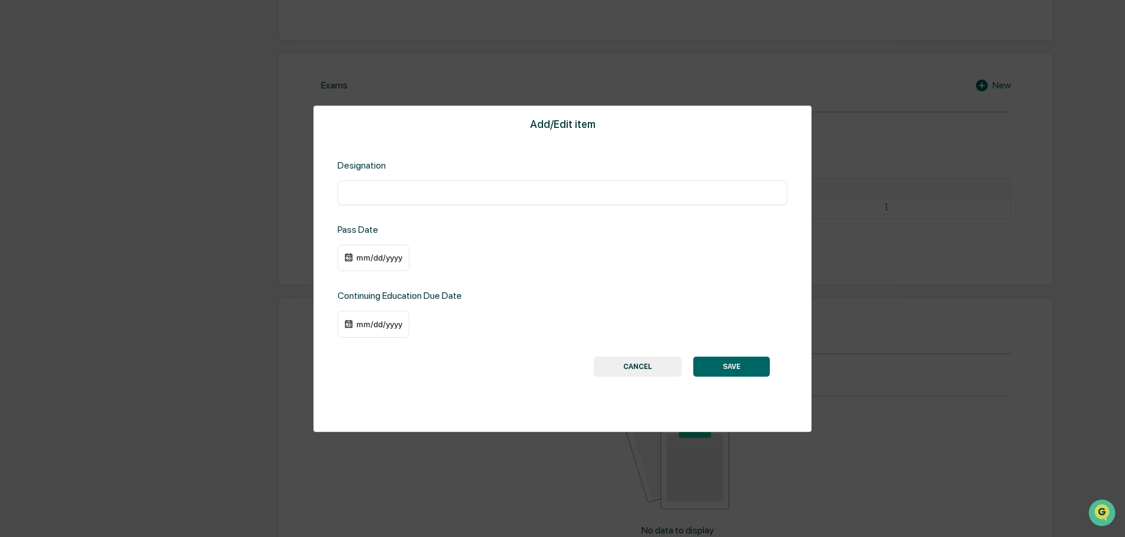
click at [370, 190] on input "text" at bounding box center [562, 193] width 433 height 12
type input "****"
click at [639, 364] on button "CANCEL" at bounding box center [638, 366] width 88 height 20
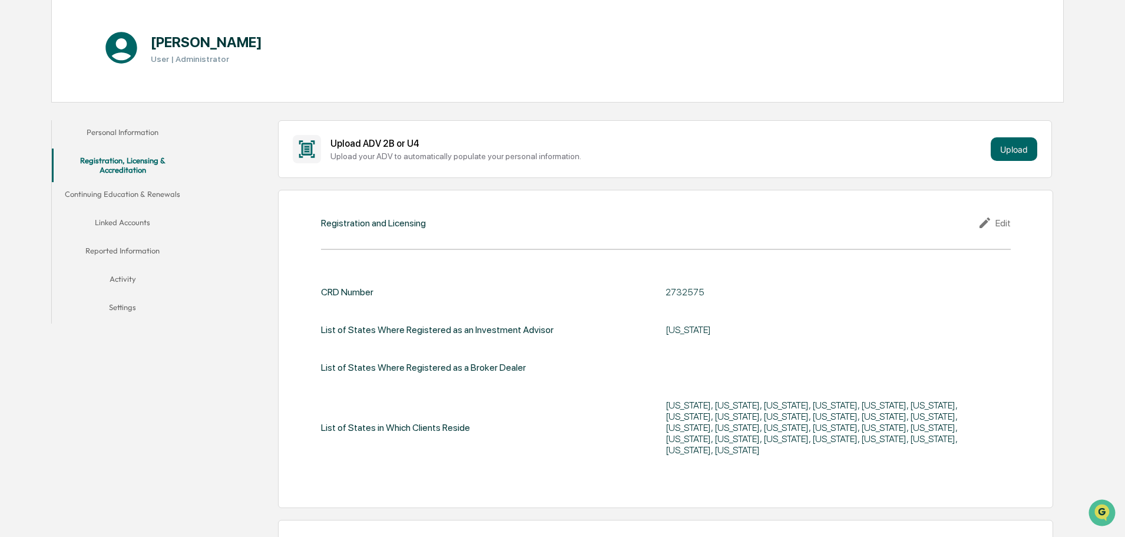
scroll to position [115, 0]
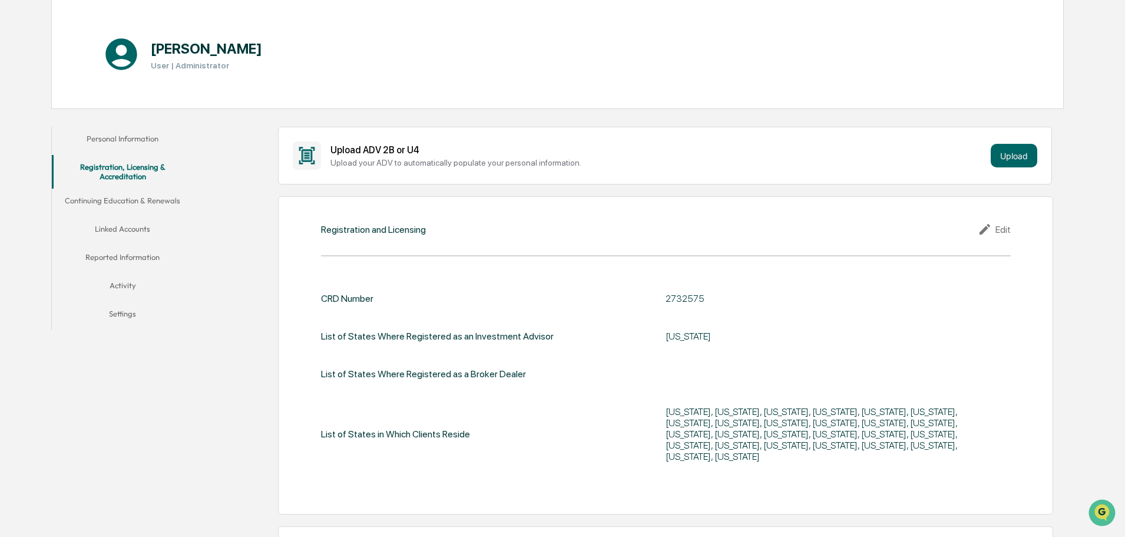
click at [131, 199] on button "Continuing Education & Renewals" at bounding box center [122, 203] width 141 height 28
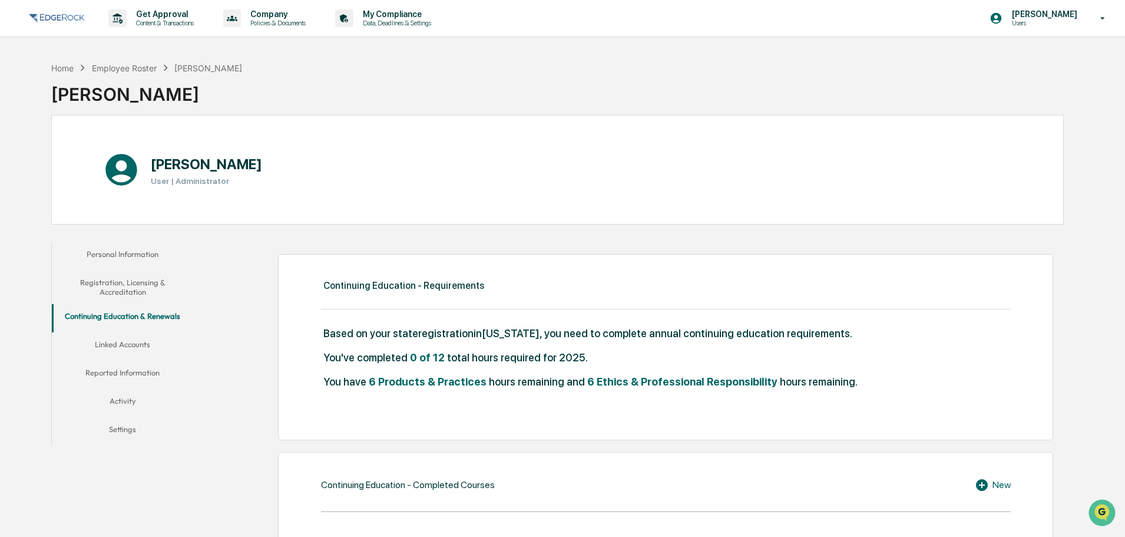
click at [131, 345] on button "Linked Accounts" at bounding box center [122, 346] width 141 height 28
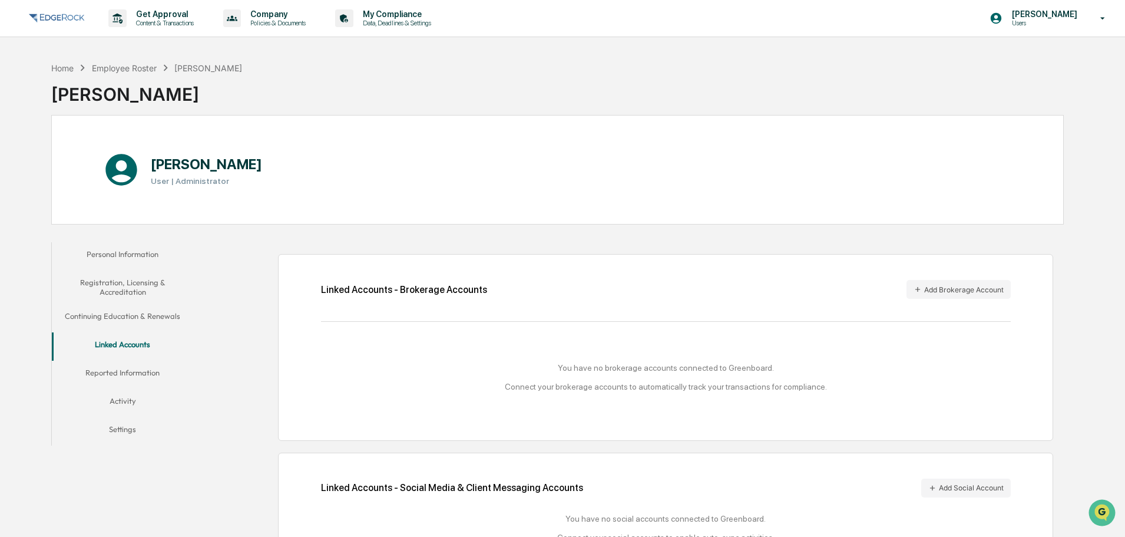
scroll to position [56, 0]
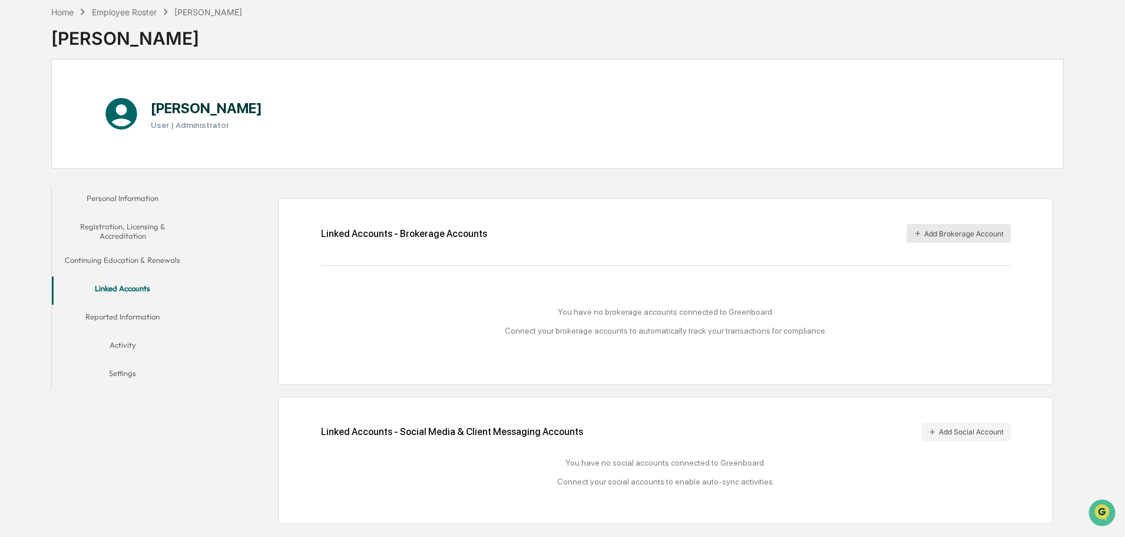
click at [959, 238] on button "Add Brokerage Account" at bounding box center [959, 233] width 104 height 19
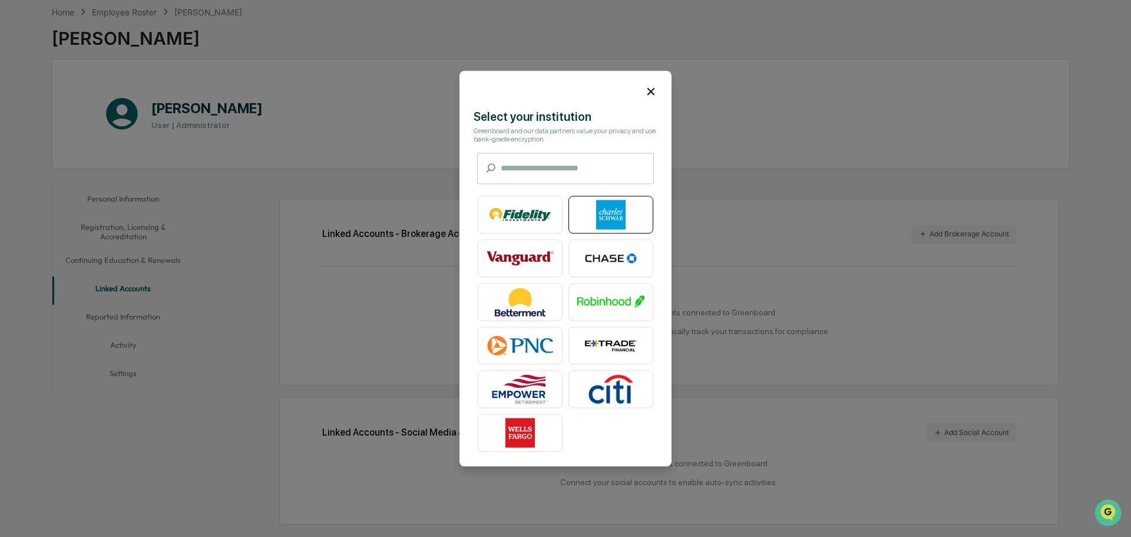
click at [620, 216] on img at bounding box center [610, 214] width 67 height 29
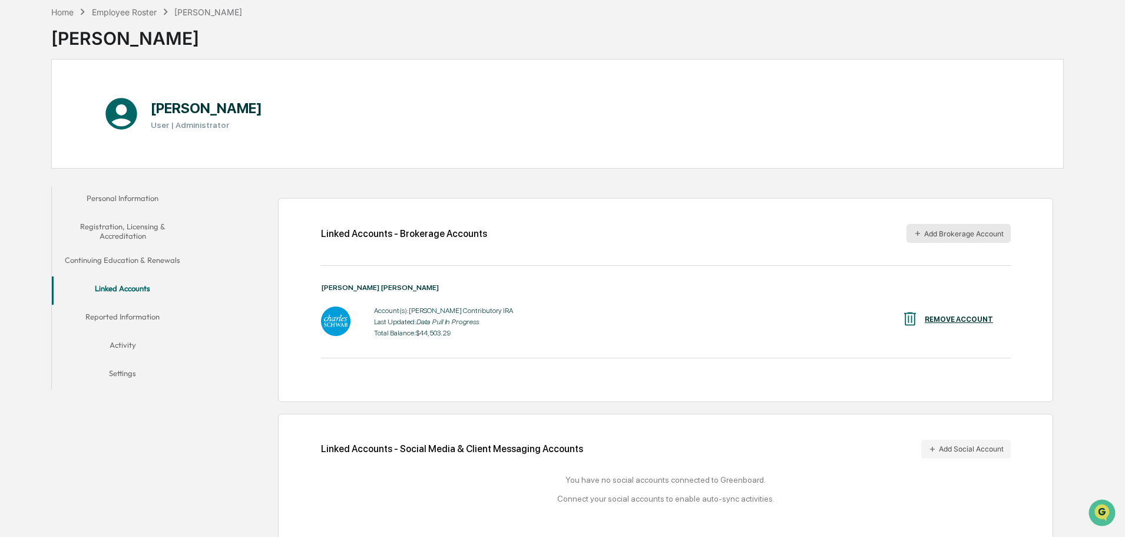
click at [936, 234] on button "Add Brokerage Account" at bounding box center [959, 233] width 104 height 19
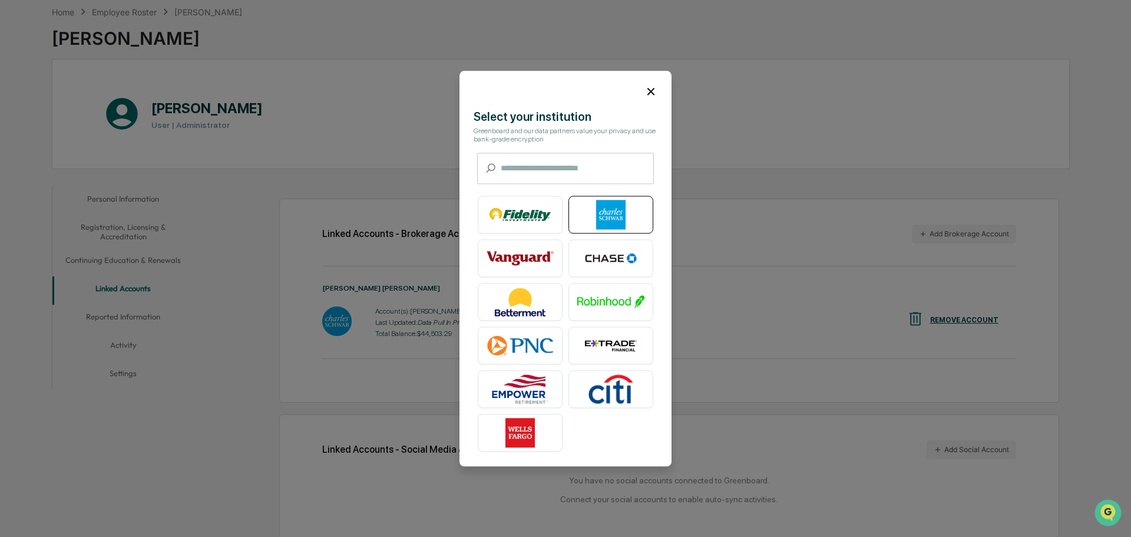
click at [612, 207] on img at bounding box center [610, 214] width 67 height 29
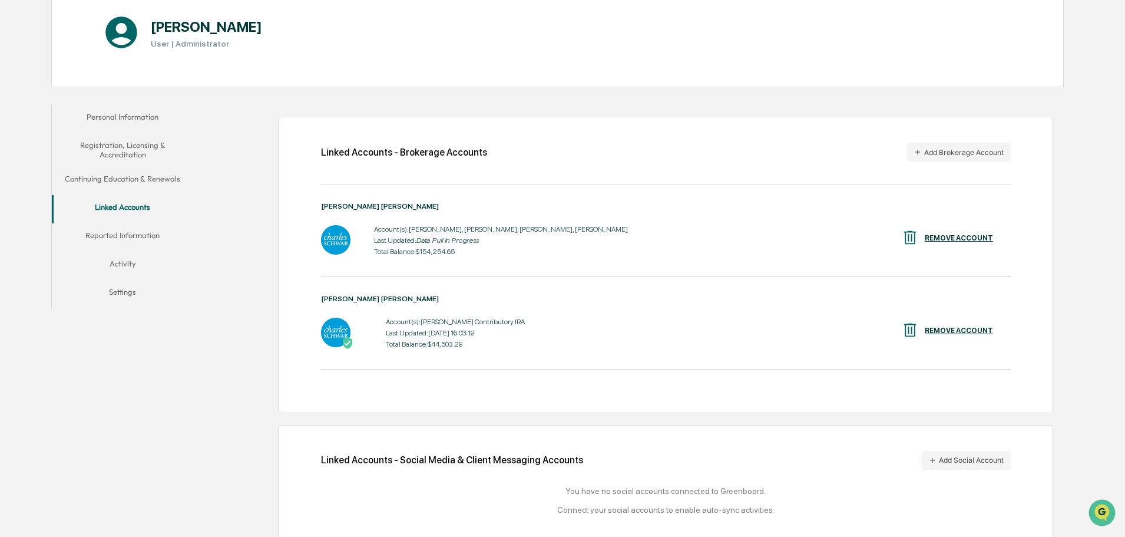
scroll to position [159, 0]
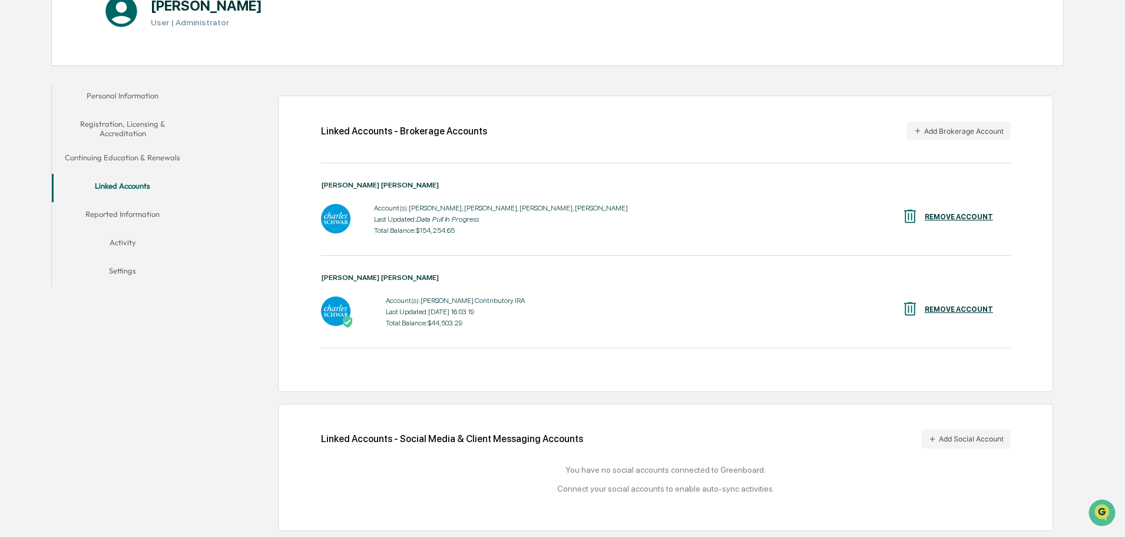
click at [150, 214] on button "Reported Information" at bounding box center [122, 216] width 141 height 28
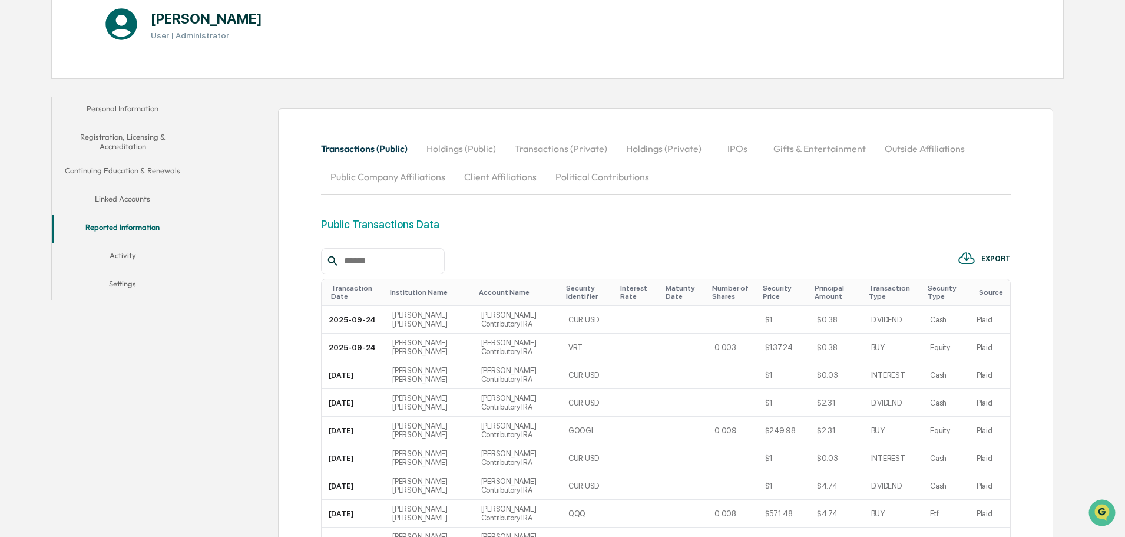
scroll to position [97, 0]
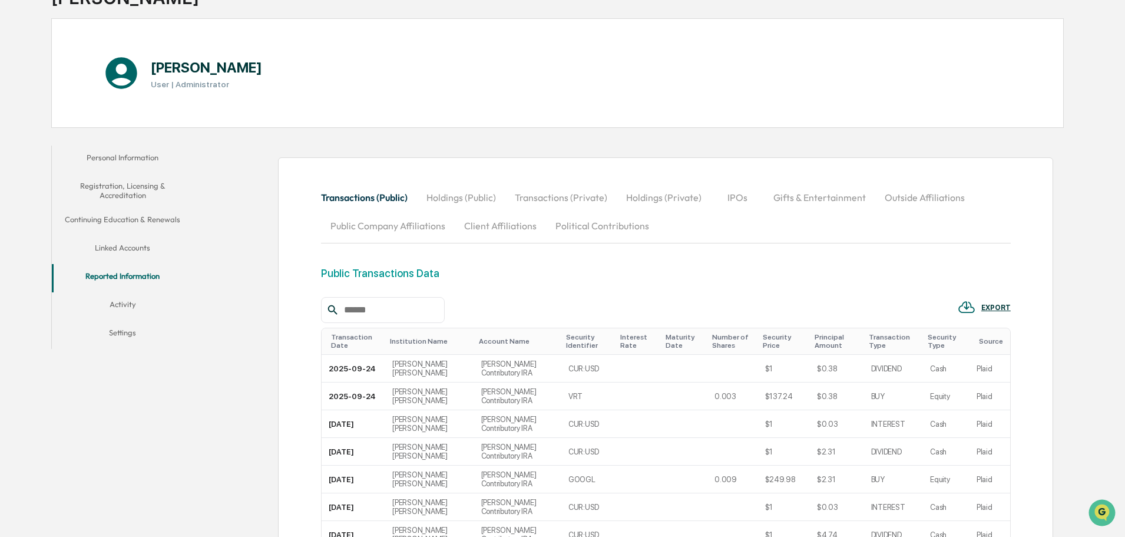
click at [127, 303] on button "Activity" at bounding box center [122, 306] width 141 height 28
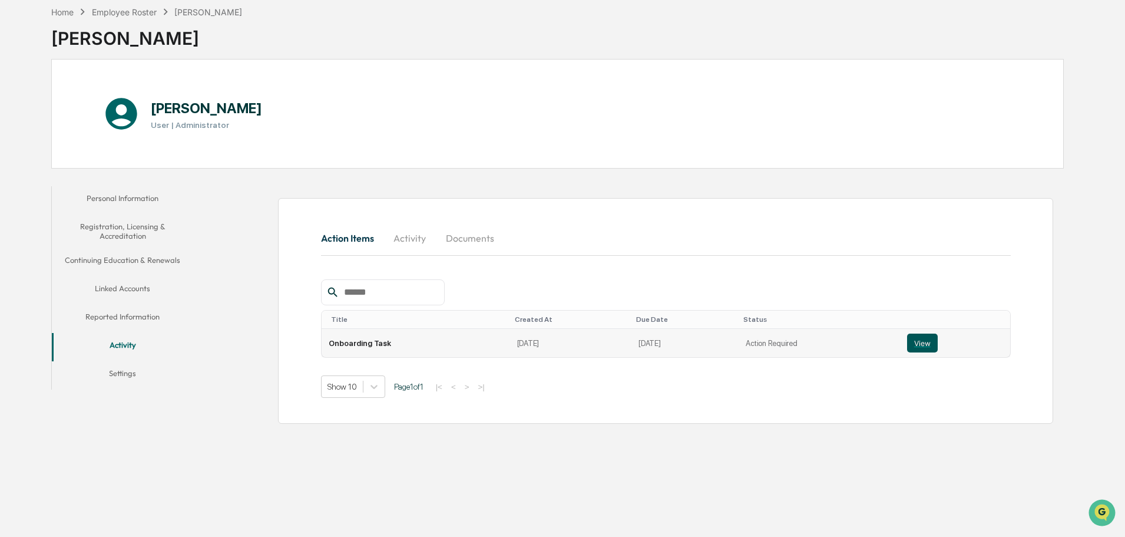
click at [920, 346] on button "View" at bounding box center [922, 343] width 31 height 19
click at [119, 374] on button "Settings" at bounding box center [122, 375] width 141 height 28
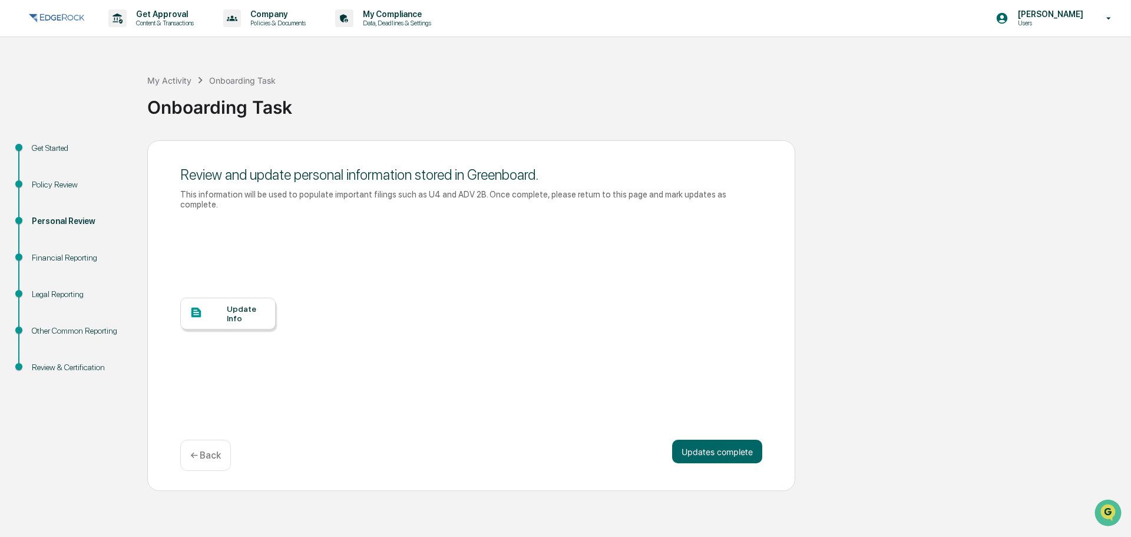
click at [84, 258] on div "Financial Reporting" at bounding box center [80, 258] width 97 height 12
click at [709, 440] on button "Updates complete" at bounding box center [717, 452] width 90 height 24
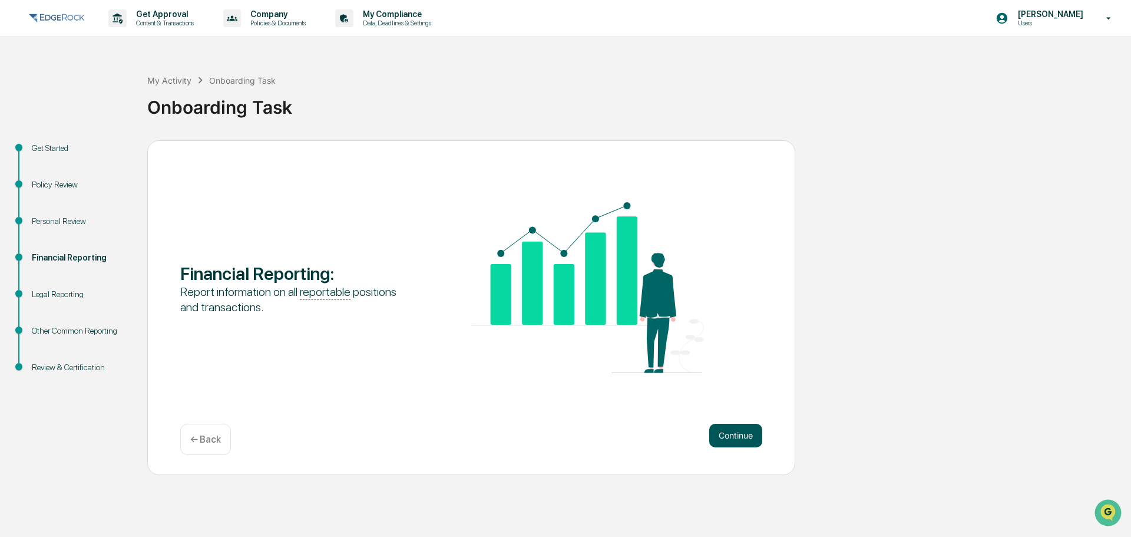
click at [738, 433] on button "Continue" at bounding box center [735, 436] width 53 height 24
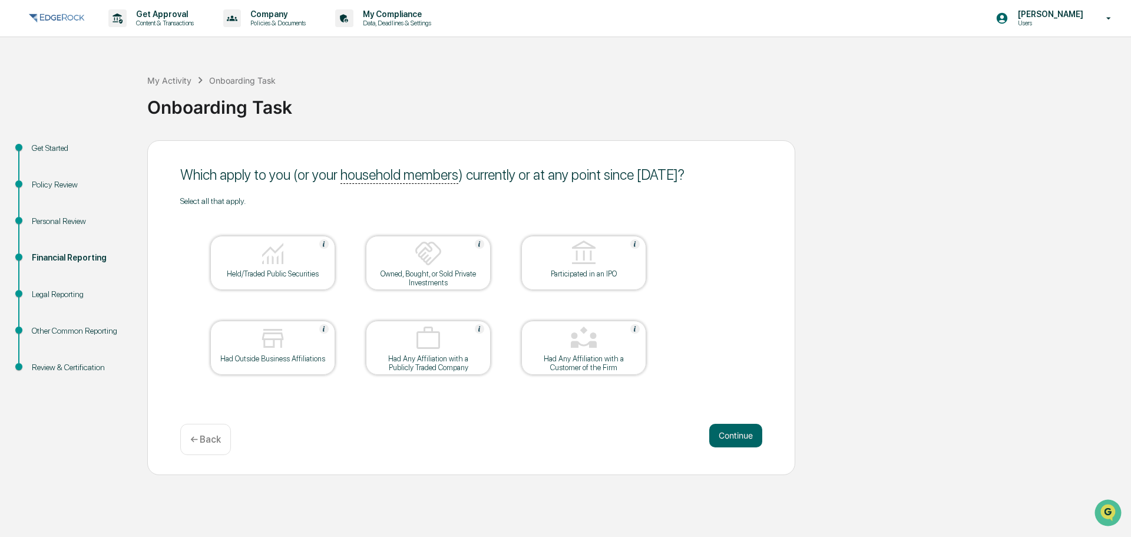
click at [295, 265] on div at bounding box center [273, 254] width 118 height 30
click at [436, 256] on img at bounding box center [428, 253] width 28 height 28
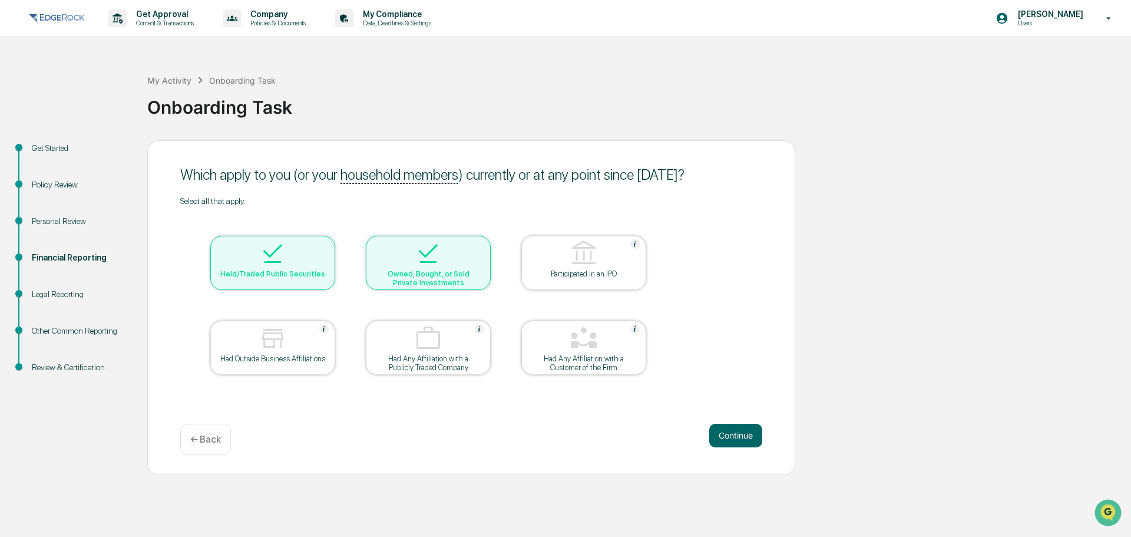
click at [286, 347] on img at bounding box center [273, 338] width 28 height 28
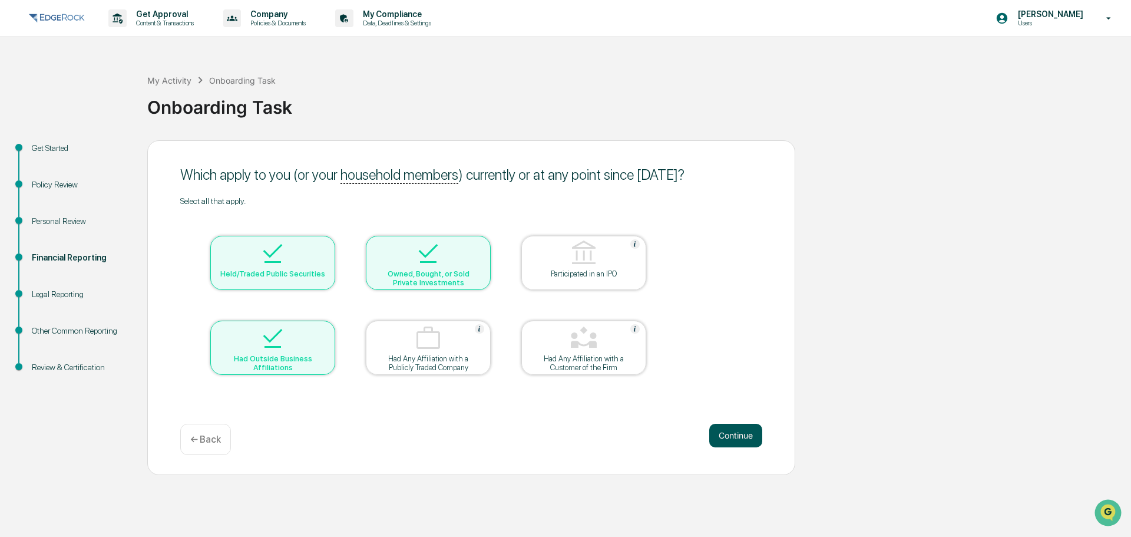
click at [731, 441] on button "Continue" at bounding box center [735, 436] width 53 height 24
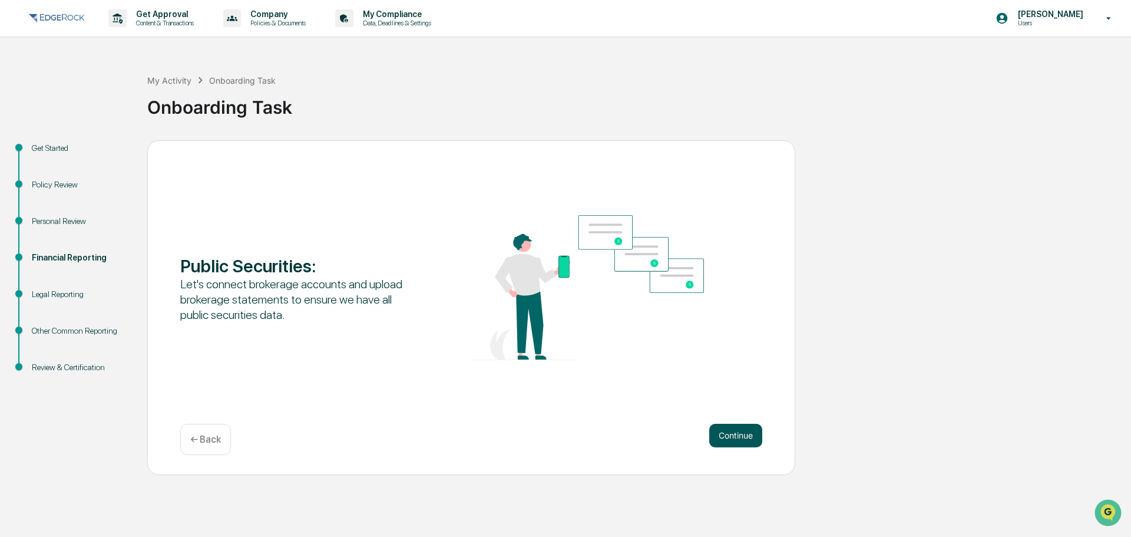
click at [737, 438] on button "Continue" at bounding box center [735, 436] width 53 height 24
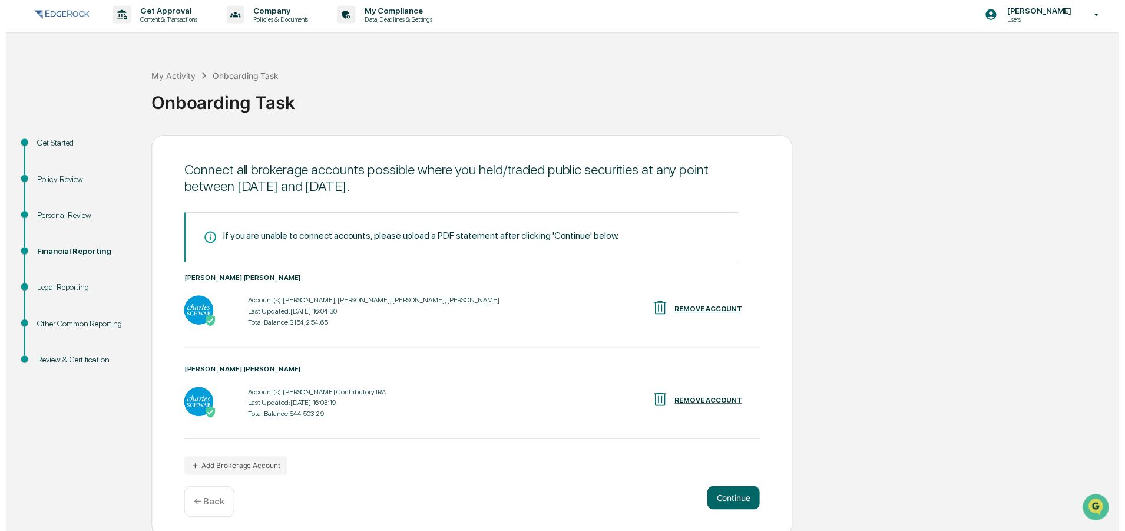
scroll to position [9, 0]
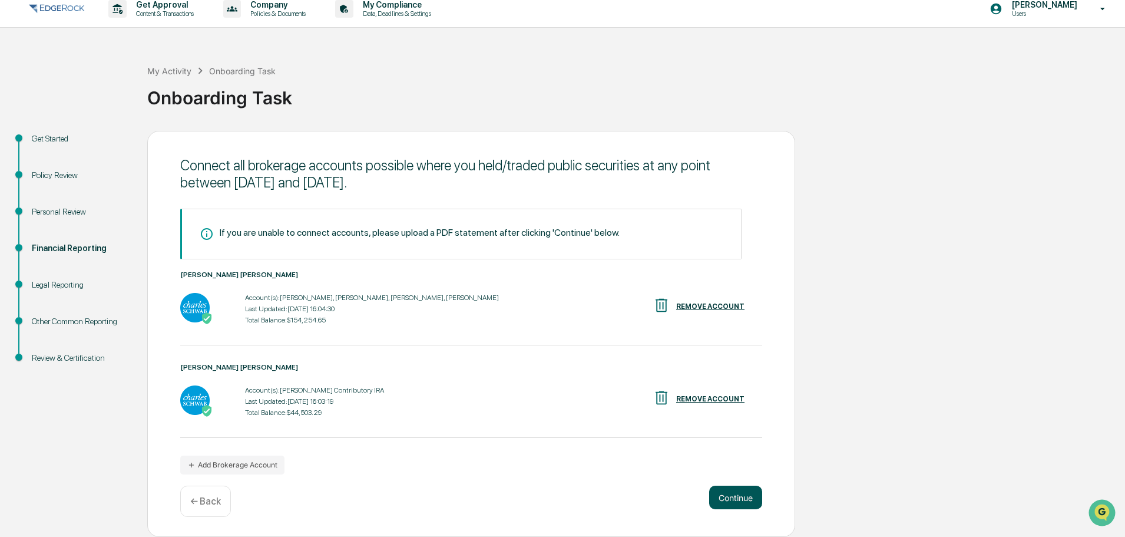
click at [738, 499] on button "Continue" at bounding box center [735, 498] width 53 height 24
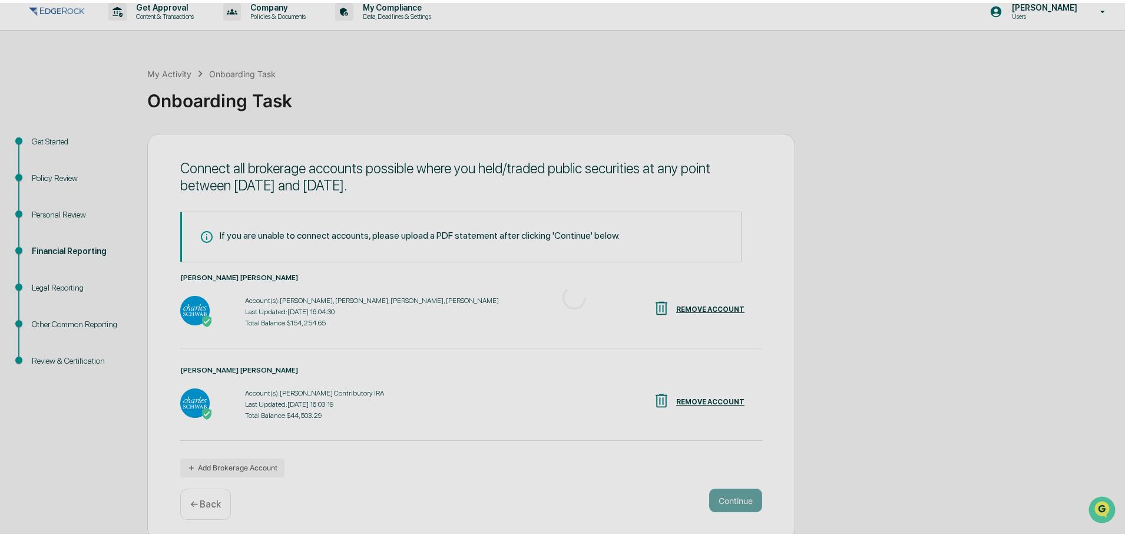
scroll to position [0, 0]
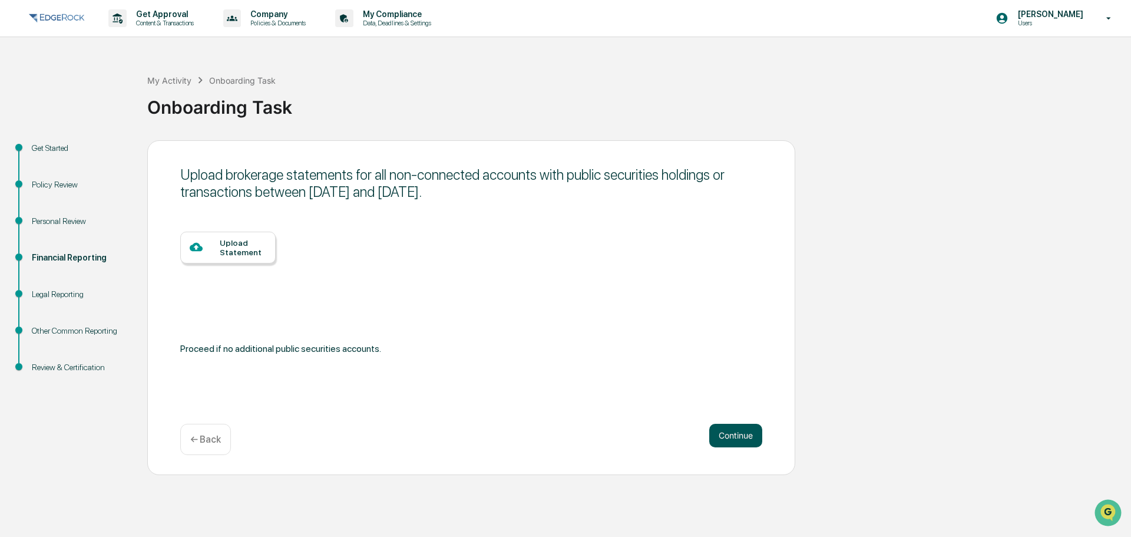
click at [728, 434] on button "Continue" at bounding box center [735, 436] width 53 height 24
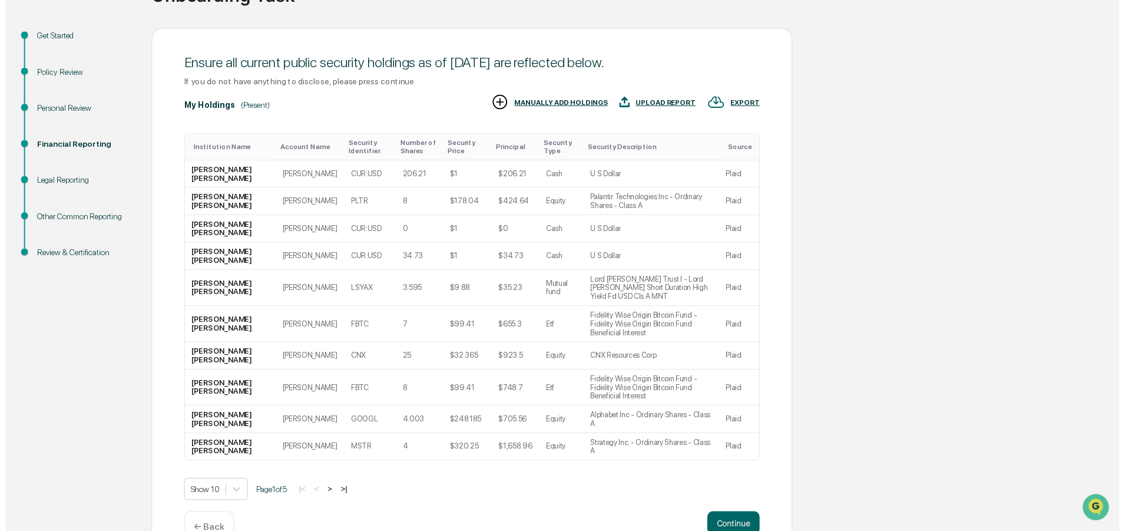
scroll to position [117, 0]
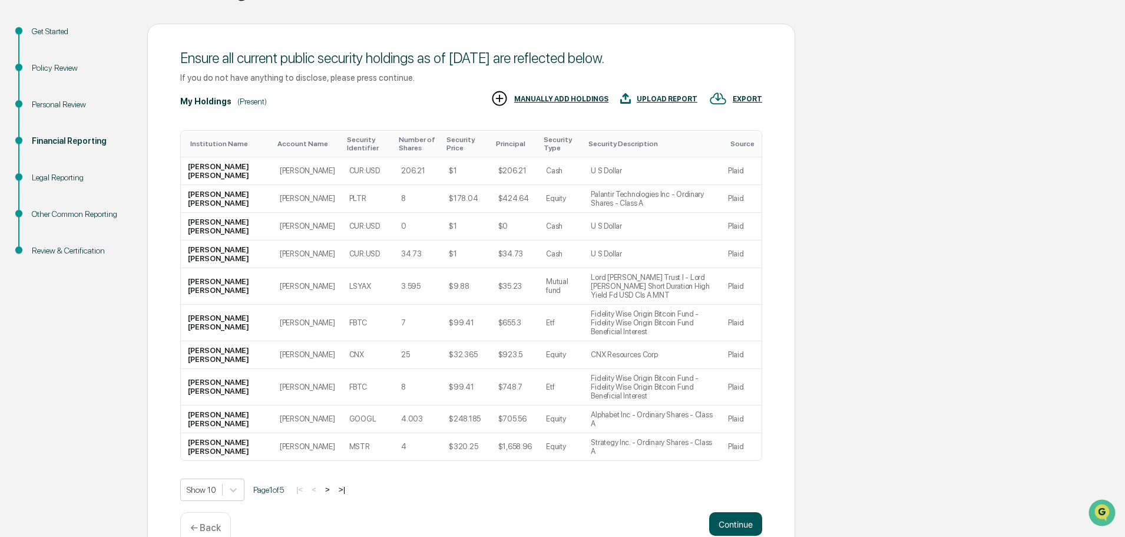
click at [729, 512] on button "Continue" at bounding box center [735, 524] width 53 height 24
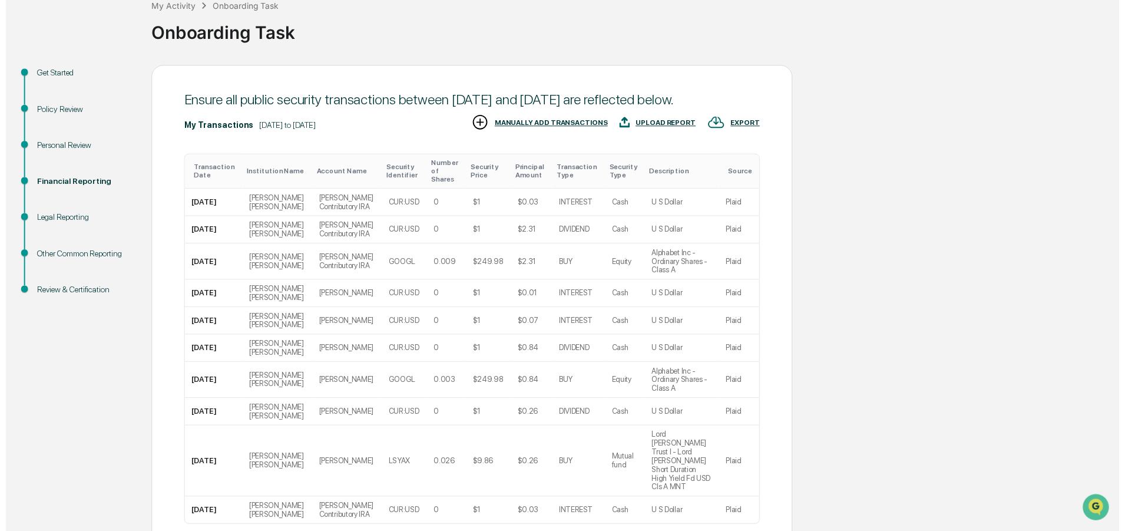
scroll to position [161, 0]
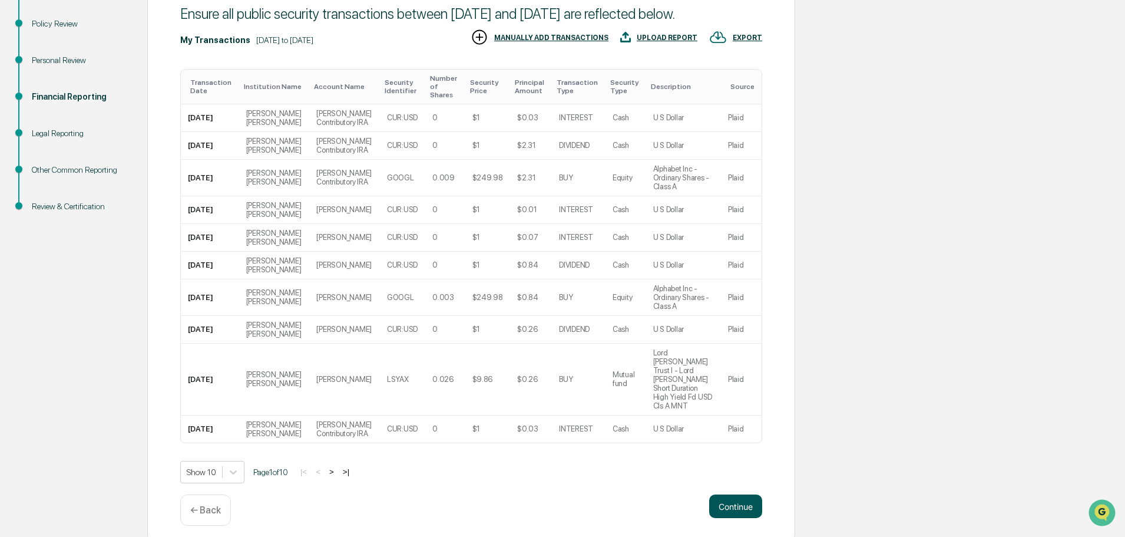
click at [740, 494] on button "Continue" at bounding box center [735, 506] width 53 height 24
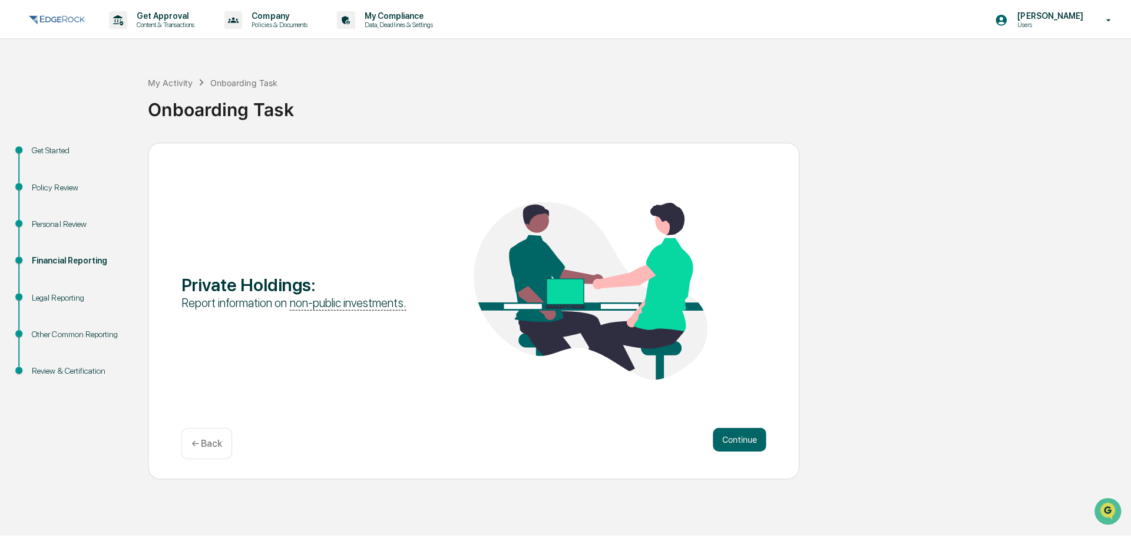
scroll to position [0, 0]
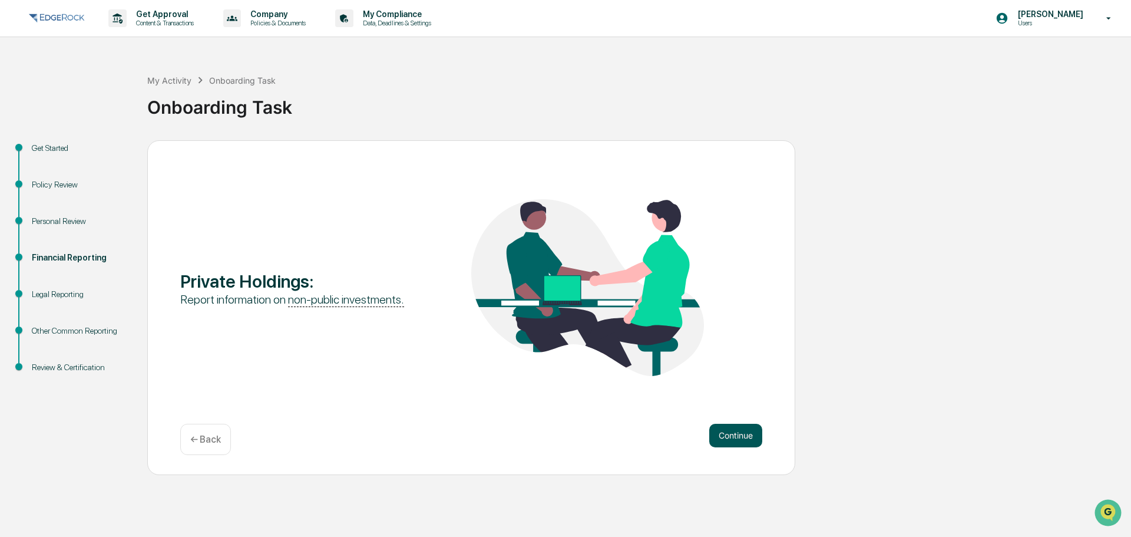
click at [733, 430] on button "Continue" at bounding box center [735, 436] width 53 height 24
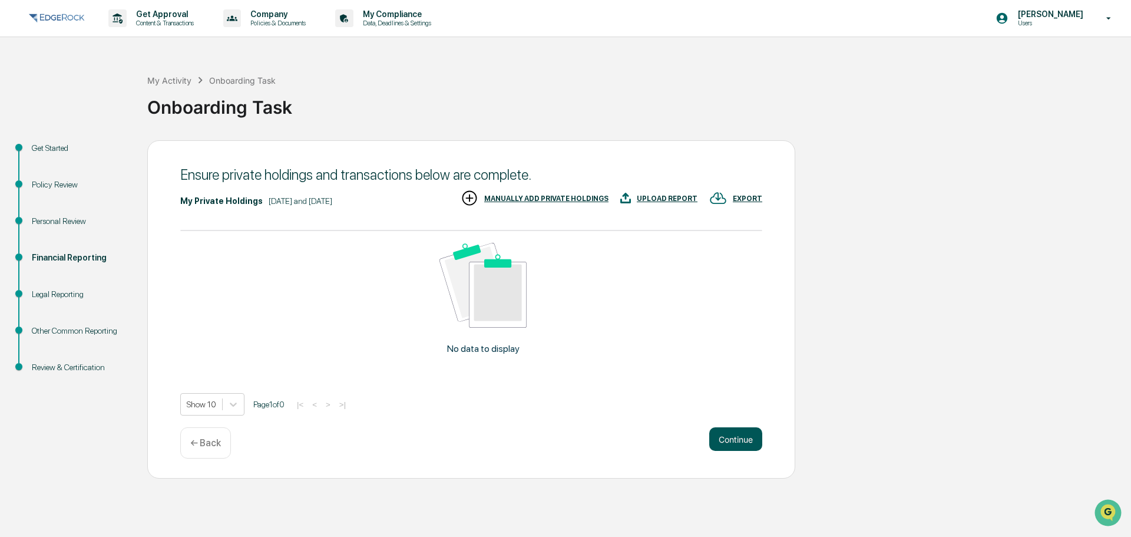
click at [742, 439] on button "Continue" at bounding box center [735, 439] width 53 height 24
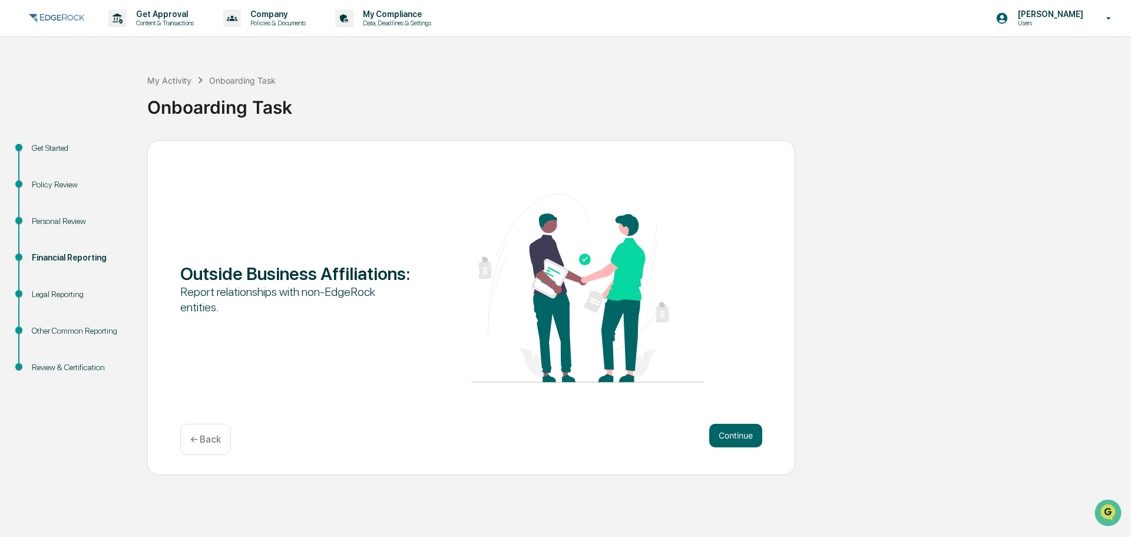
click at [742, 439] on button "Continue" at bounding box center [735, 436] width 53 height 24
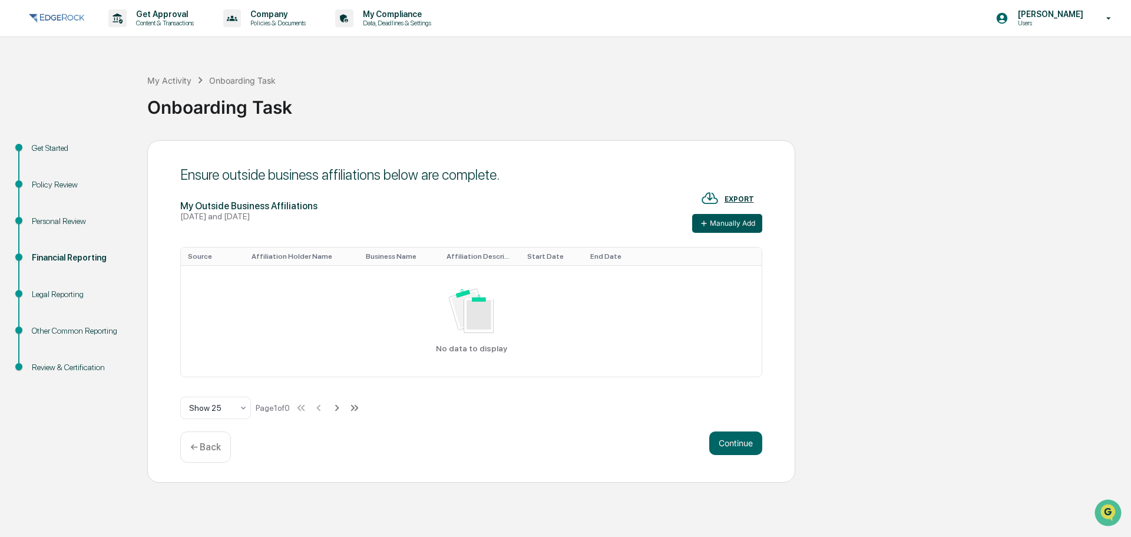
click at [724, 220] on button "Manually Add" at bounding box center [727, 223] width 70 height 19
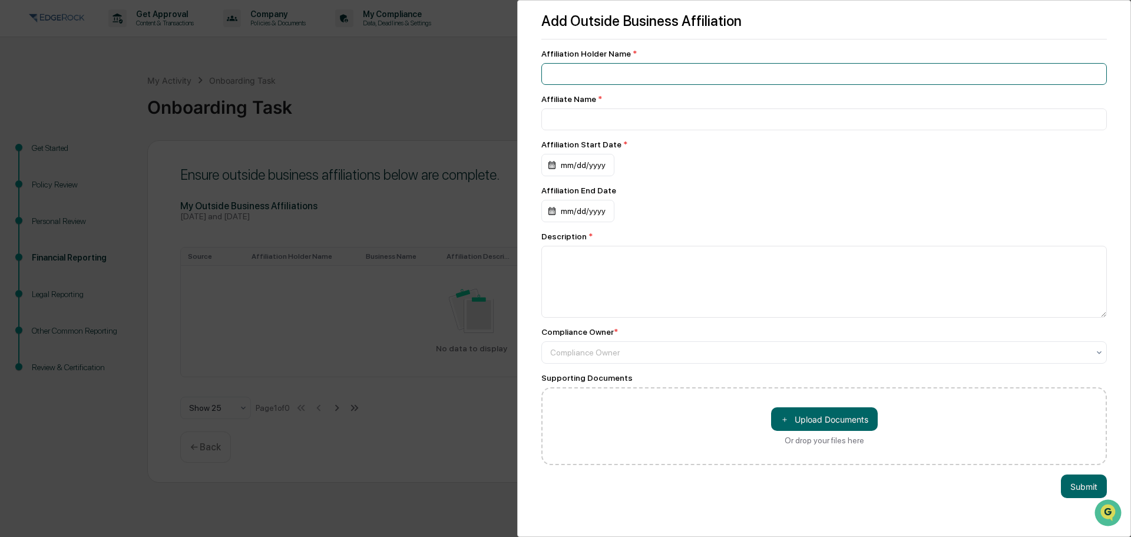
click at [665, 75] on input at bounding box center [825, 74] width 566 height 22
type input "*"
drag, startPoint x: 642, startPoint y: 73, endPoint x: 542, endPoint y: 77, distance: 100.2
click at [542, 77] on input "**********" at bounding box center [825, 74] width 566 height 22
type input "*"
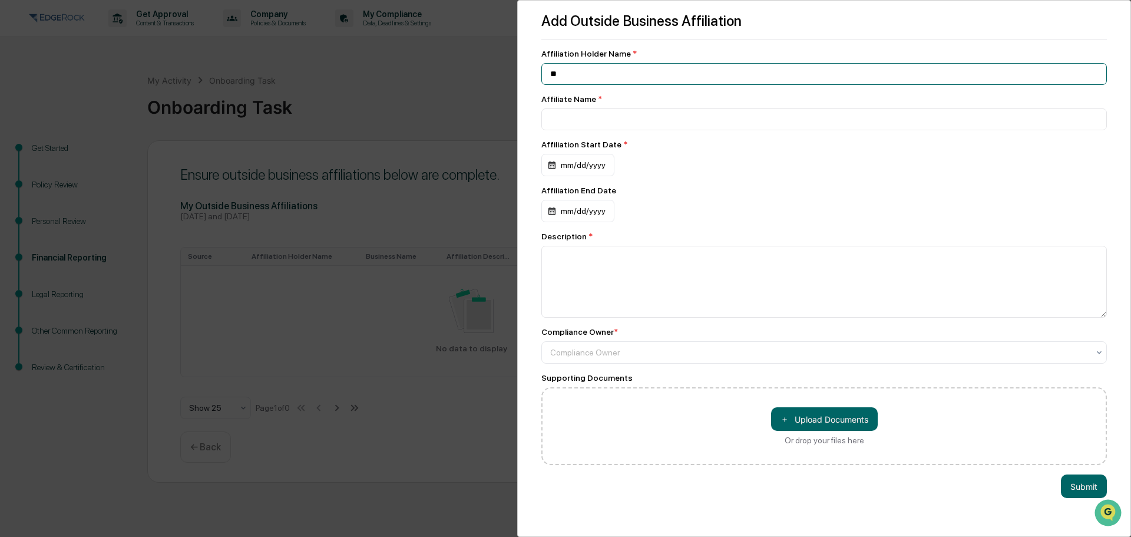
type input "*"
type input "**********"
click at [562, 166] on div "mm/dd/yyyy" at bounding box center [578, 165] width 73 height 22
click at [687, 194] on icon "Previous month" at bounding box center [688, 195] width 13 height 13
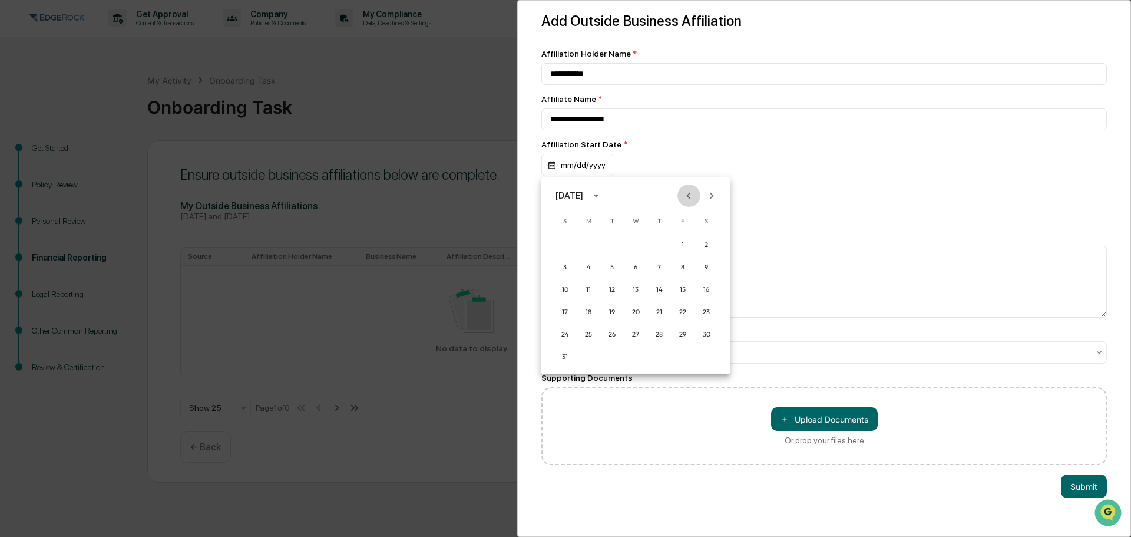
click at [687, 194] on icon "Previous month" at bounding box center [688, 195] width 13 height 13
click at [603, 197] on icon "calendar view is open, switch to year view" at bounding box center [596, 195] width 13 height 13
click at [633, 235] on button "2018" at bounding box center [636, 235] width 42 height 21
click at [599, 196] on icon "calendar view is open, switch to year view" at bounding box center [595, 195] width 5 height 3
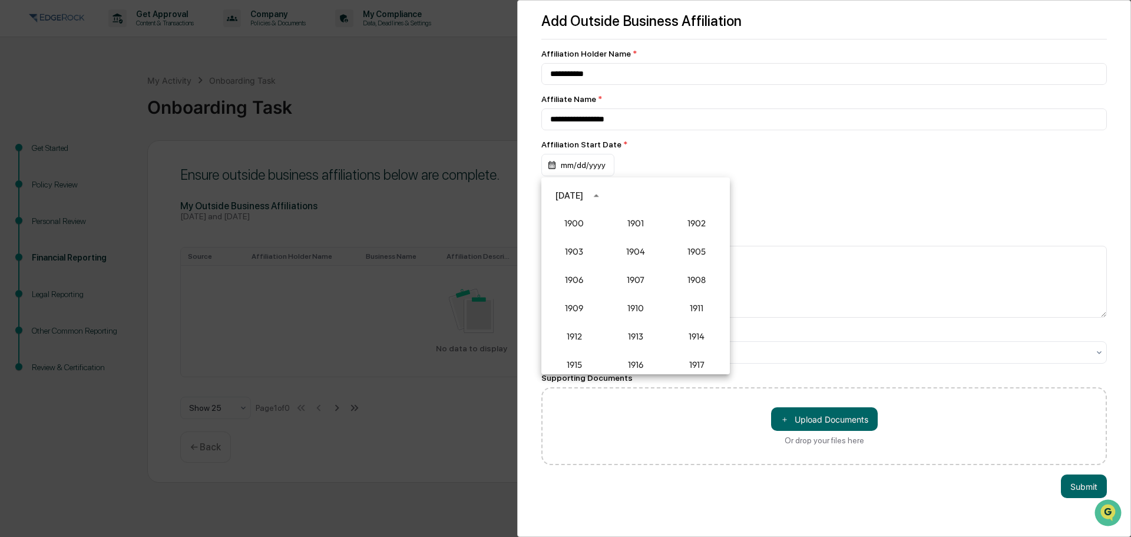
scroll to position [1035, 0]
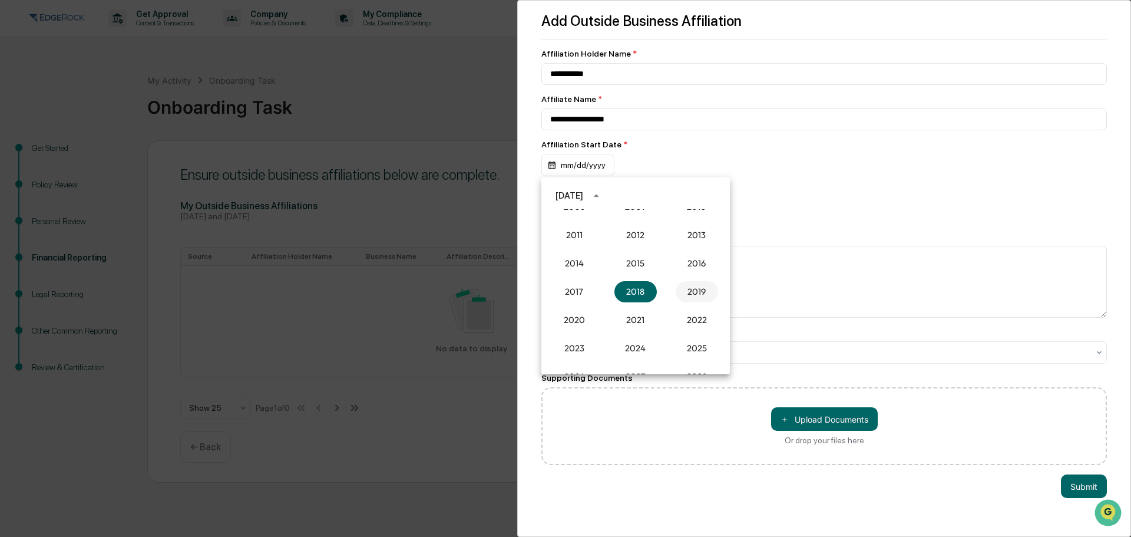
click at [695, 291] on button "2019" at bounding box center [697, 291] width 42 height 21
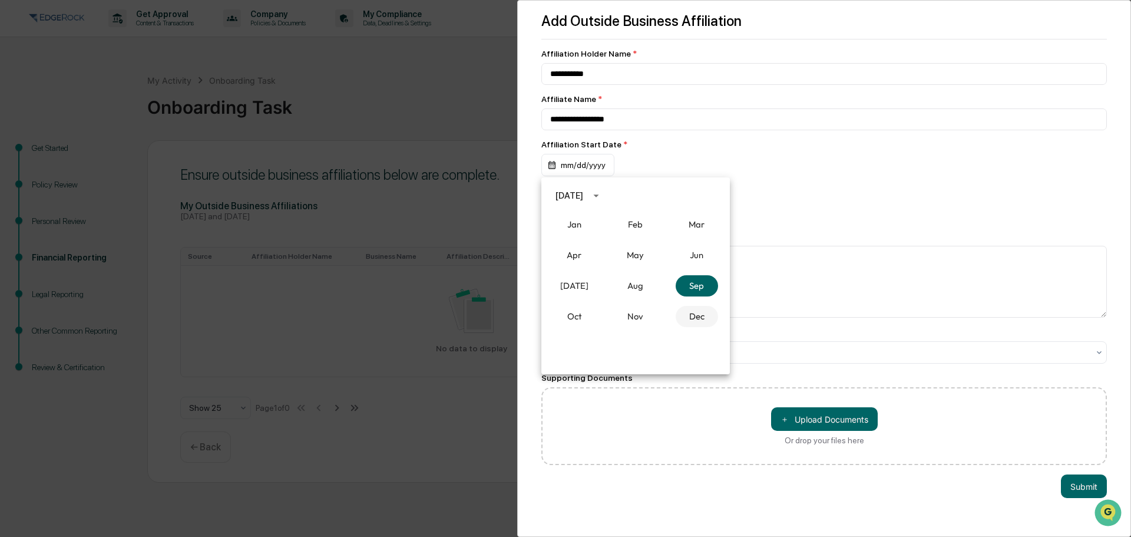
click at [701, 316] on button "Dec" at bounding box center [697, 316] width 42 height 21
click at [681, 270] on button "13" at bounding box center [682, 266] width 21 height 21
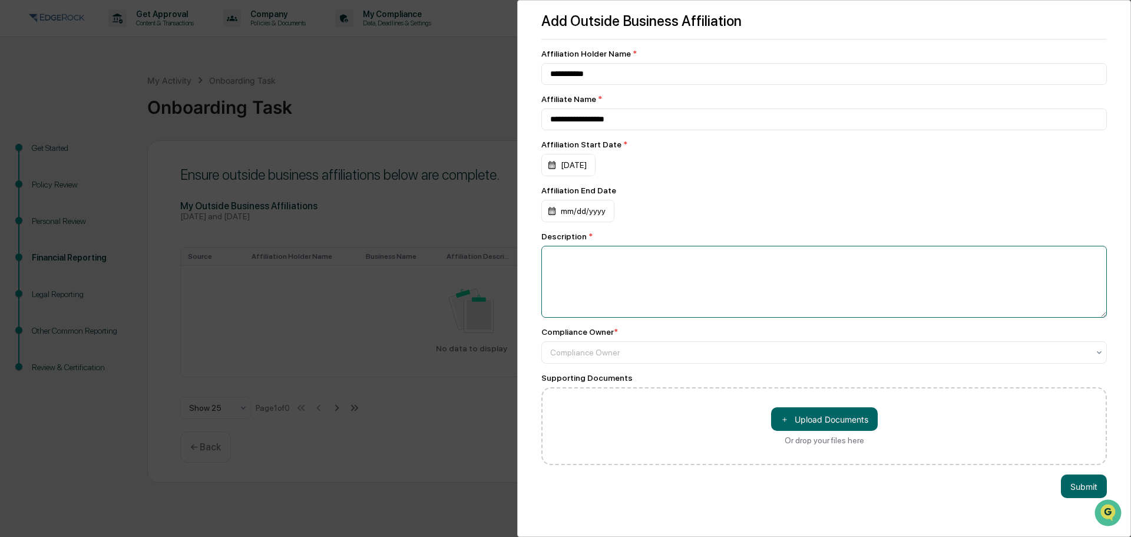
click at [685, 265] on textarea at bounding box center [825, 282] width 566 height 72
type textarea "*"
type textarea "**********"
type input "**********"
click at [1075, 491] on button "Submit" at bounding box center [1084, 486] width 46 height 24
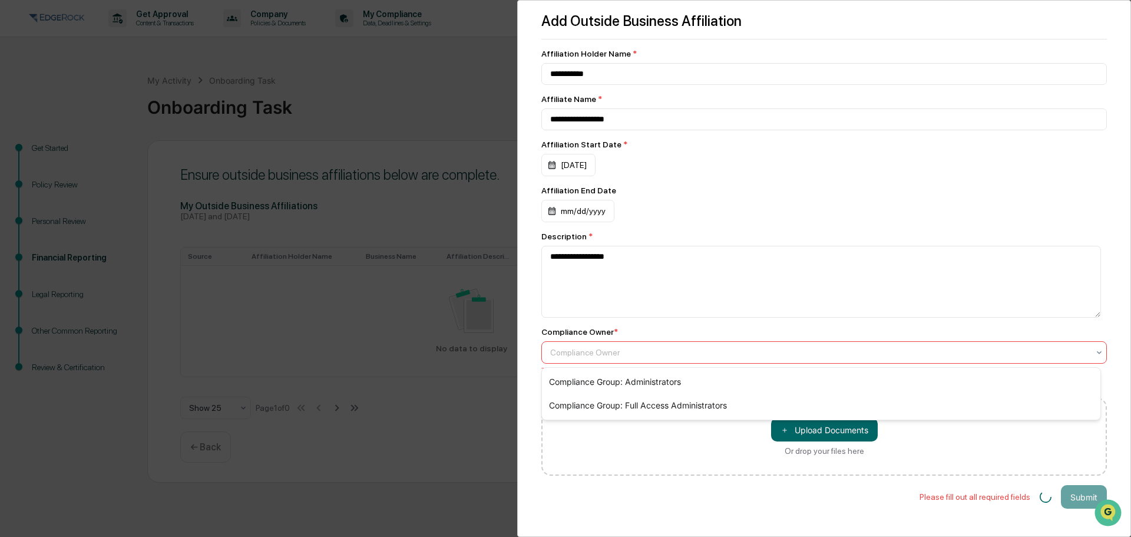
click at [590, 351] on div at bounding box center [819, 352] width 539 height 12
click at [586, 382] on div "Compliance Group: Administrators" at bounding box center [821, 382] width 559 height 24
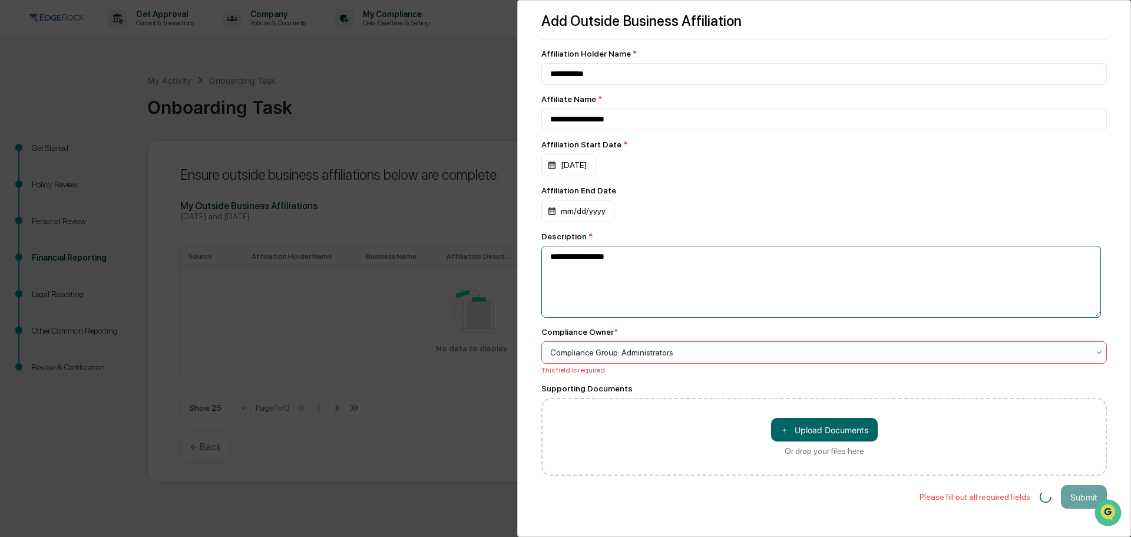
click at [692, 270] on textarea "**********" at bounding box center [822, 282] width 560 height 72
